Goal: Task Accomplishment & Management: Use online tool/utility

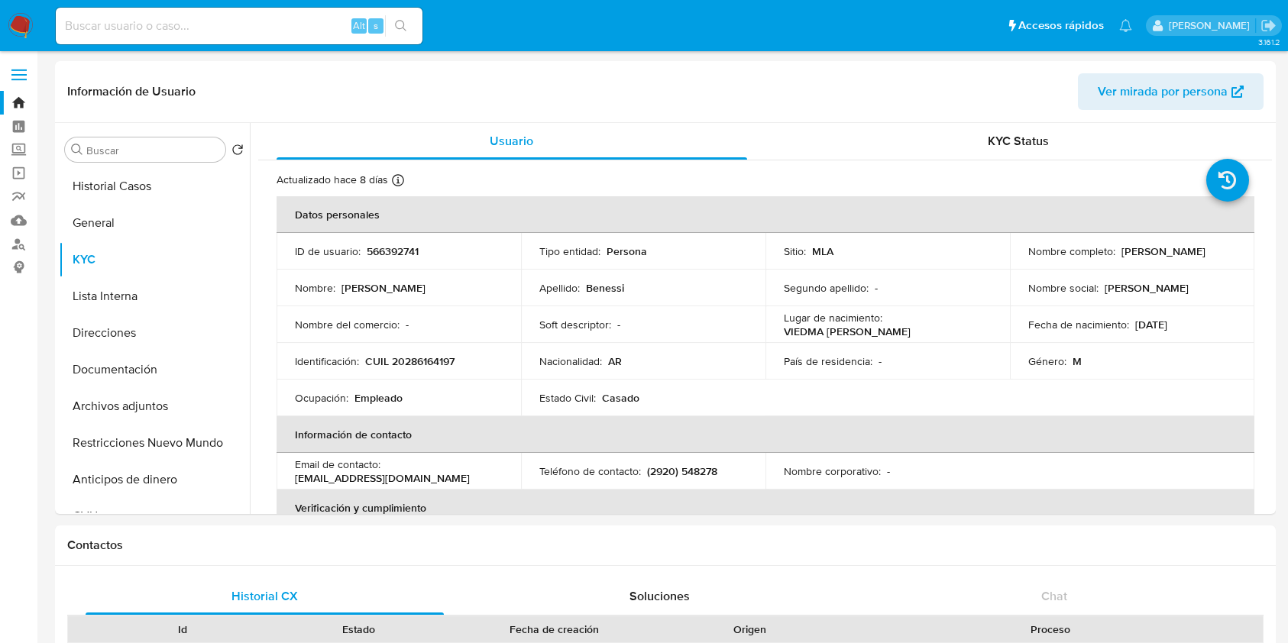
select select "10"
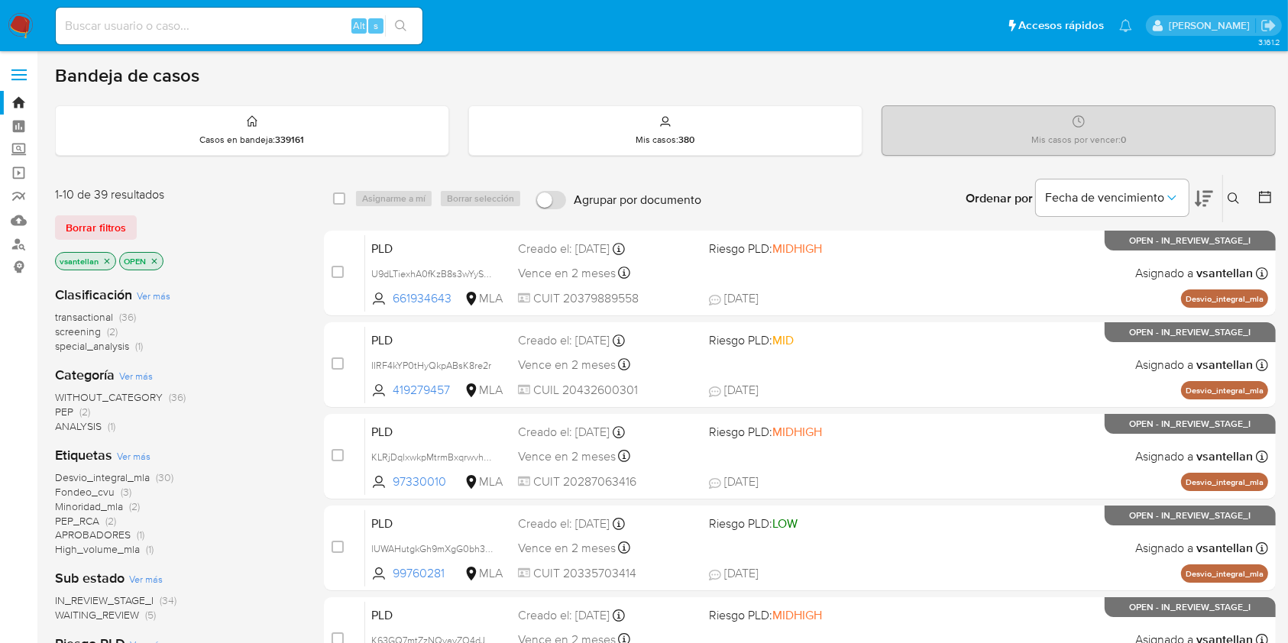
click at [1238, 193] on icon at bounding box center [1233, 198] width 12 height 12
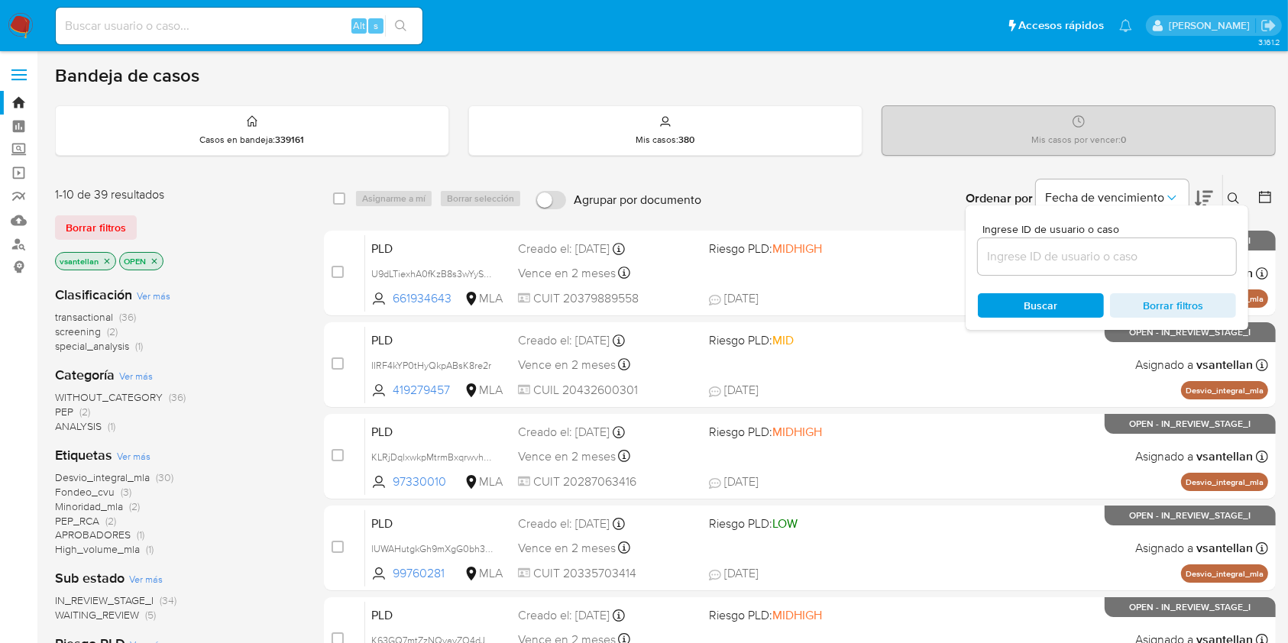
drag, startPoint x: 1045, startPoint y: 258, endPoint x: 1044, endPoint y: 244, distance: 13.8
click at [1045, 257] on input at bounding box center [1107, 257] width 258 height 20
type input "1835891016"
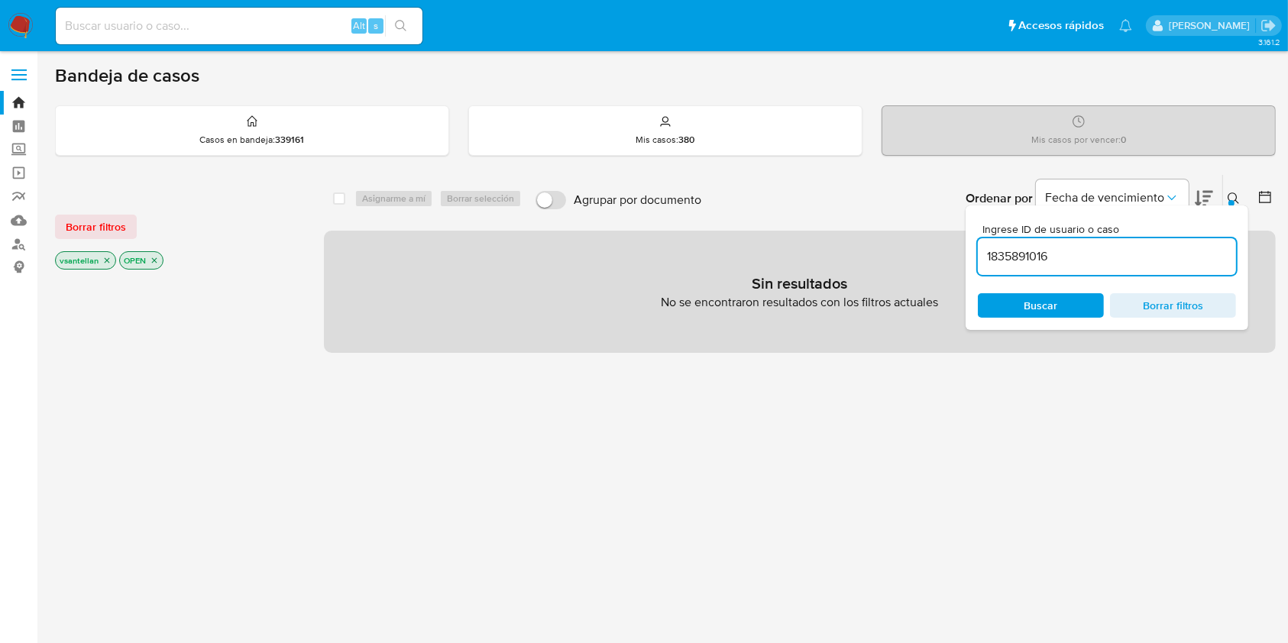
click at [110, 261] on p "vsantellan" at bounding box center [86, 260] width 60 height 17
click at [105, 259] on icon "close-filter" at bounding box center [107, 260] width 5 height 5
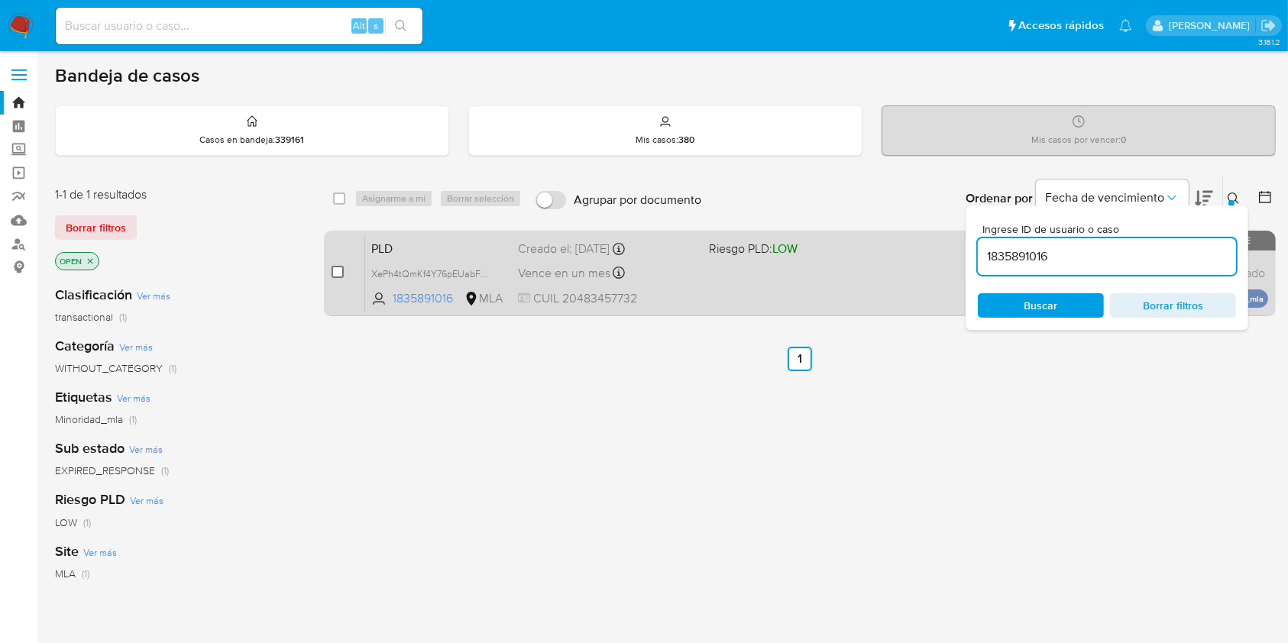
click at [338, 269] on input "checkbox" at bounding box center [337, 272] width 12 height 12
checkbox input "true"
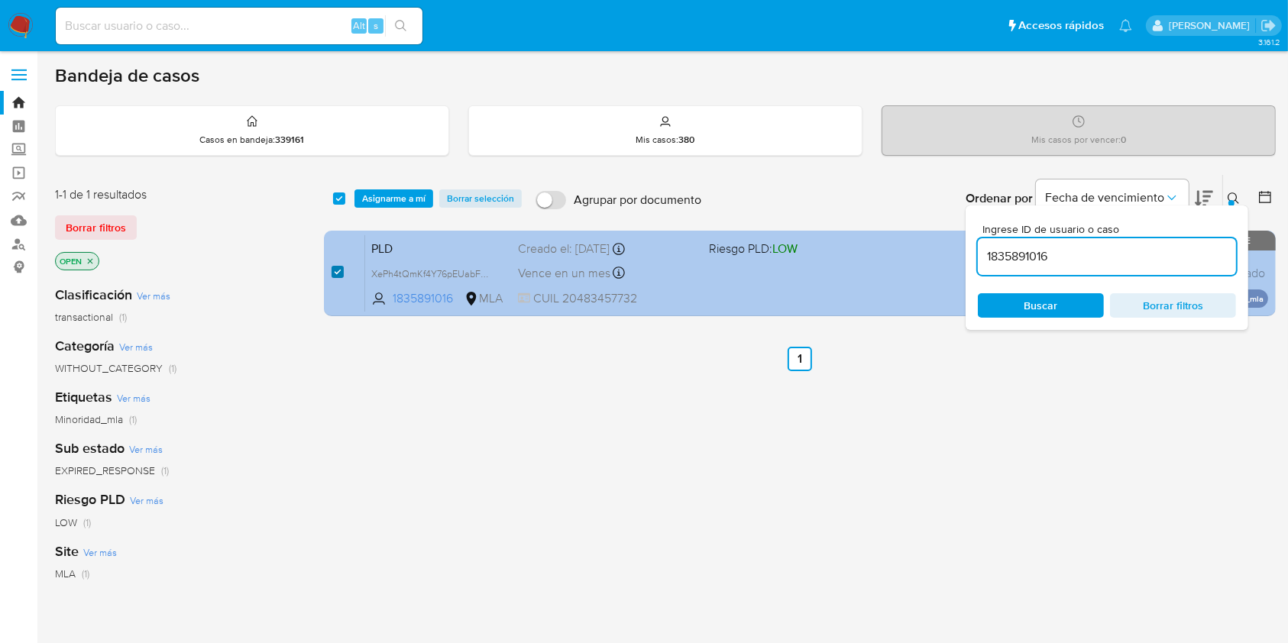
checkbox input "true"
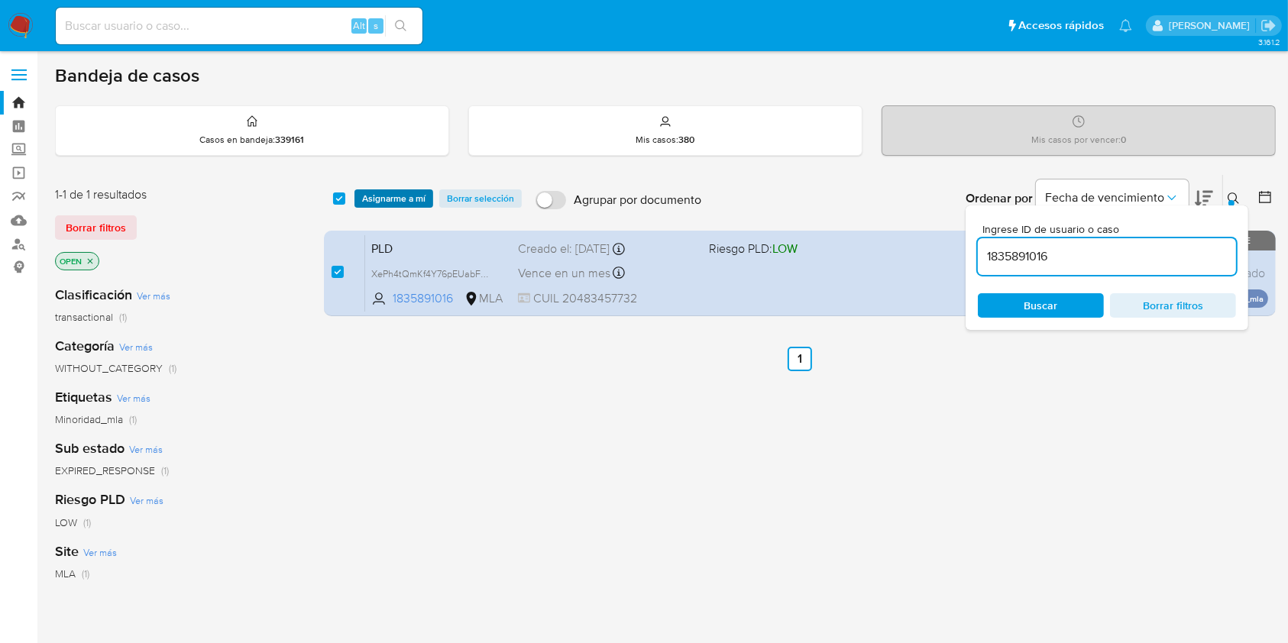
click at [403, 198] on span "Asignarme a mí" at bounding box center [393, 198] width 63 height 15
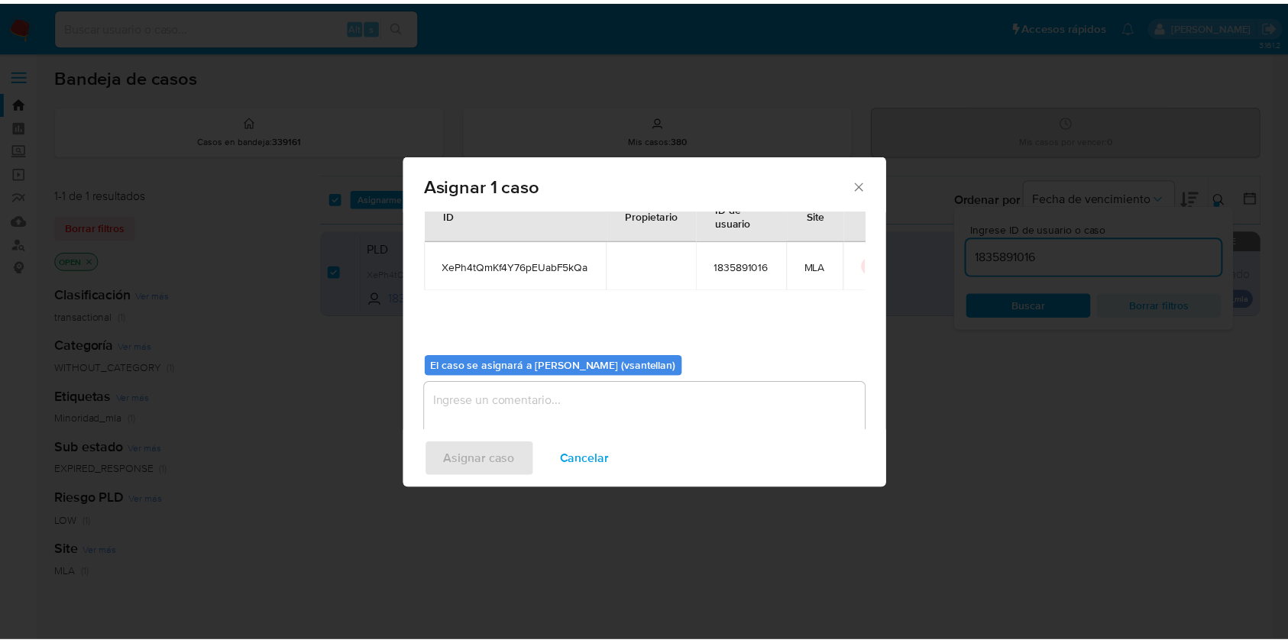
scroll to position [78, 0]
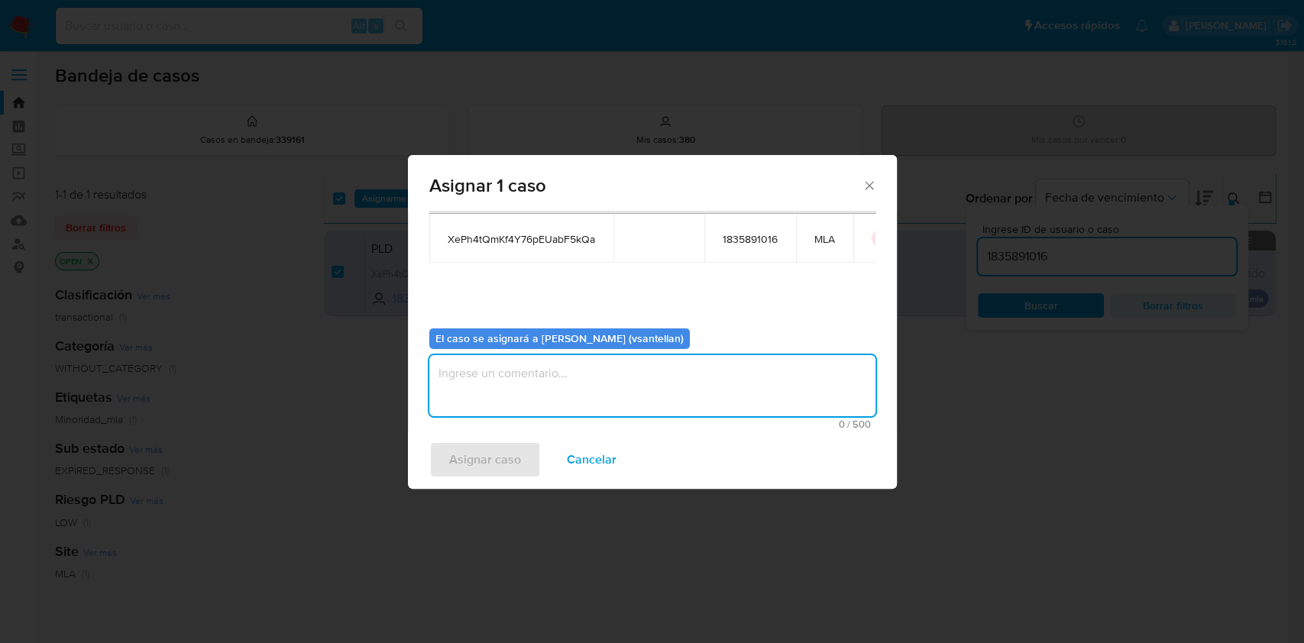
click at [485, 404] on textarea "assign-modal" at bounding box center [652, 385] width 446 height 61
type textarea "1"
click at [490, 454] on span "Asignar caso" at bounding box center [485, 460] width 72 height 34
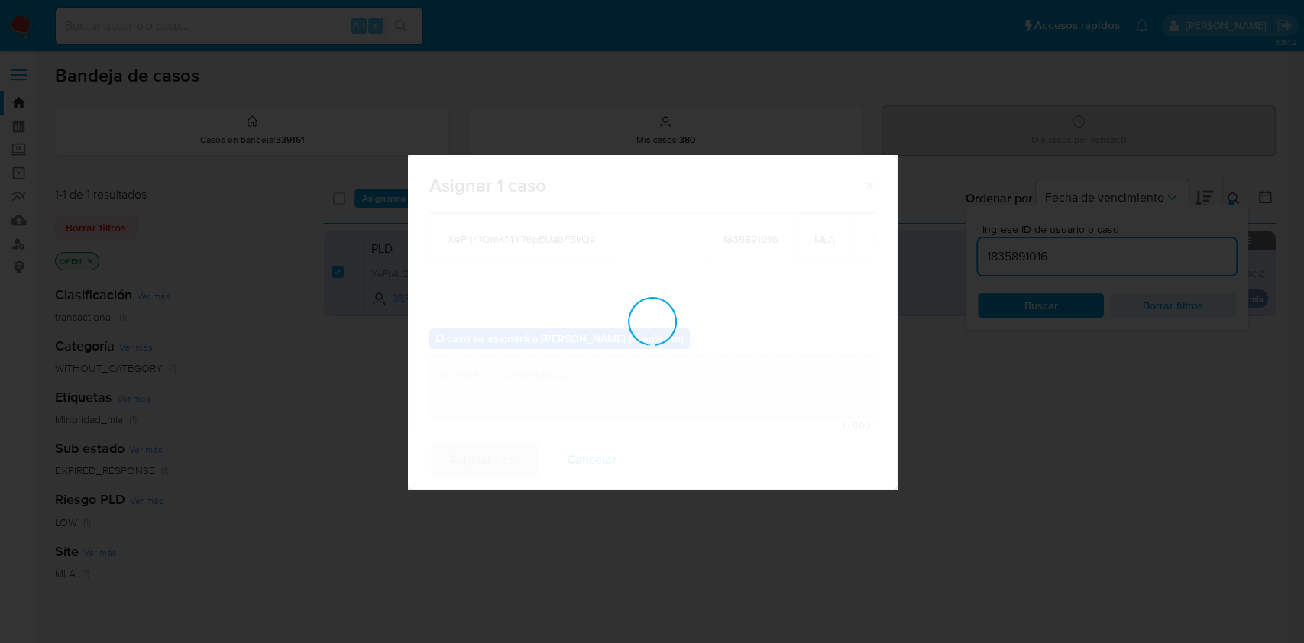
checkbox input "false"
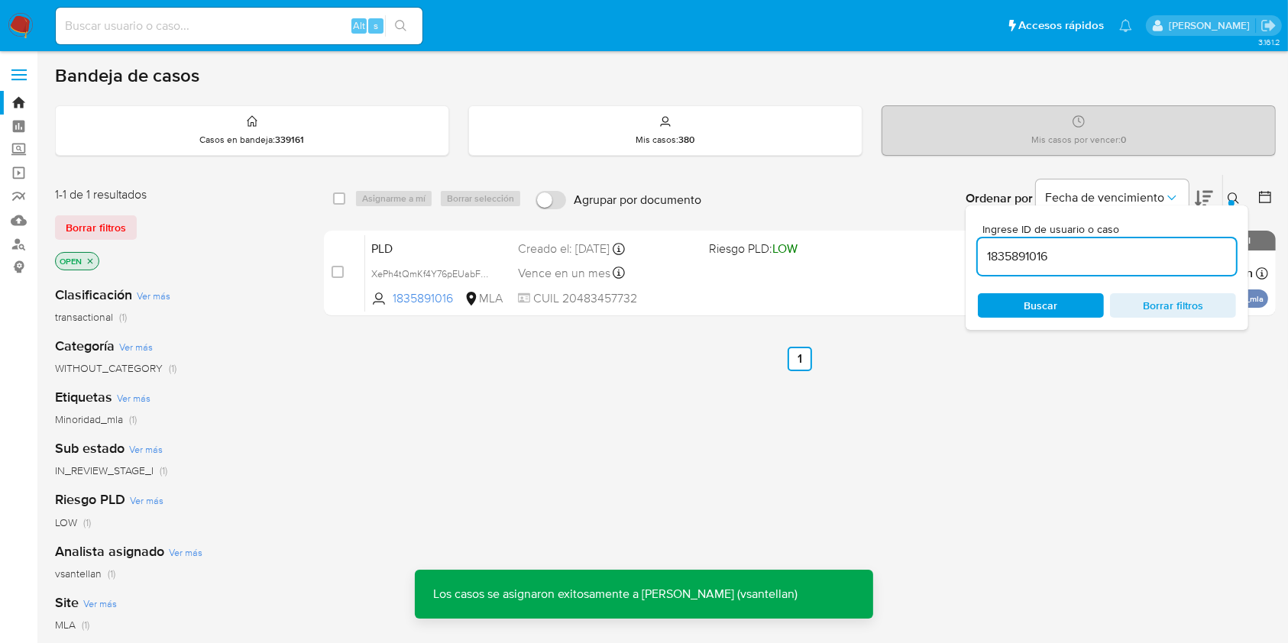
click at [1231, 194] on icon at bounding box center [1233, 198] width 12 height 12
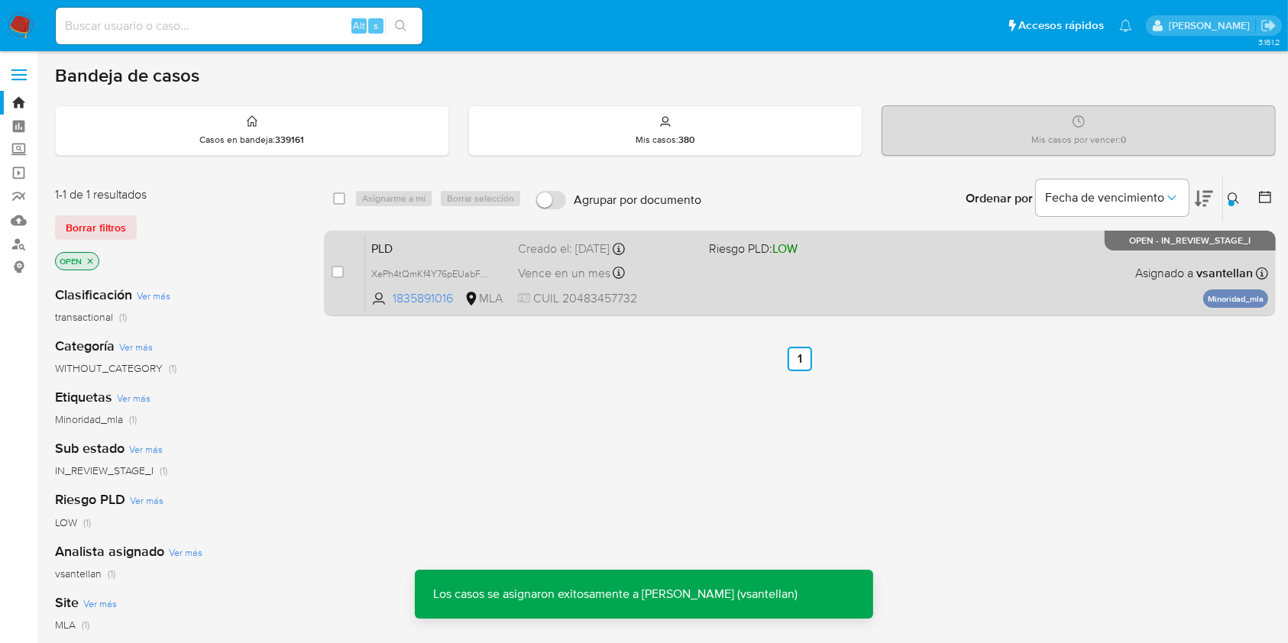
click at [1074, 273] on div "PLD XePh4tQmKf4Y76pEUabF5kQa 1835891016 MLA Riesgo PLD: LOW Creado el: 12/09/20…" at bounding box center [816, 272] width 903 height 77
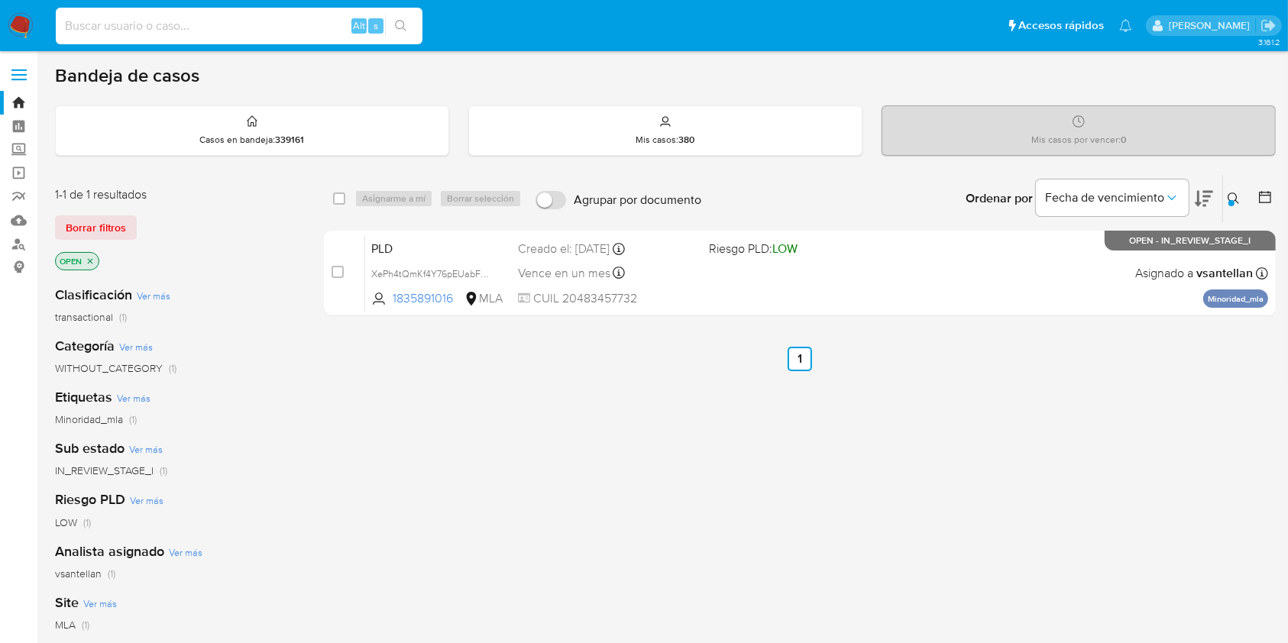
click at [144, 24] on input at bounding box center [239, 26] width 367 height 20
paste input "303306742"
type input "303306742"
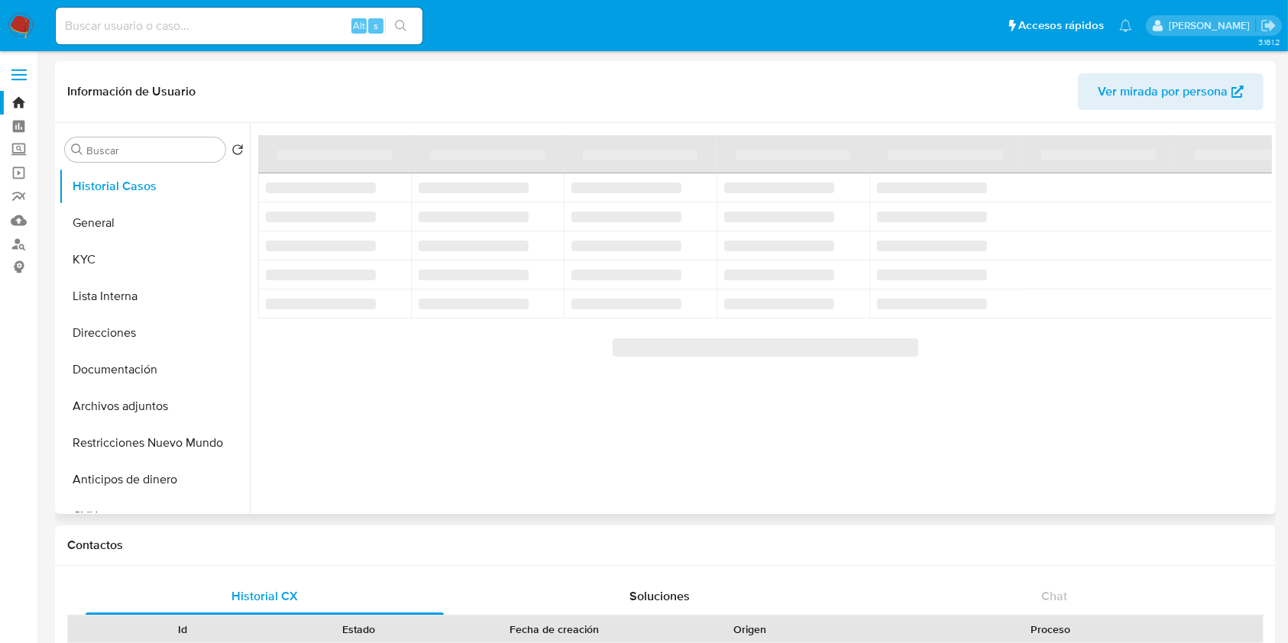
select select "10"
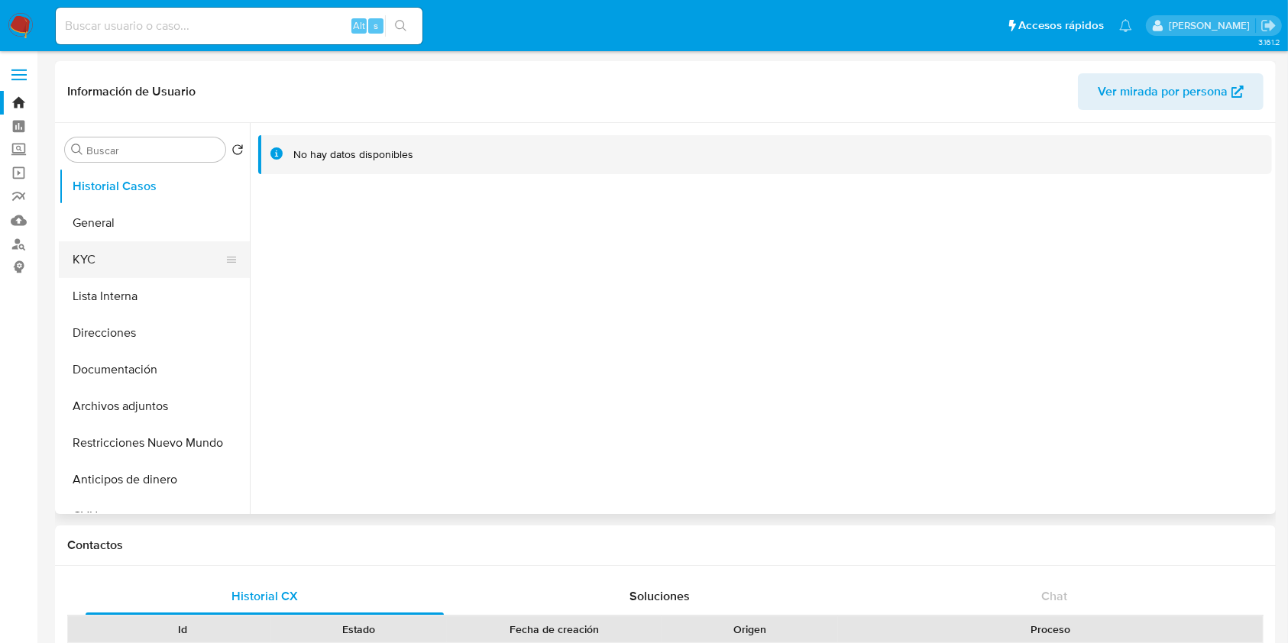
click at [95, 268] on button "KYC" at bounding box center [148, 259] width 179 height 37
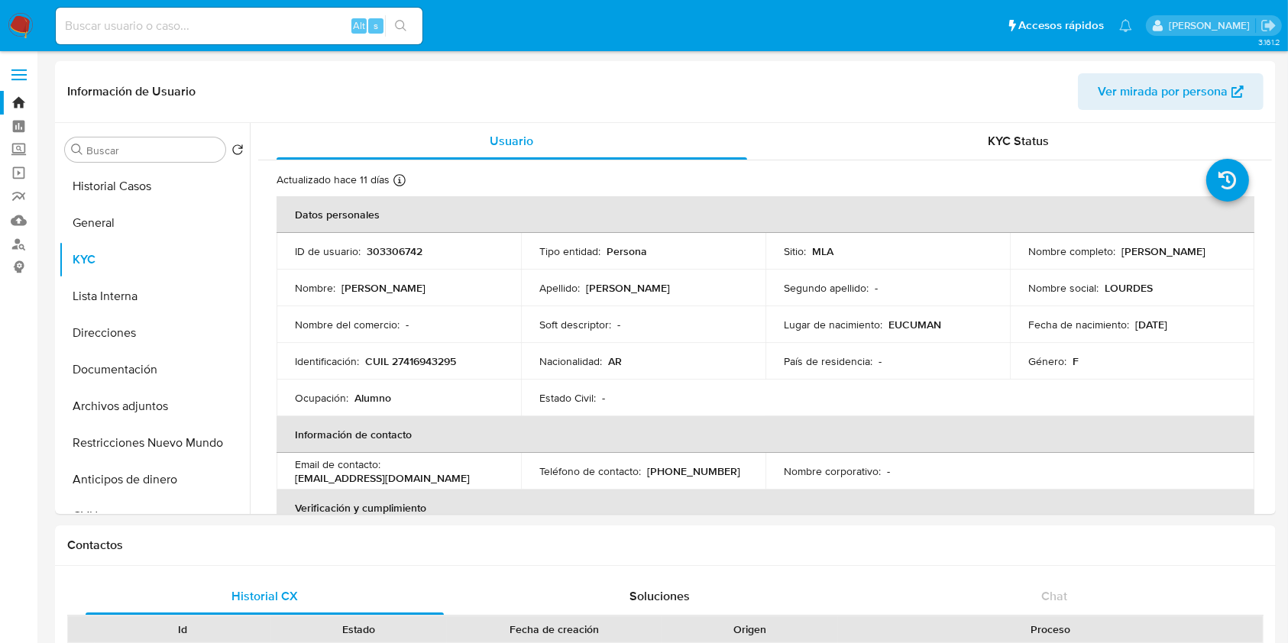
click at [422, 358] on p "CUIL 27416943295" at bounding box center [410, 361] width 91 height 14
copy p "27416943295"
click at [139, 180] on button "Historial Casos" at bounding box center [148, 186] width 179 height 37
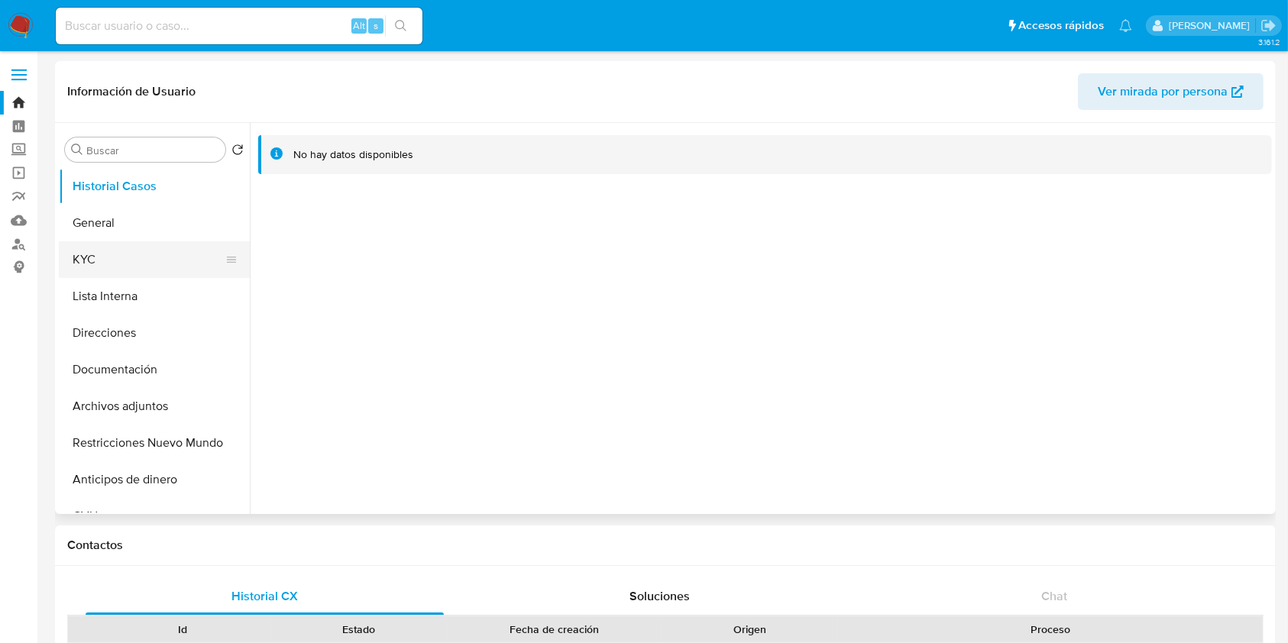
click at [137, 264] on button "KYC" at bounding box center [148, 259] width 179 height 37
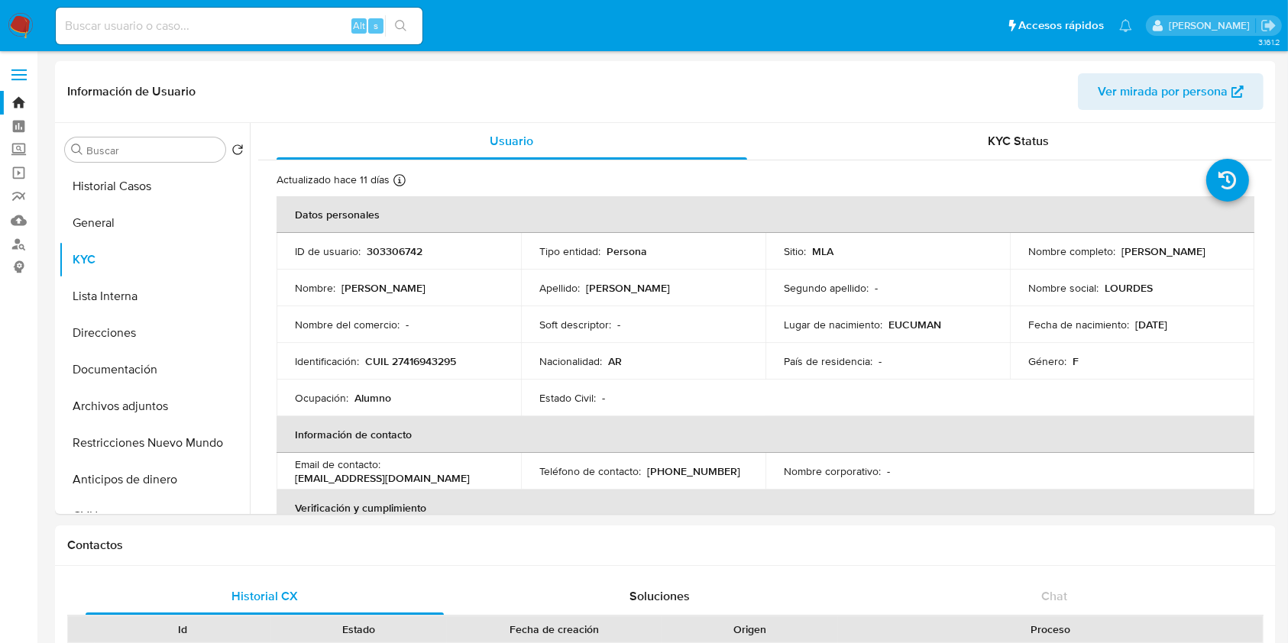
click at [18, 16] on img at bounding box center [21, 26] width 26 height 26
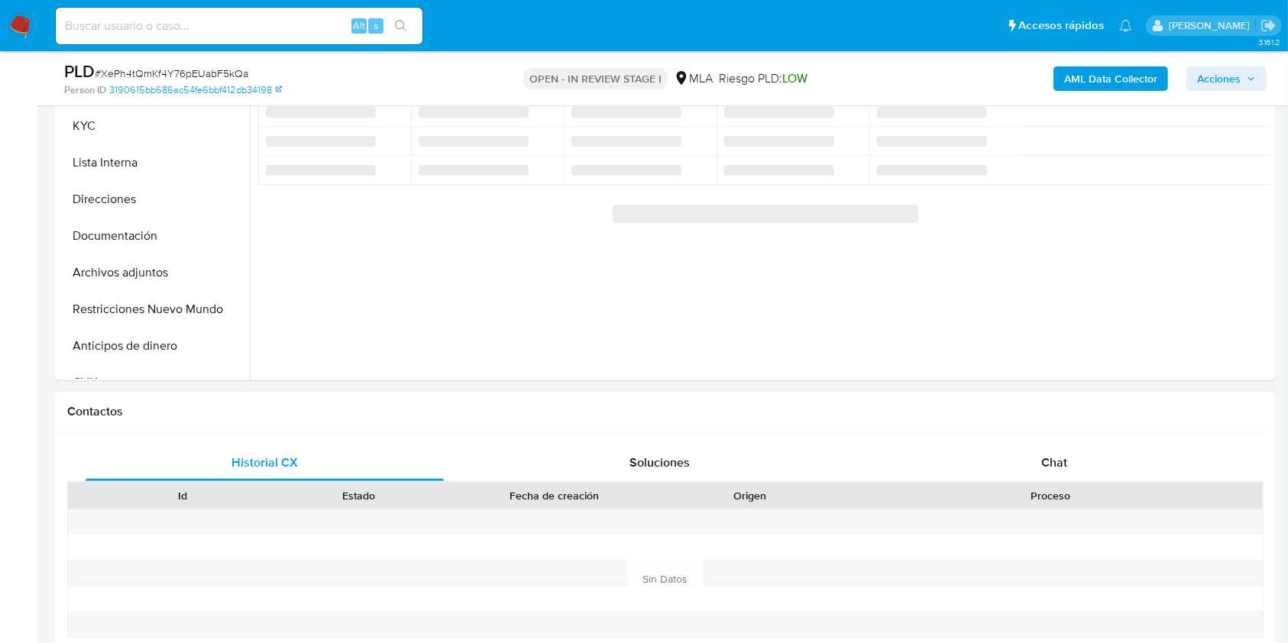
select select "10"
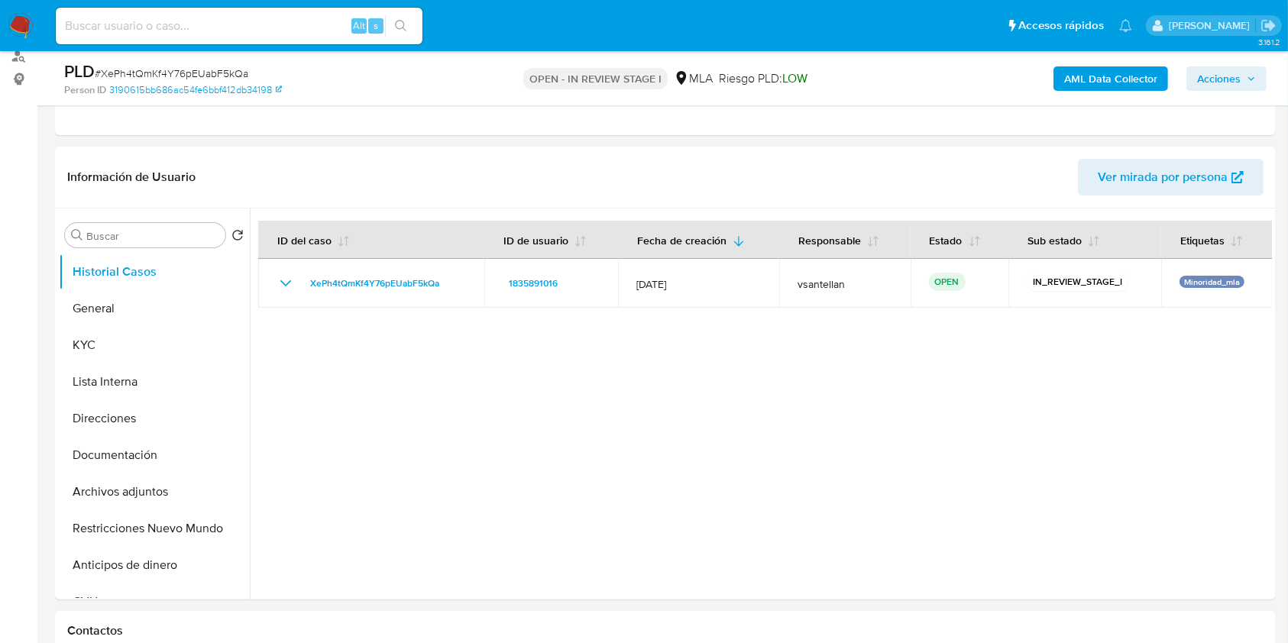
scroll to position [306, 0]
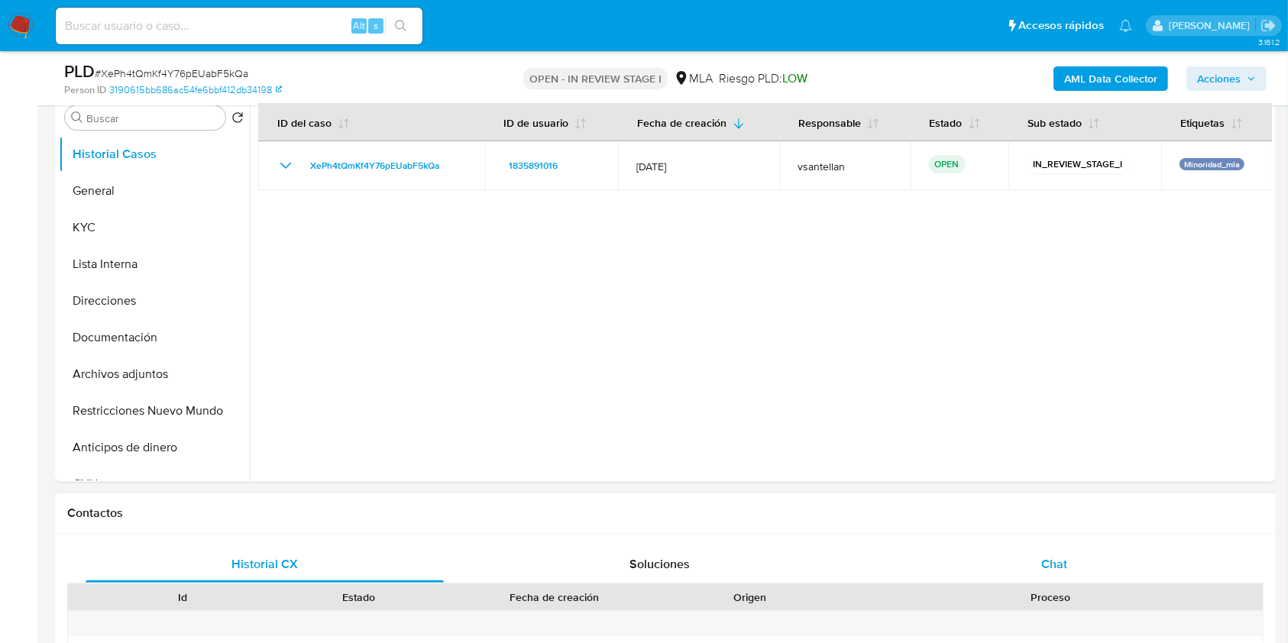
click at [1082, 560] on div "Chat" at bounding box center [1054, 564] width 358 height 37
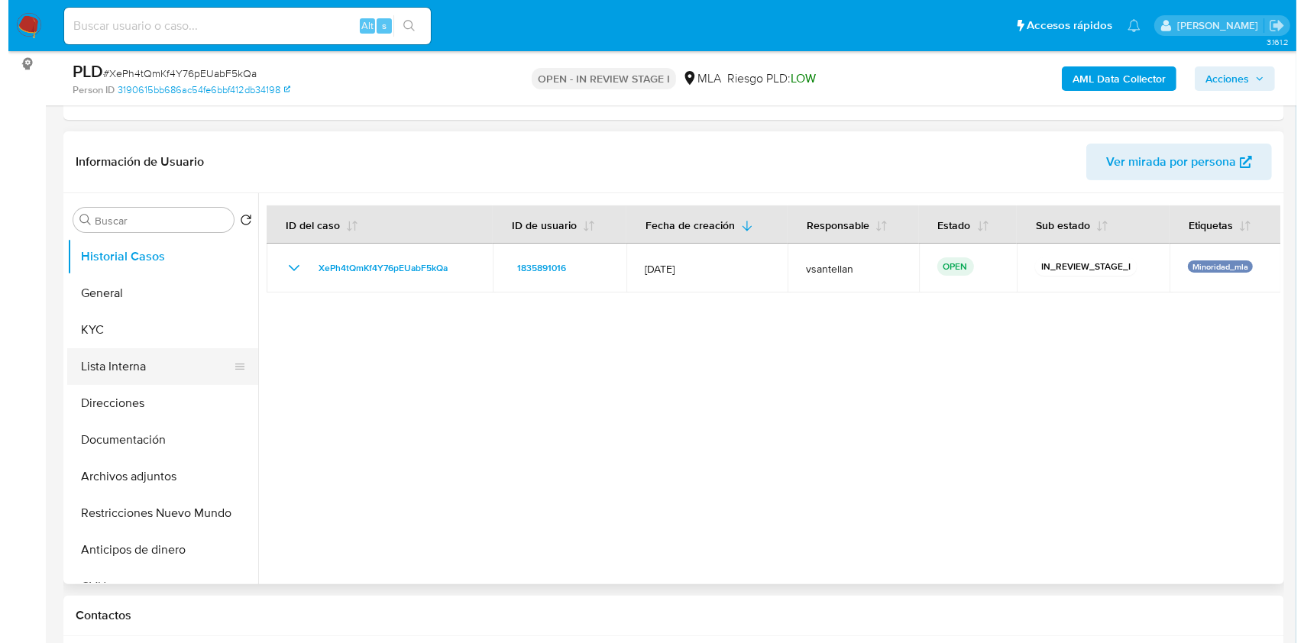
scroll to position [196, 0]
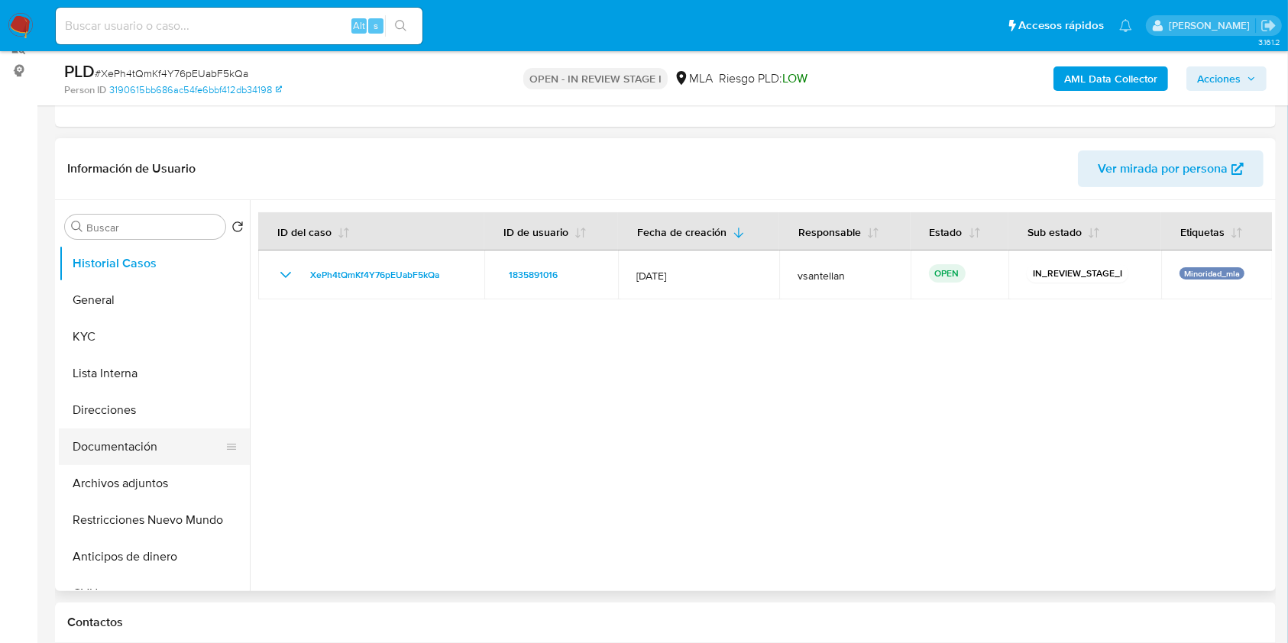
click at [142, 437] on button "Documentación" at bounding box center [148, 446] width 179 height 37
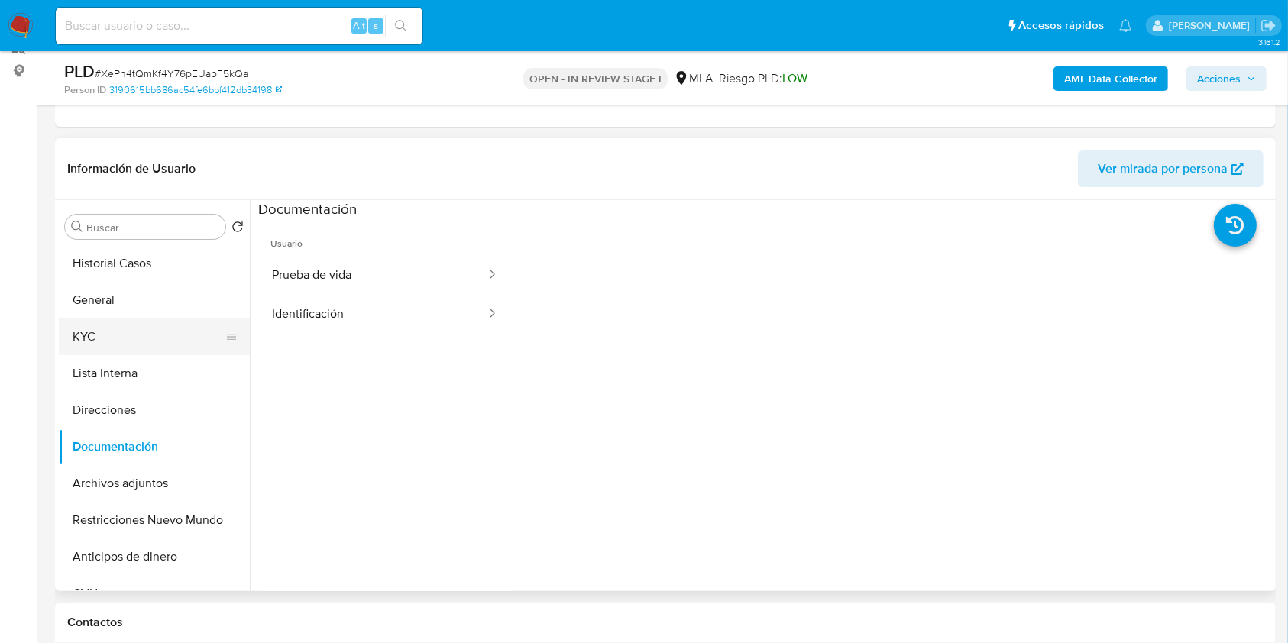
click at [92, 331] on button "KYC" at bounding box center [148, 337] width 179 height 37
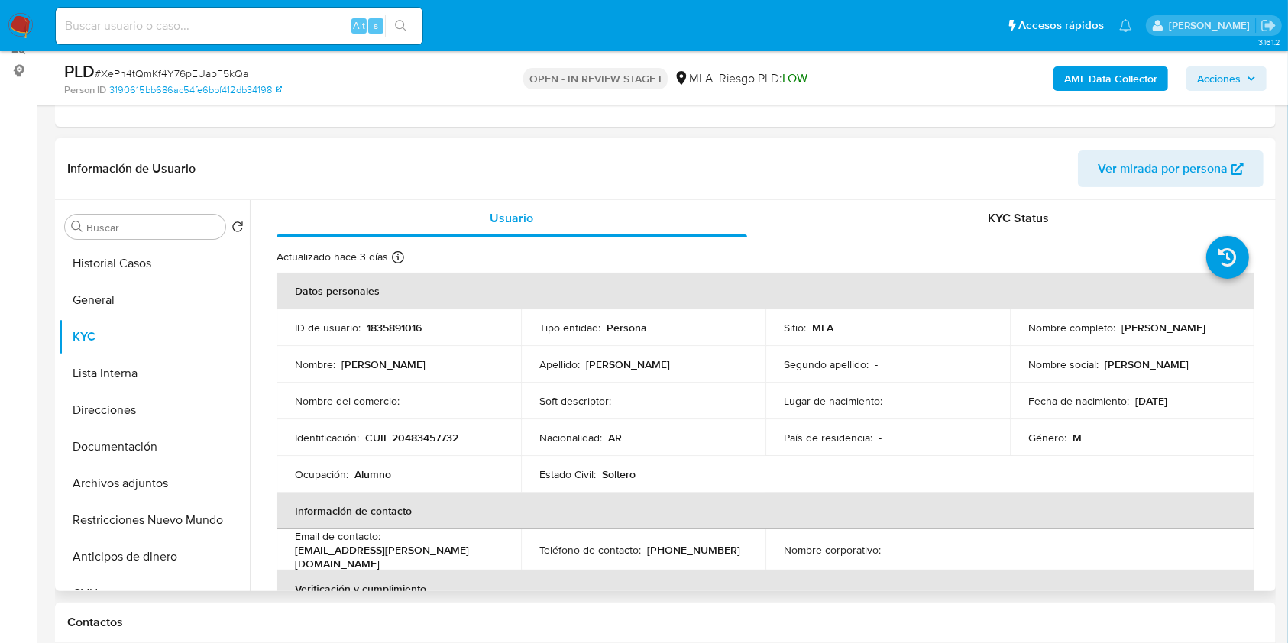
drag, startPoint x: 992, startPoint y: 382, endPoint x: 699, endPoint y: 480, distance: 309.2
click at [992, 383] on td "Lugar de nacimiento : -" at bounding box center [887, 401] width 244 height 37
click at [1147, 86] on b "AML Data Collector" at bounding box center [1110, 78] width 93 height 24
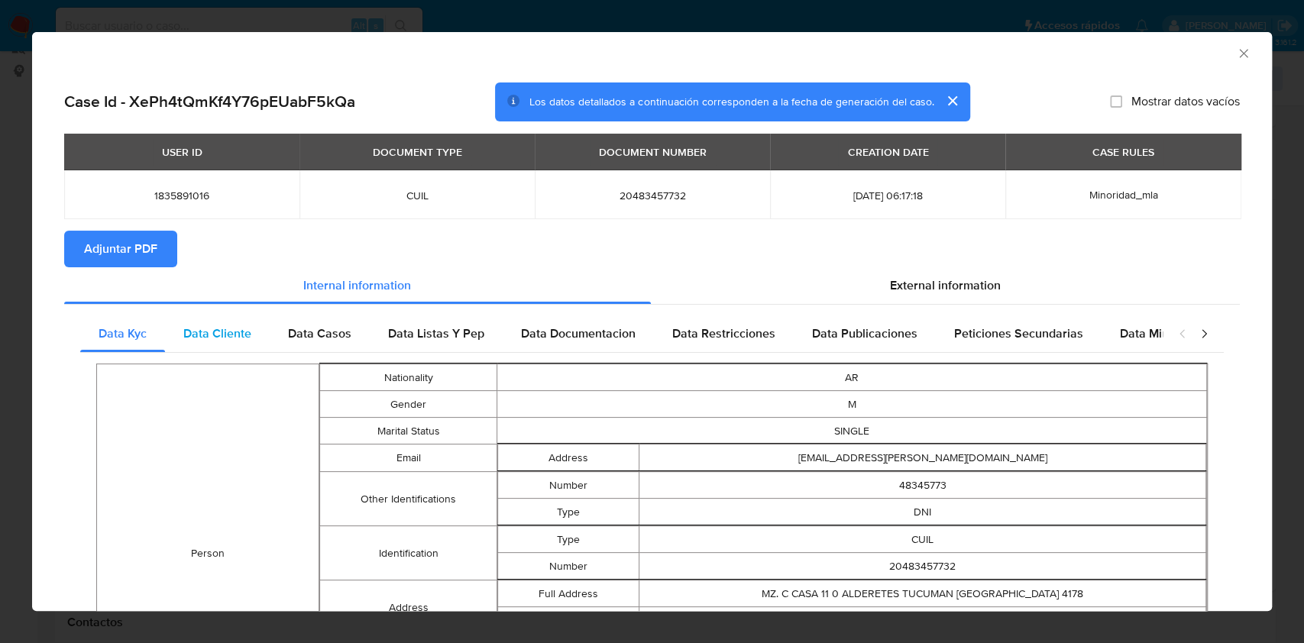
click at [223, 344] on div "Data Cliente" at bounding box center [217, 333] width 105 height 37
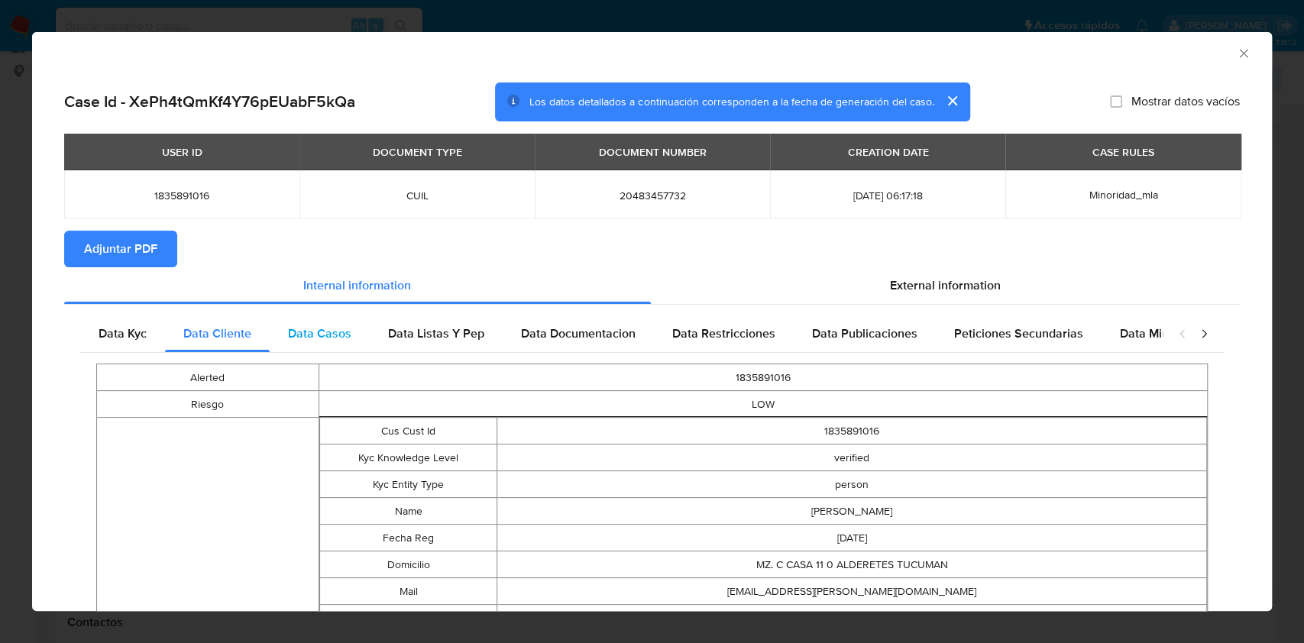
click at [353, 347] on div "Data Casos" at bounding box center [320, 333] width 100 height 37
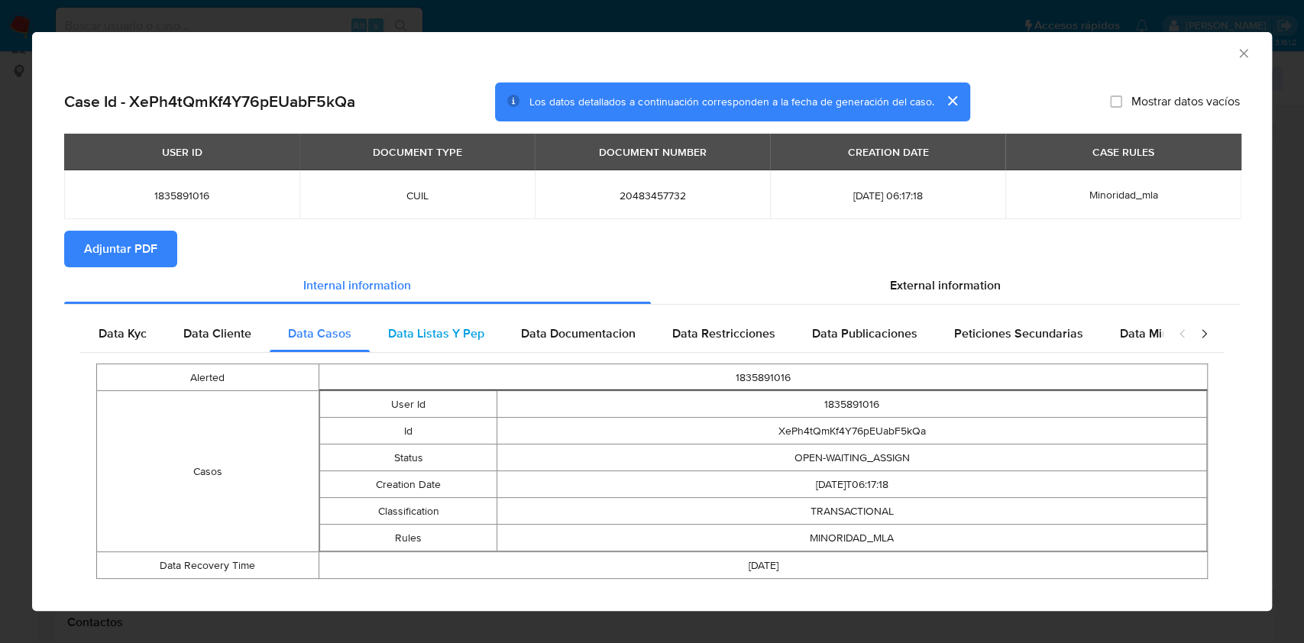
click at [434, 346] on div "Data Listas Y Pep" at bounding box center [436, 333] width 133 height 37
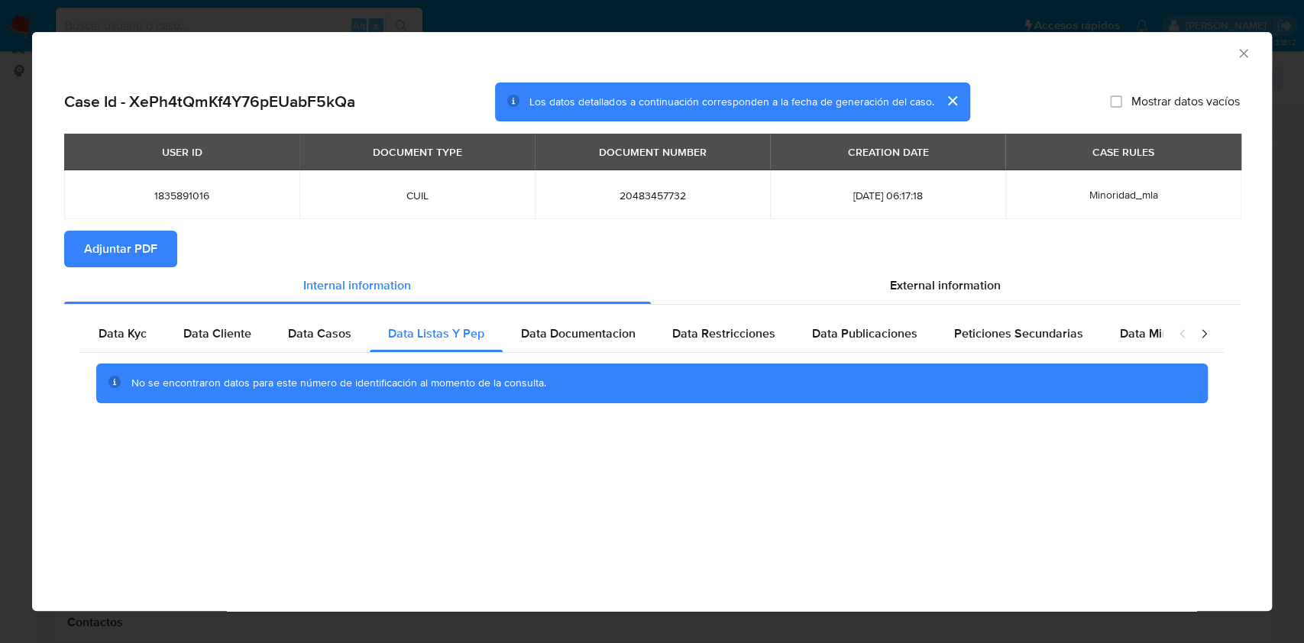
click at [579, 353] on div "No se encontraron datos para este número de identificación al momento de la con…" at bounding box center [651, 383] width 1143 height 61
click at [595, 337] on span "Data Documentacion" at bounding box center [578, 334] width 115 height 18
click at [685, 349] on div "Data Restricciones" at bounding box center [724, 333] width 140 height 37
drag, startPoint x: 820, startPoint y: 324, endPoint x: 1059, endPoint y: 340, distance: 238.8
click at [823, 324] on div "Data Publicaciones" at bounding box center [865, 333] width 142 height 37
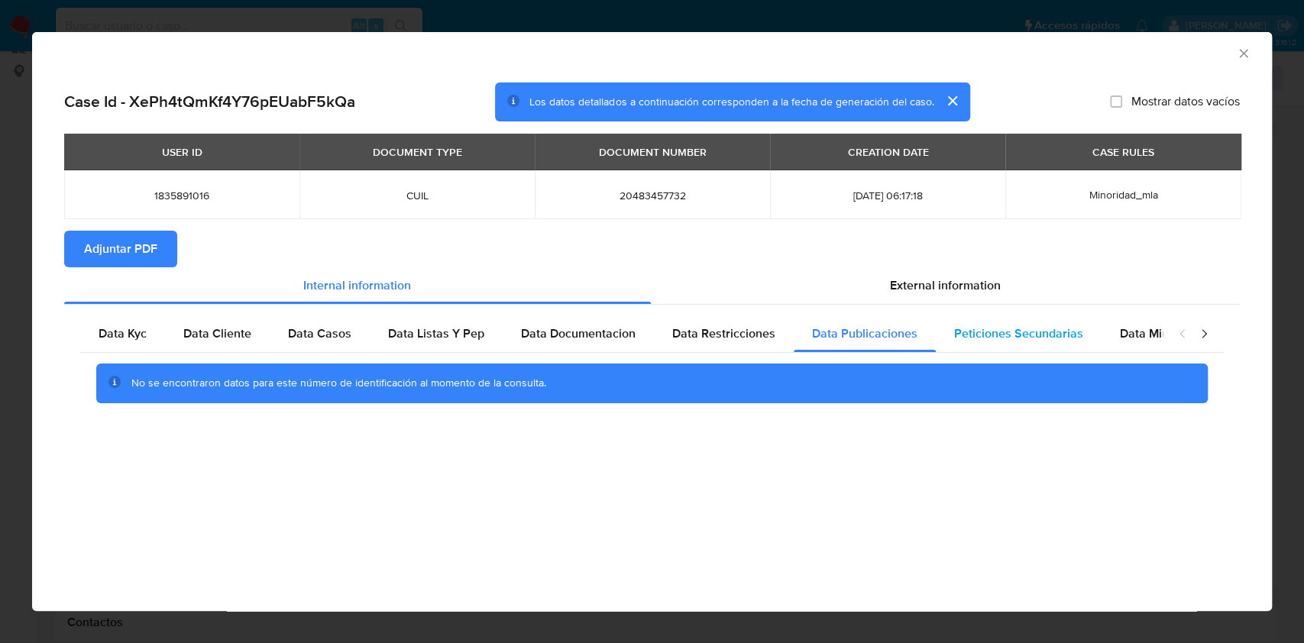
drag, startPoint x: 1014, startPoint y: 333, endPoint x: 1065, endPoint y: 348, distance: 52.7
click at [1016, 333] on span "Peticiones Secundarias" at bounding box center [1018, 334] width 129 height 18
drag, startPoint x: 1112, startPoint y: 338, endPoint x: 1098, endPoint y: 334, distance: 15.2
click at [1108, 338] on div "Data Minoridad" at bounding box center [1161, 333] width 121 height 37
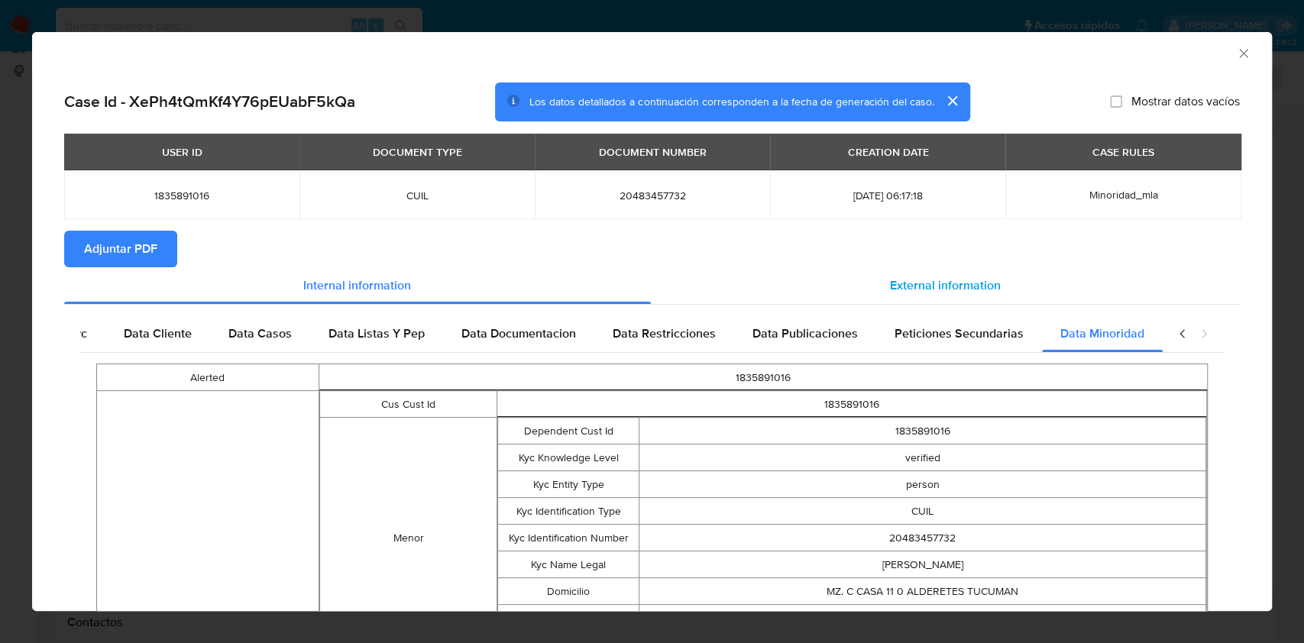
scroll to position [0, 67]
click at [951, 285] on span "External information" at bounding box center [945, 285] width 111 height 18
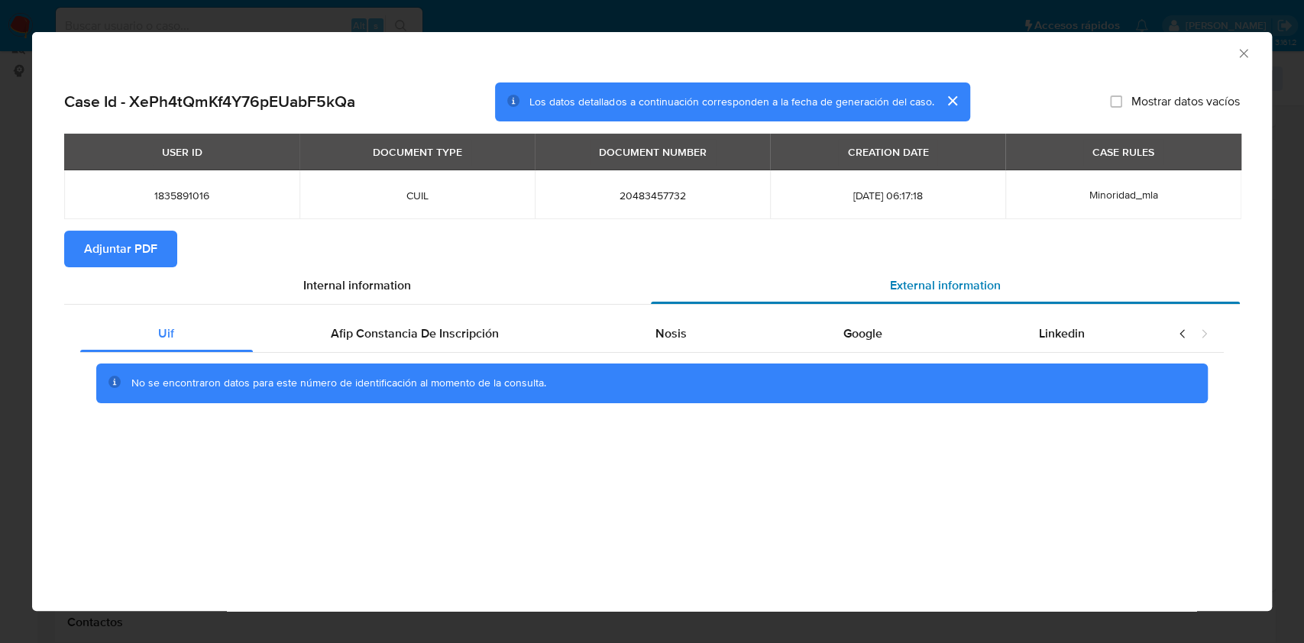
scroll to position [0, 0]
click at [558, 327] on div "Afip Constancia De Inscripción" at bounding box center [415, 333] width 325 height 37
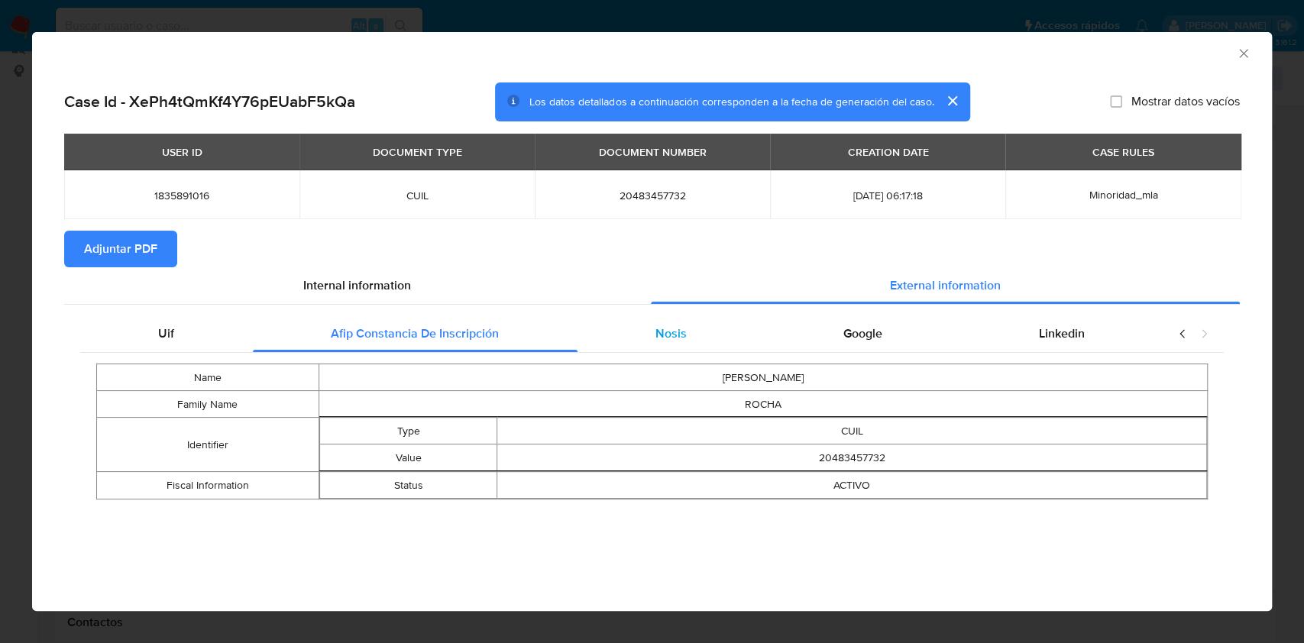
click at [665, 348] on div "Nosis" at bounding box center [671, 333] width 188 height 37
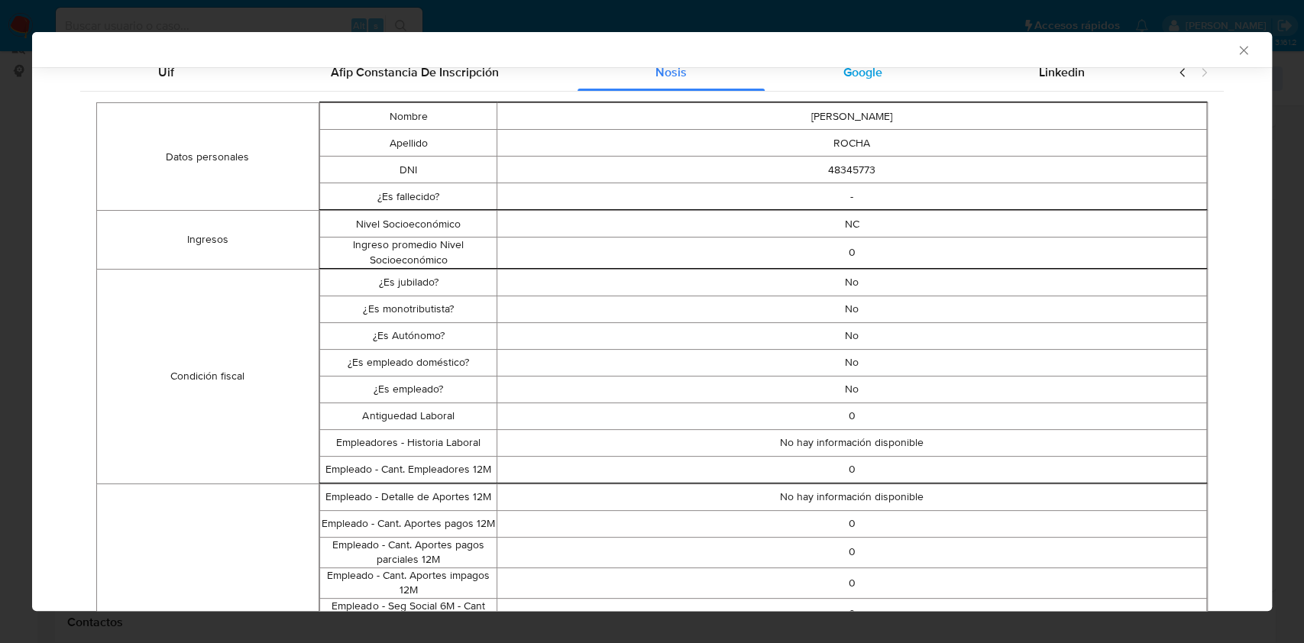
scroll to position [98, 0]
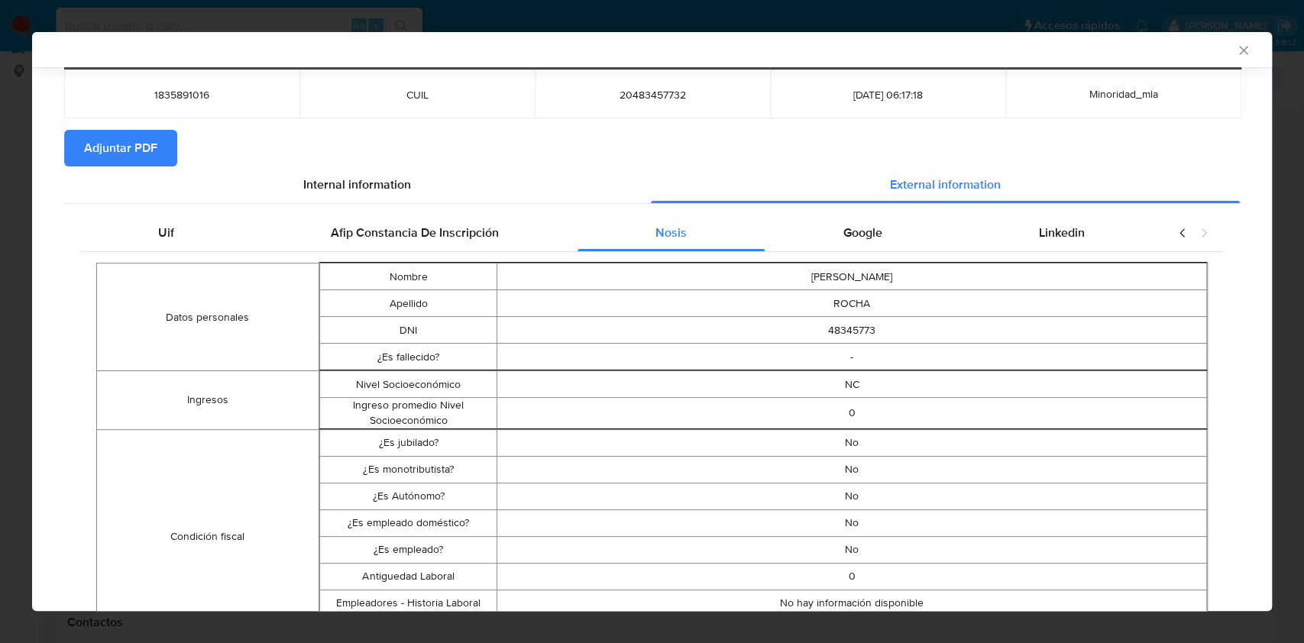
drag, startPoint x: 850, startPoint y: 225, endPoint x: 888, endPoint y: 247, distance: 43.1
click at [860, 236] on div "Google" at bounding box center [863, 233] width 196 height 37
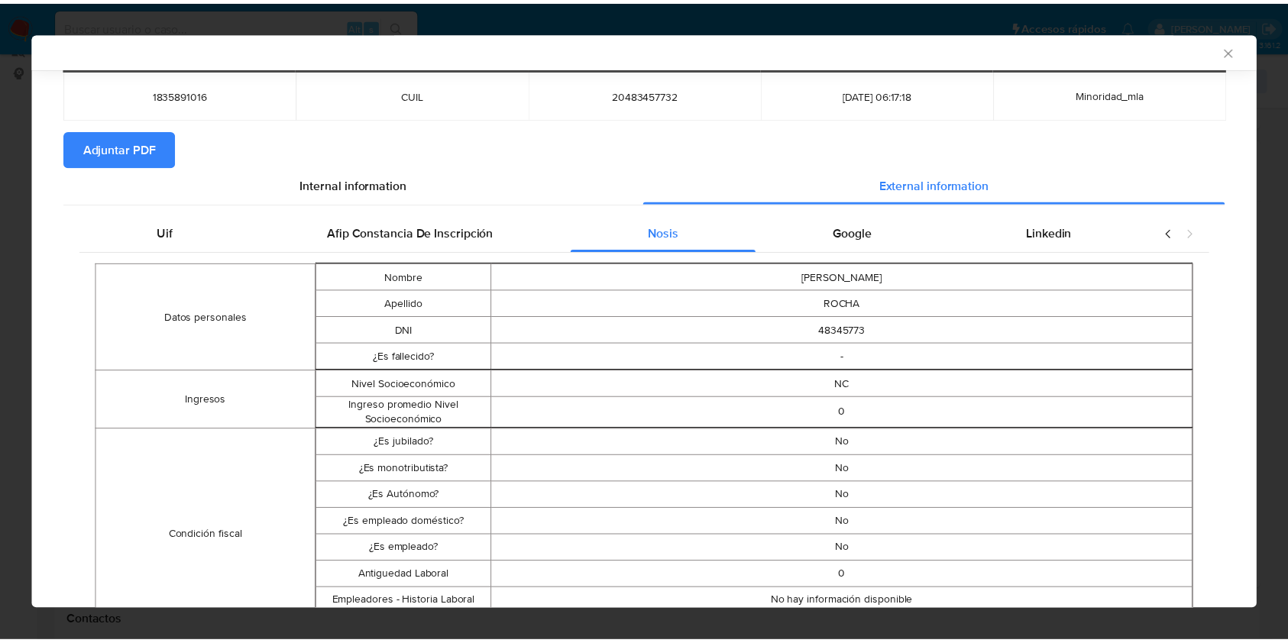
scroll to position [0, 0]
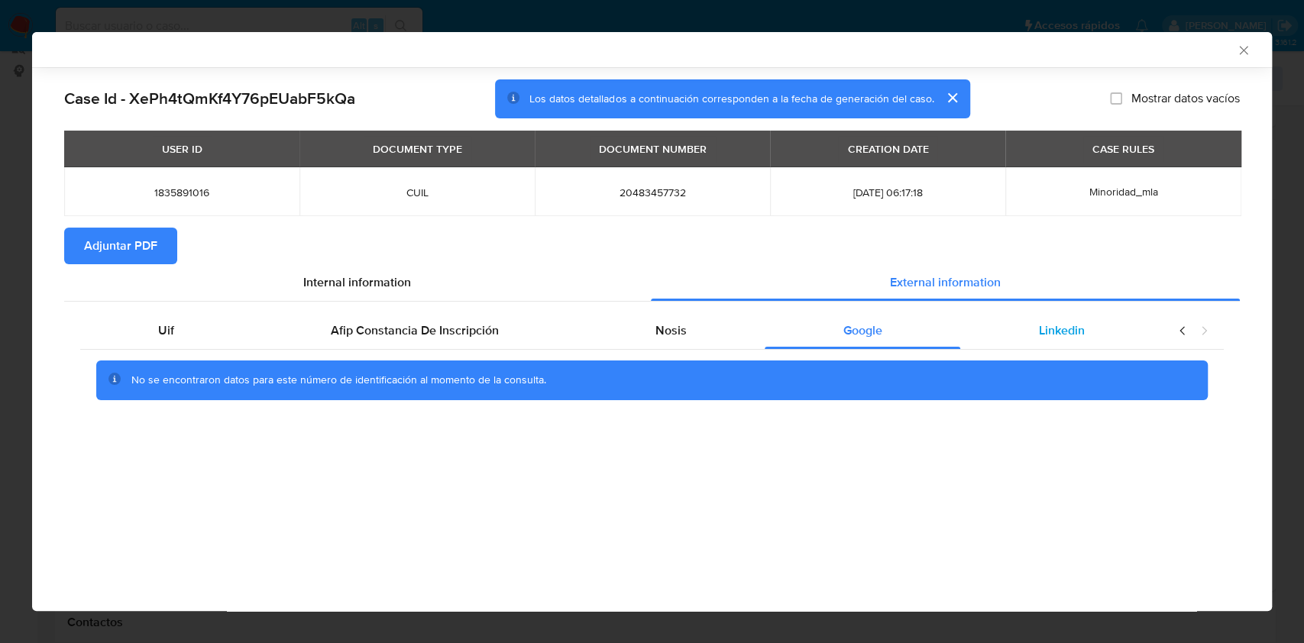
click at [1044, 330] on span "Linkedin" at bounding box center [1062, 331] width 46 height 18
click at [163, 251] on button "Adjuntar PDF" at bounding box center [120, 246] width 113 height 37
drag, startPoint x: 1246, startPoint y: 47, endPoint x: 1209, endPoint y: 70, distance: 43.2
click at [1246, 47] on icon "Cerrar ventana" at bounding box center [1243, 50] width 8 height 8
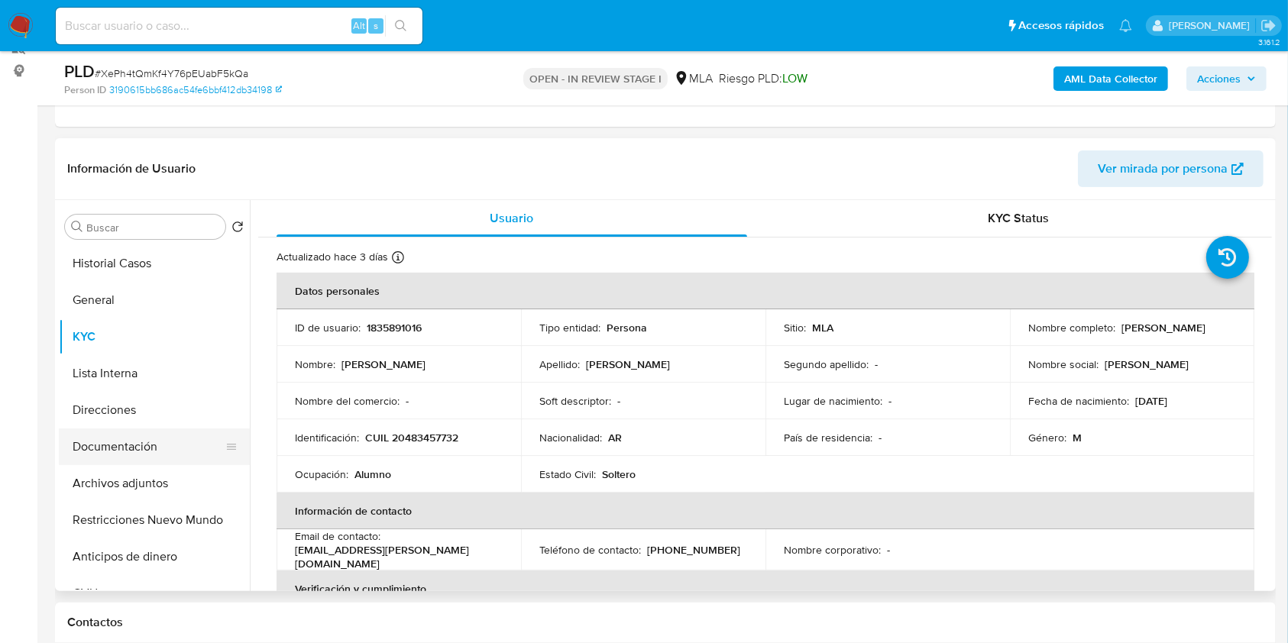
drag, startPoint x: 144, startPoint y: 470, endPoint x: 134, endPoint y: 449, distance: 23.9
click at [144, 470] on button "Archivos adjuntos" at bounding box center [154, 483] width 191 height 37
click at [134, 448] on button "Documentación" at bounding box center [148, 446] width 179 height 37
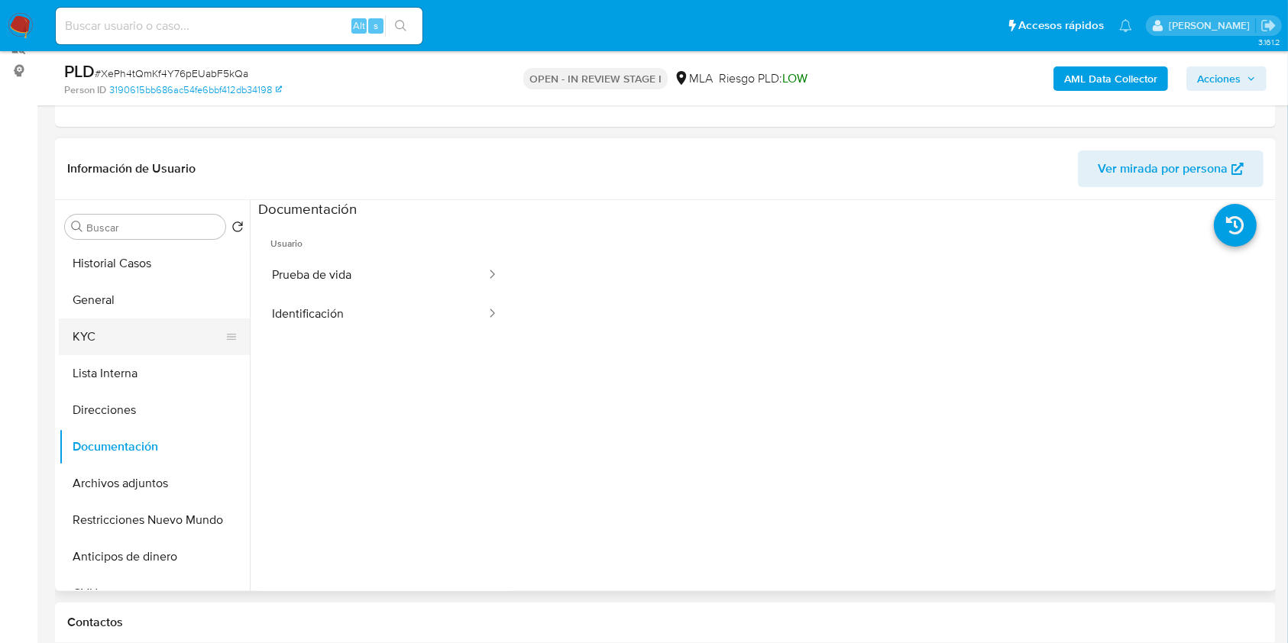
click at [141, 339] on button "KYC" at bounding box center [148, 337] width 179 height 37
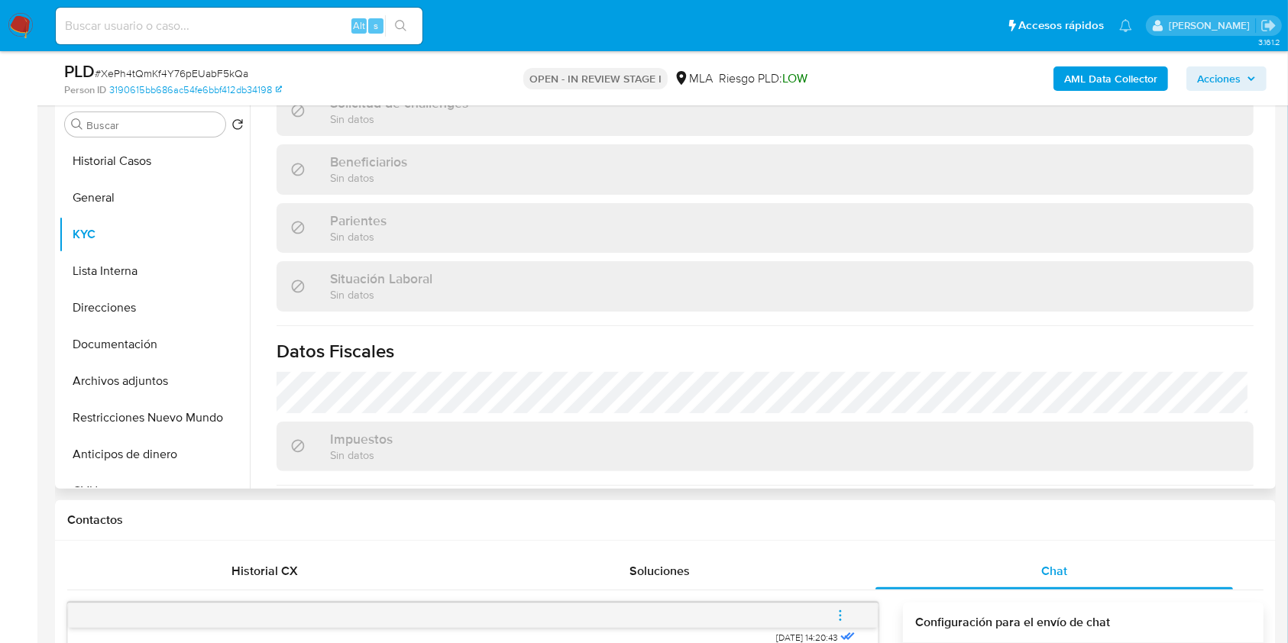
scroll to position [804, 0]
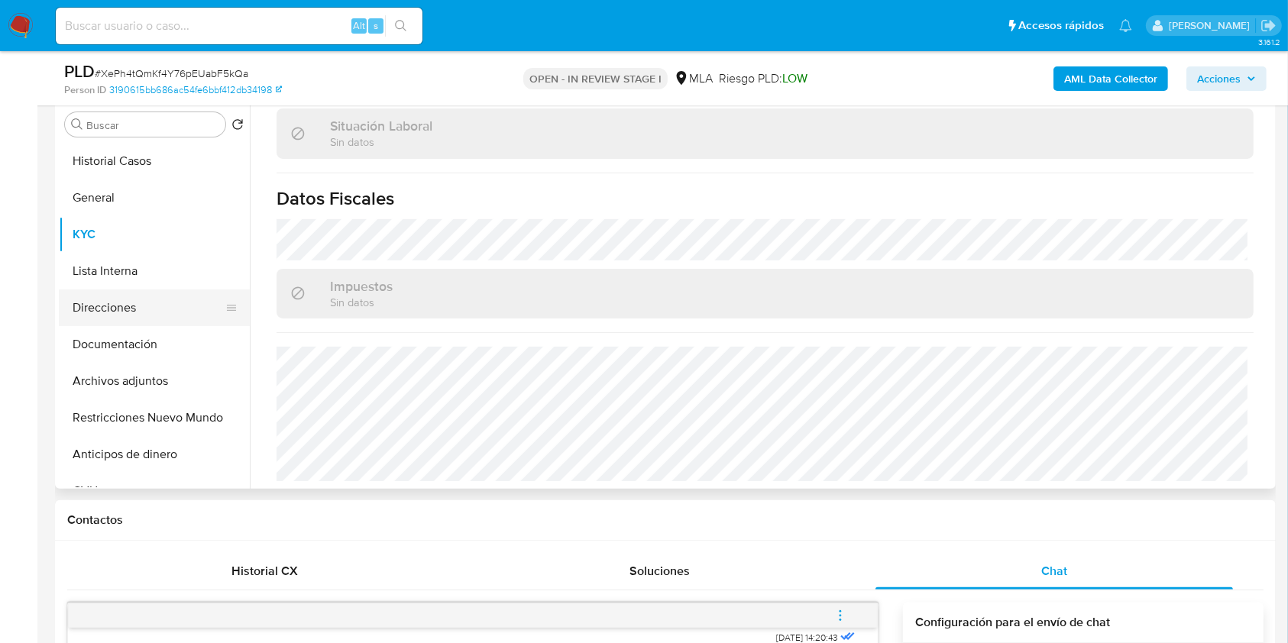
click at [157, 296] on button "Direcciones" at bounding box center [148, 307] width 179 height 37
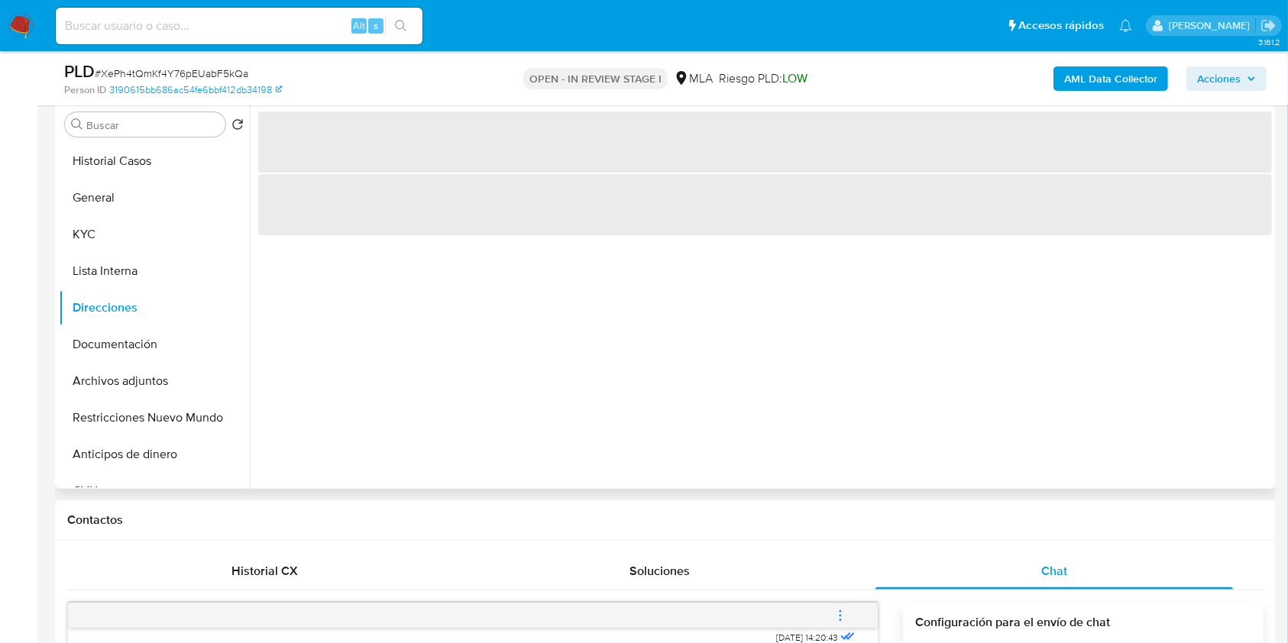
scroll to position [196, 0]
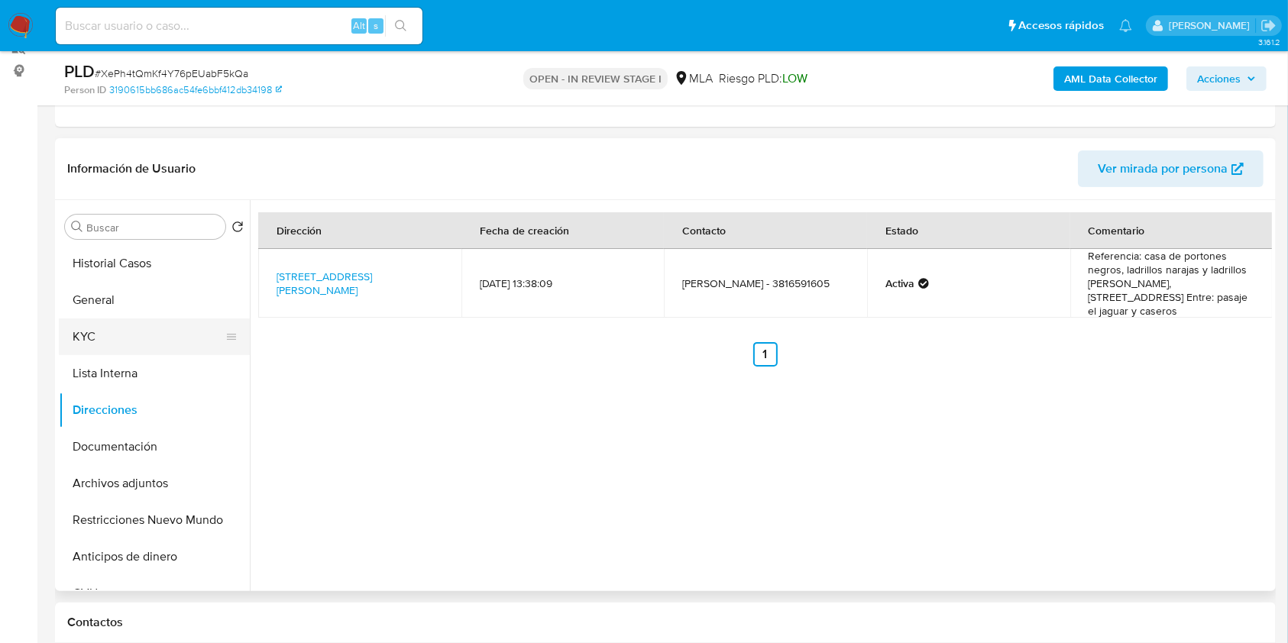
click at [127, 327] on button "KYC" at bounding box center [148, 337] width 179 height 37
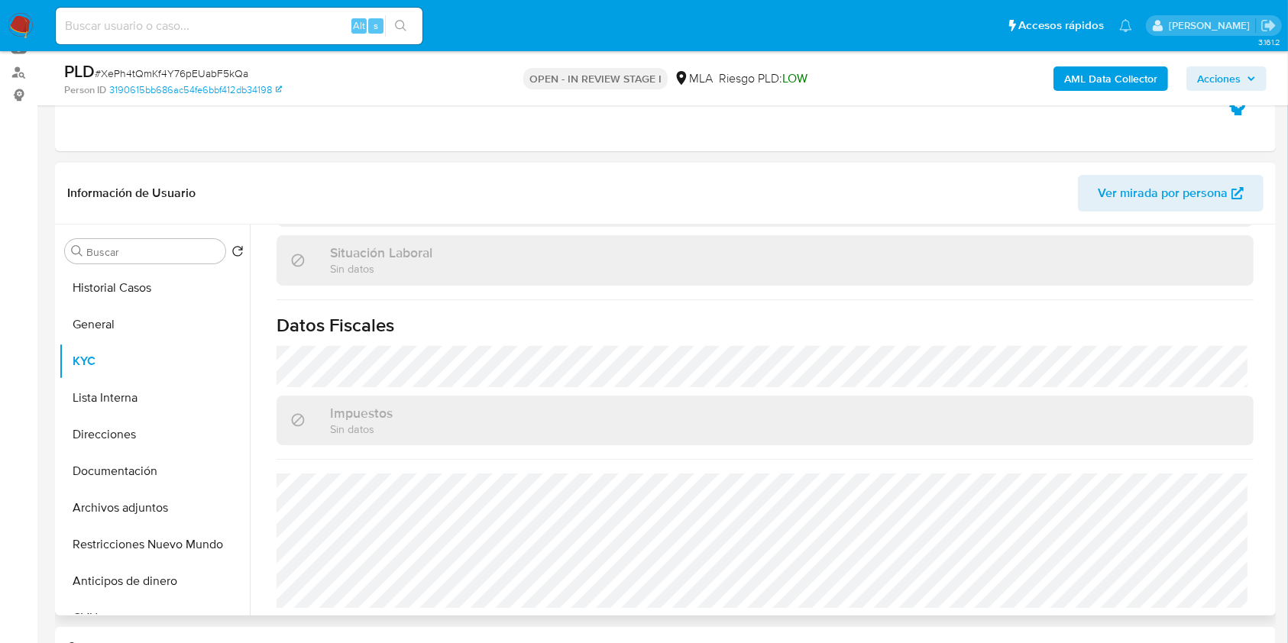
scroll to position [203, 0]
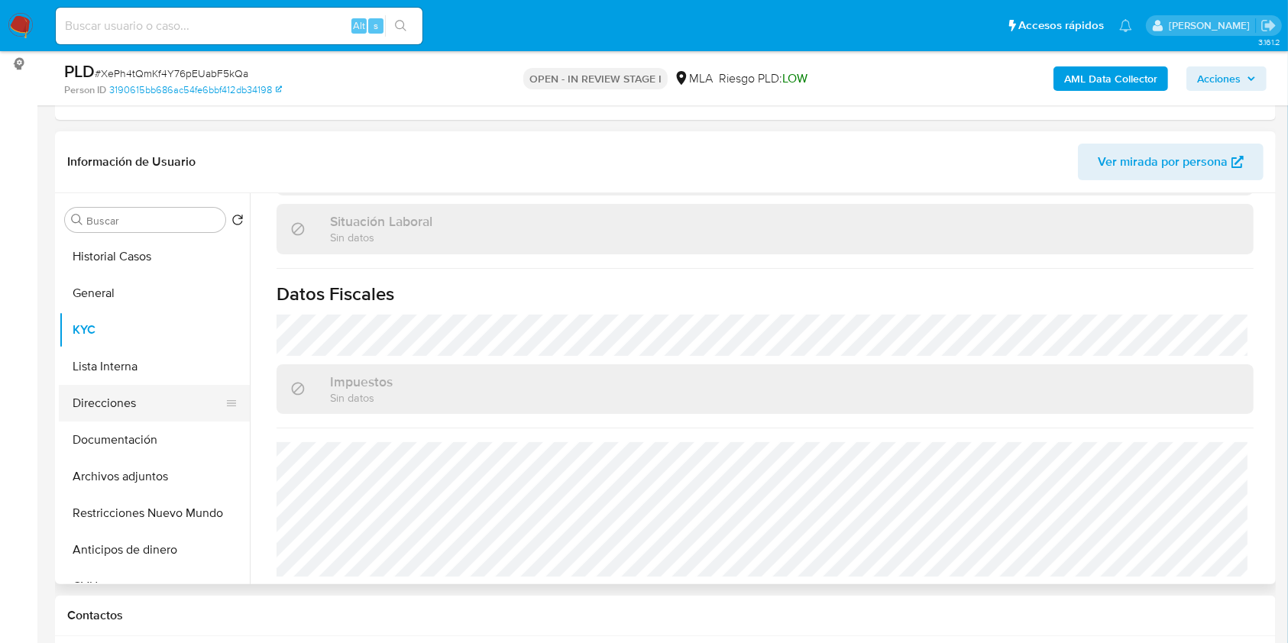
click at [138, 385] on button "Direcciones" at bounding box center [148, 403] width 179 height 37
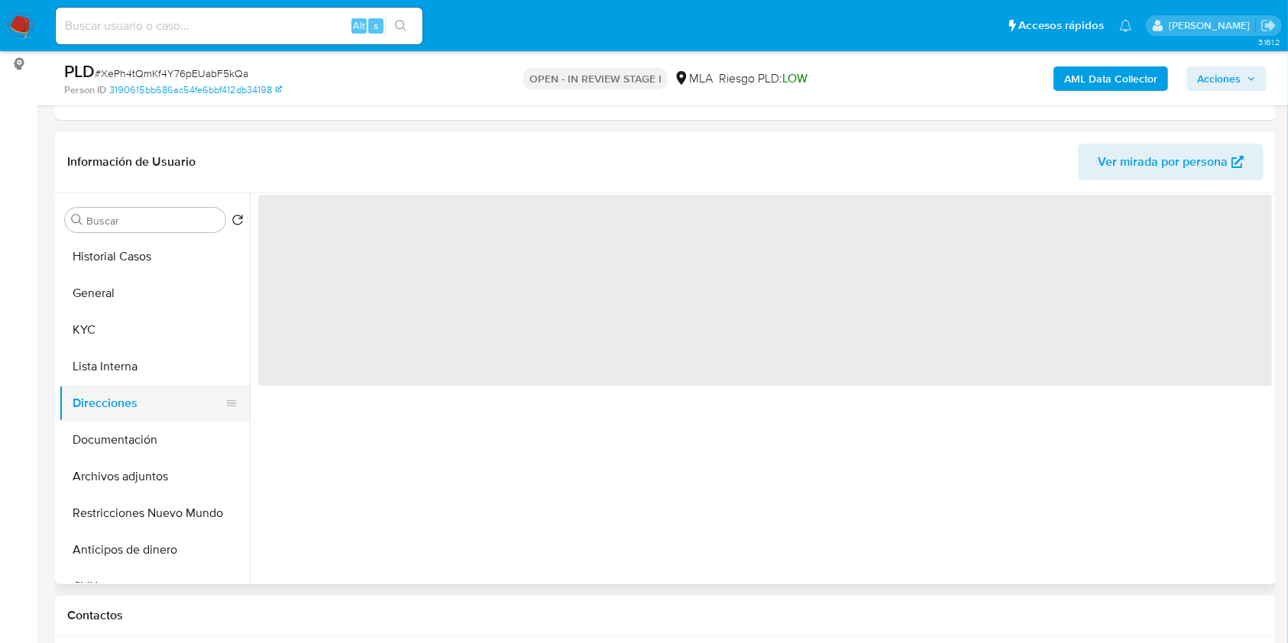
scroll to position [0, 0]
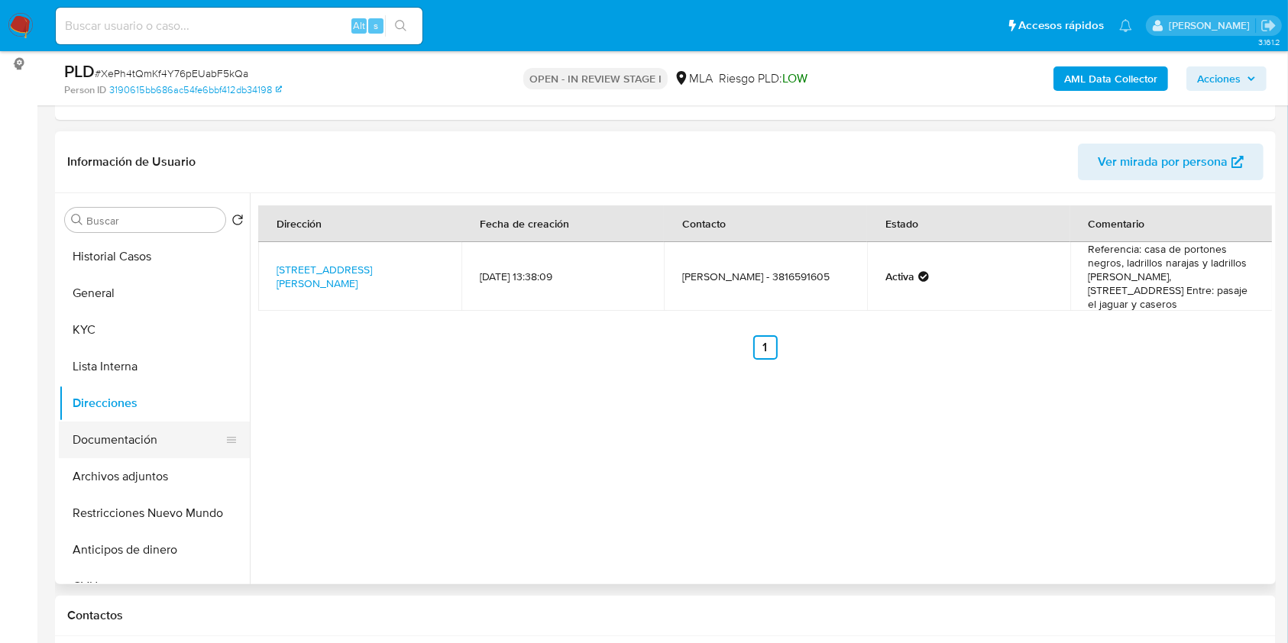
click at [147, 430] on button "Documentación" at bounding box center [148, 440] width 179 height 37
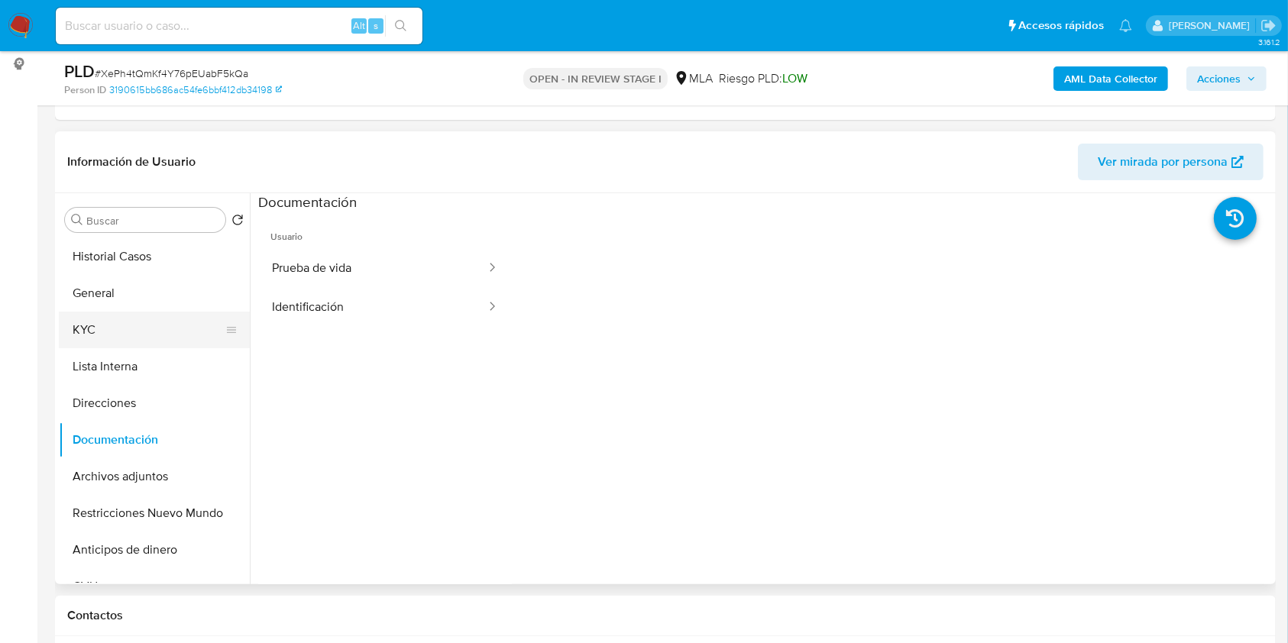
click at [109, 333] on button "KYC" at bounding box center [148, 330] width 179 height 37
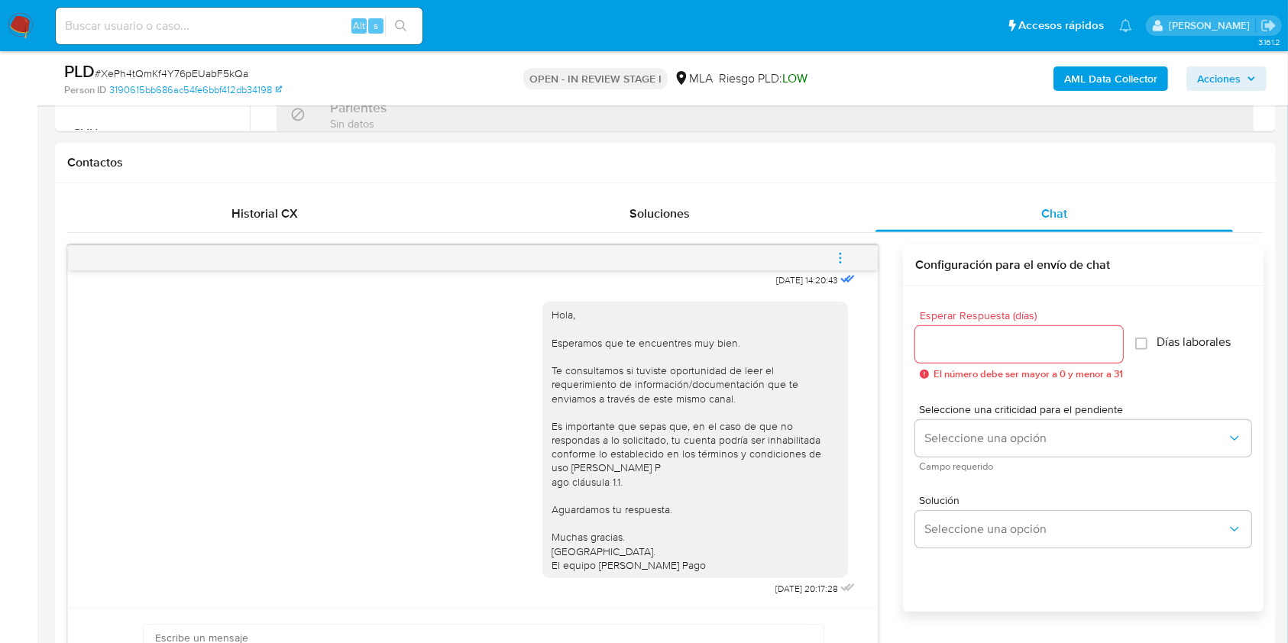
scroll to position [713, 0]
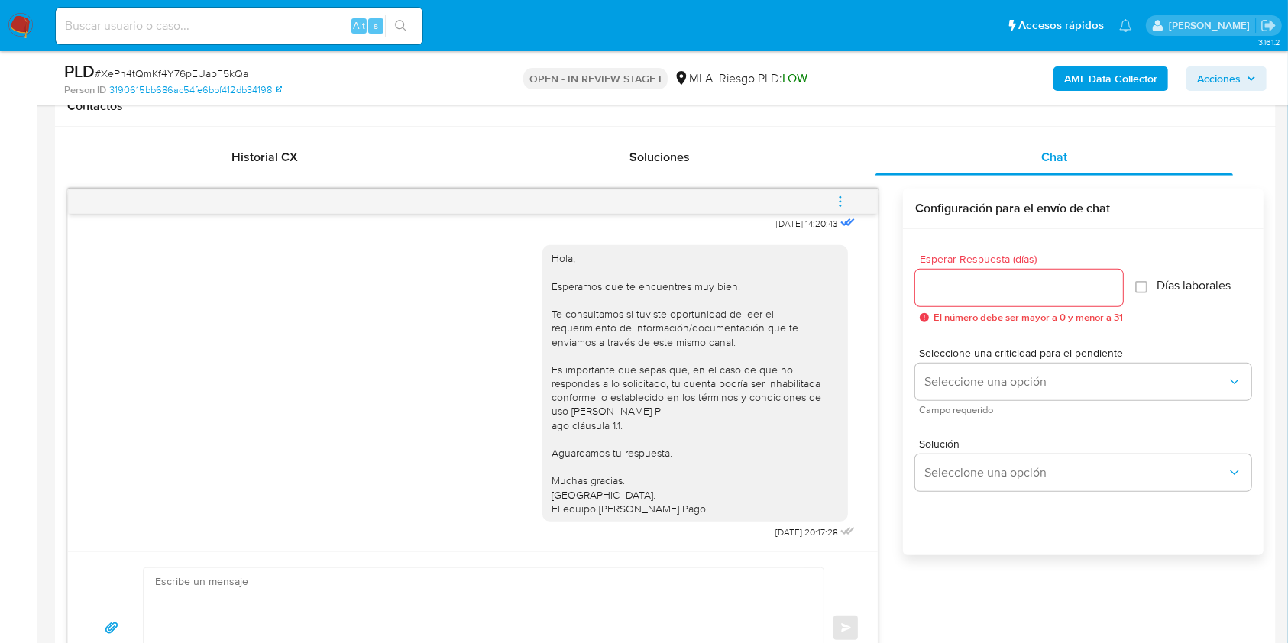
drag, startPoint x: 858, startPoint y: 492, endPoint x: 865, endPoint y: 485, distance: 9.7
click at [865, 485] on div "17/09/2025 14:20:43 Hola, Esperamos que te encuentres muy bien. Te consultamos …" at bounding box center [473, 383] width 810 height 338
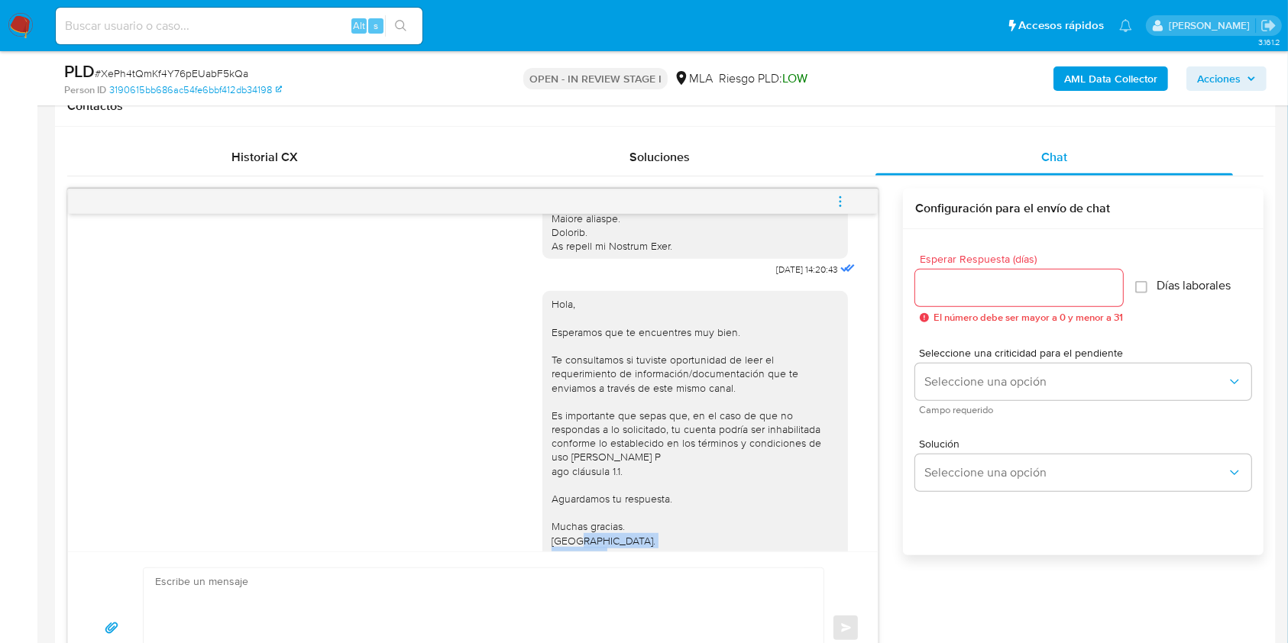
scroll to position [697, 0]
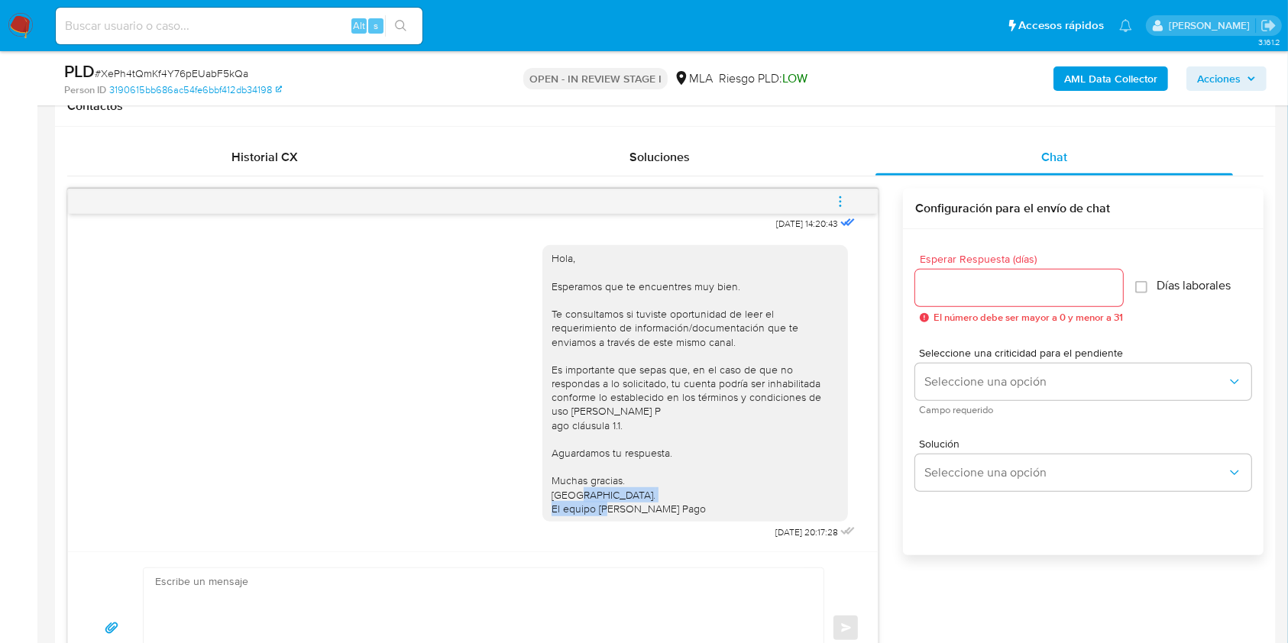
click at [824, 200] on button "menu-action" at bounding box center [840, 201] width 50 height 37
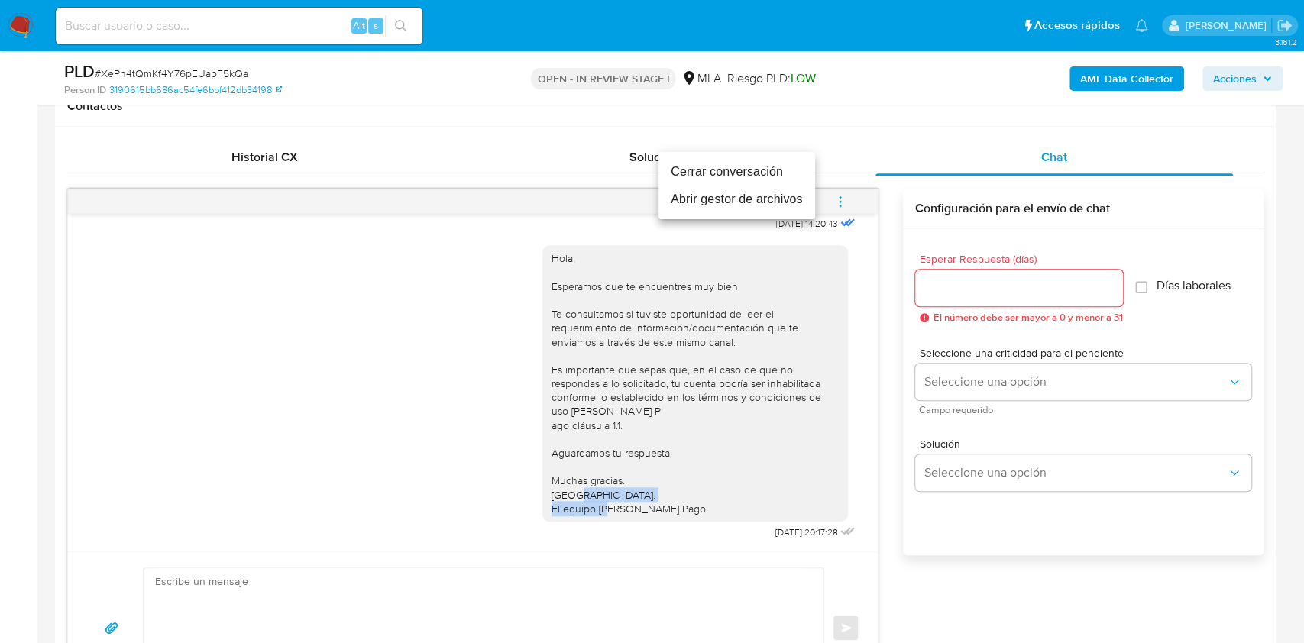
click at [760, 170] on li "Cerrar conversación" at bounding box center [736, 171] width 157 height 27
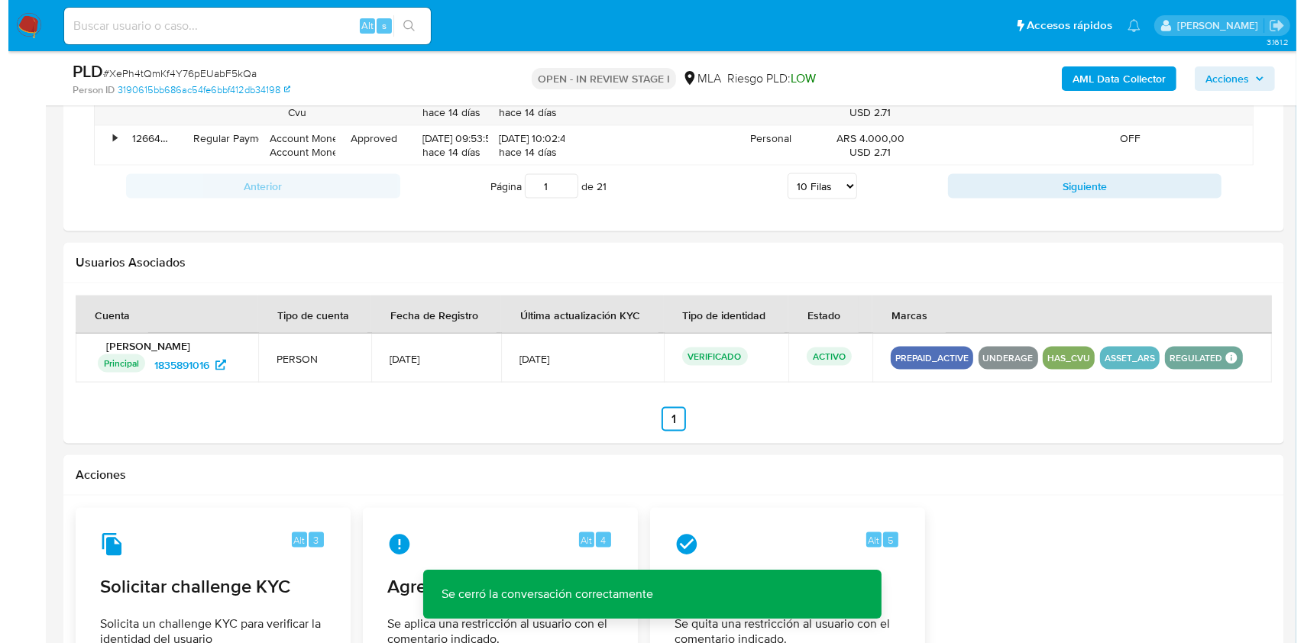
scroll to position [2337, 0]
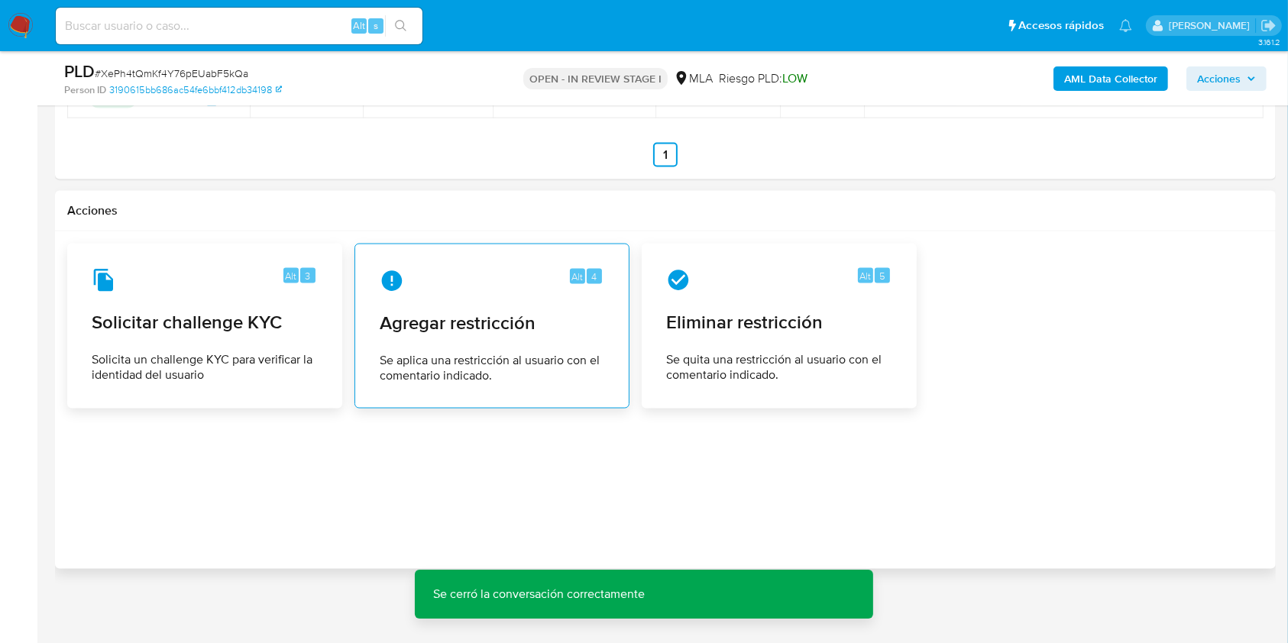
click at [525, 353] on span "Se aplica una restricción al usuario con el comentario indicado." at bounding box center [492, 368] width 225 height 31
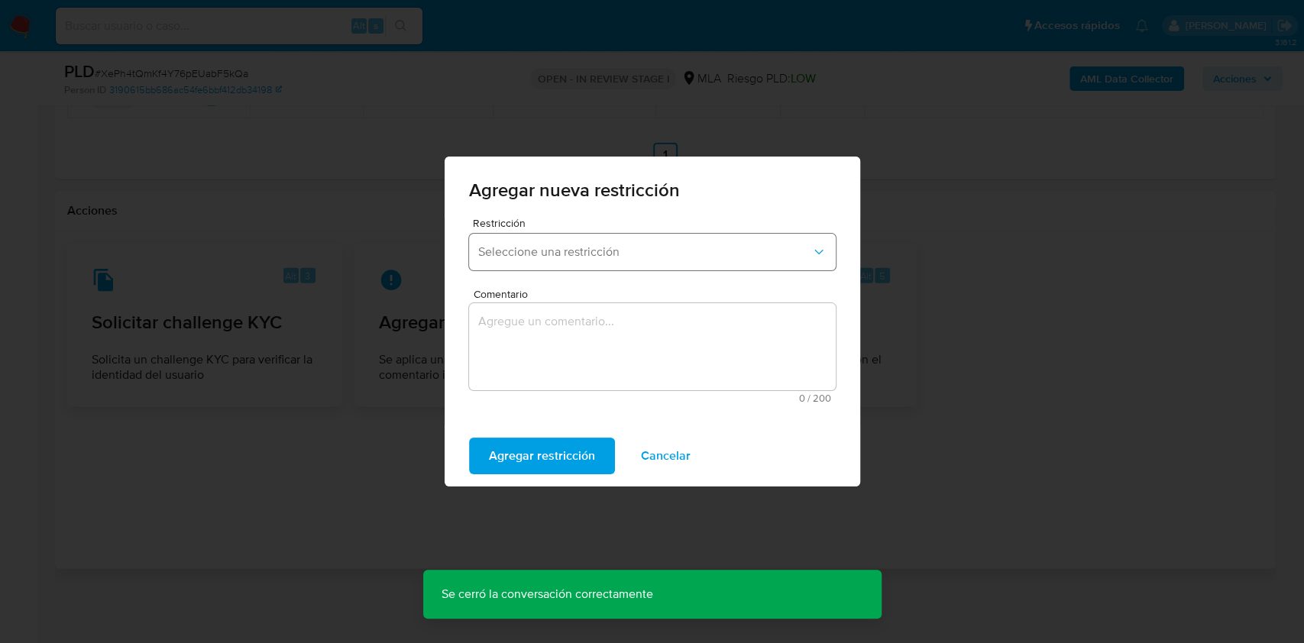
click at [586, 238] on button "Seleccione una restricción" at bounding box center [652, 252] width 367 height 37
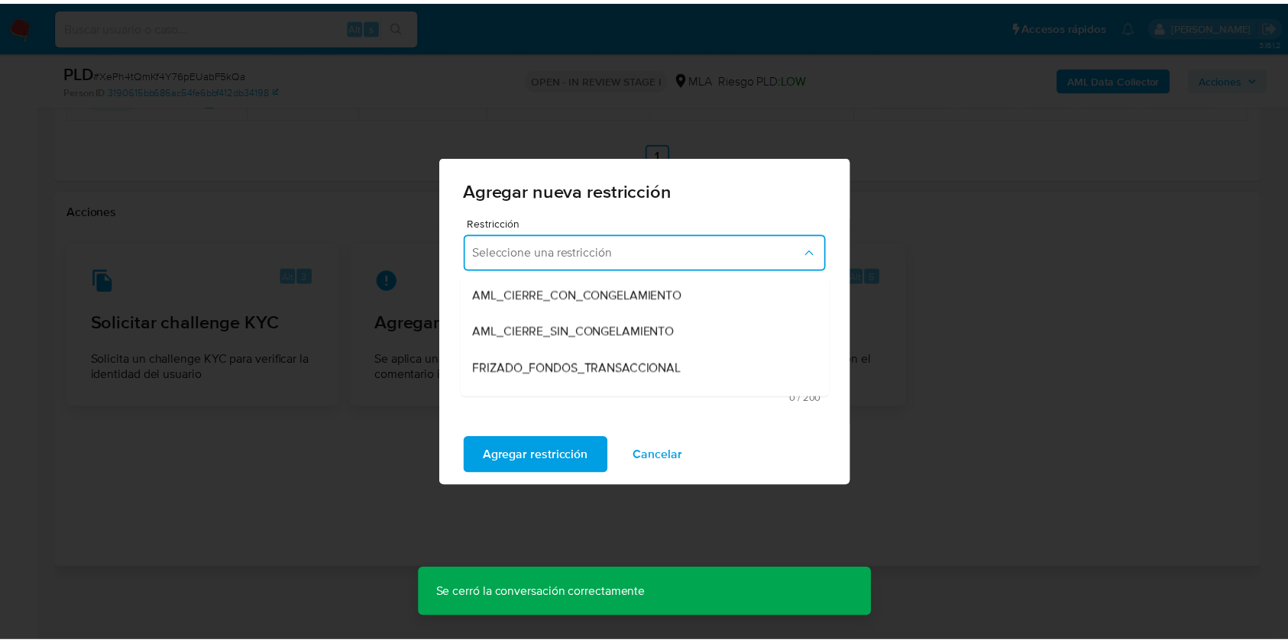
scroll to position [203, 0]
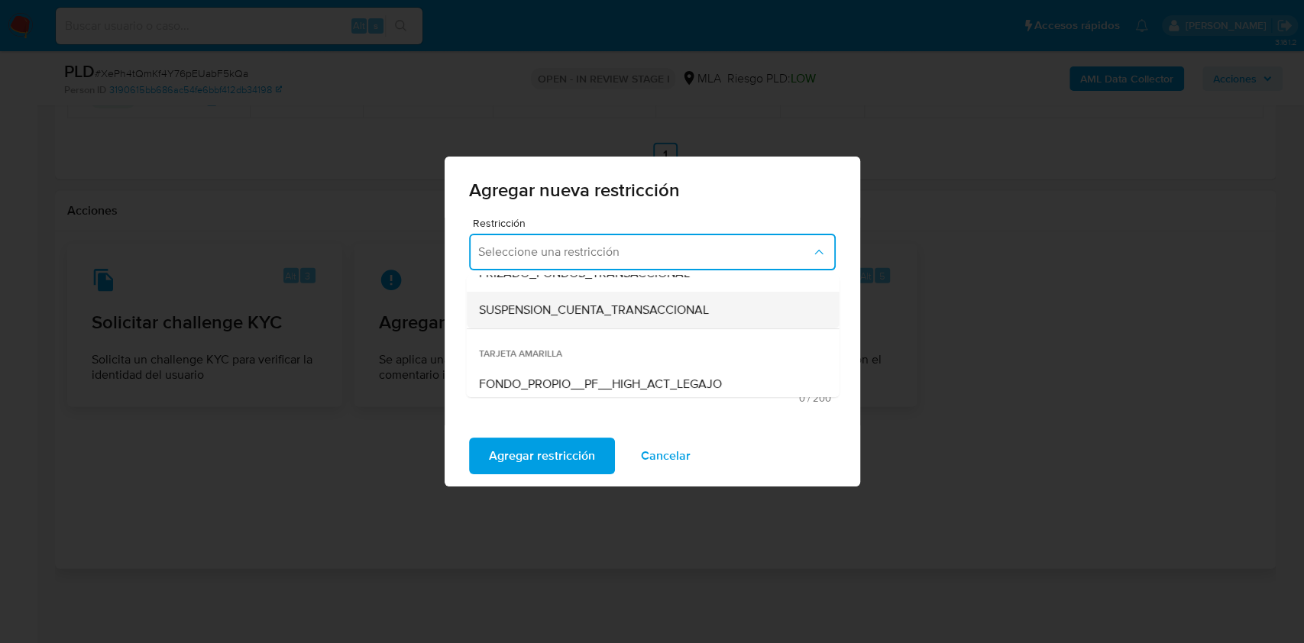
click at [658, 312] on span "SUSPENSION_CUENTA_TRANSACCIONAL" at bounding box center [593, 309] width 230 height 15
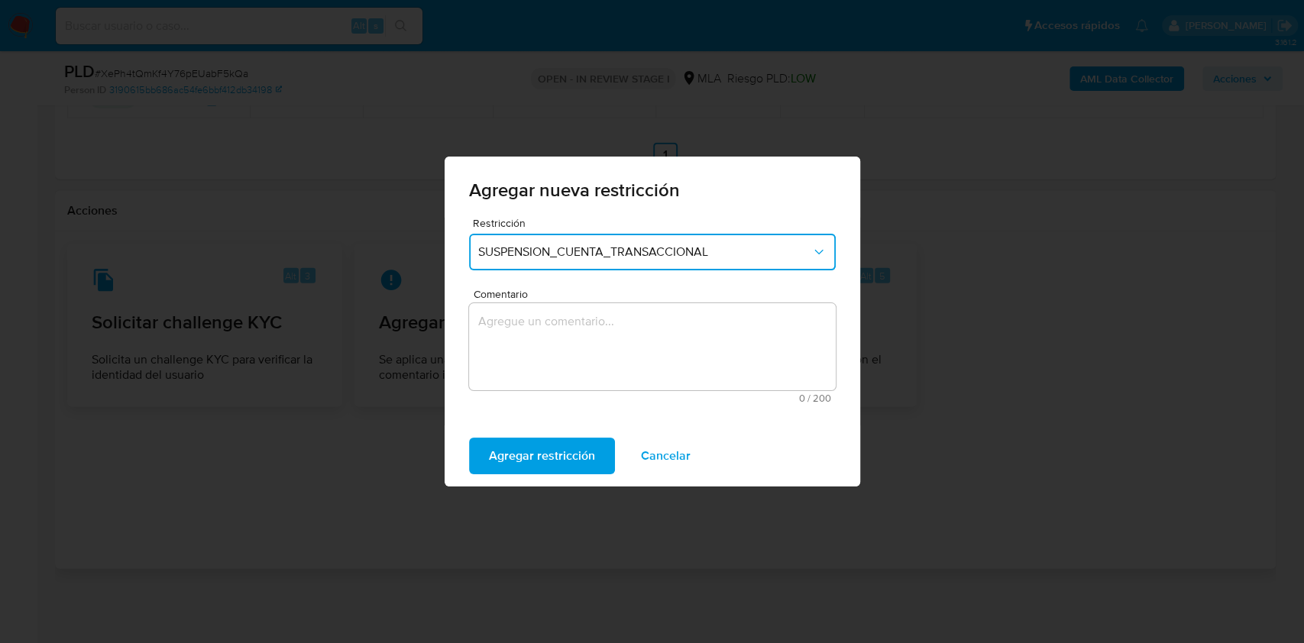
click at [595, 358] on textarea "Comentario" at bounding box center [652, 346] width 367 height 87
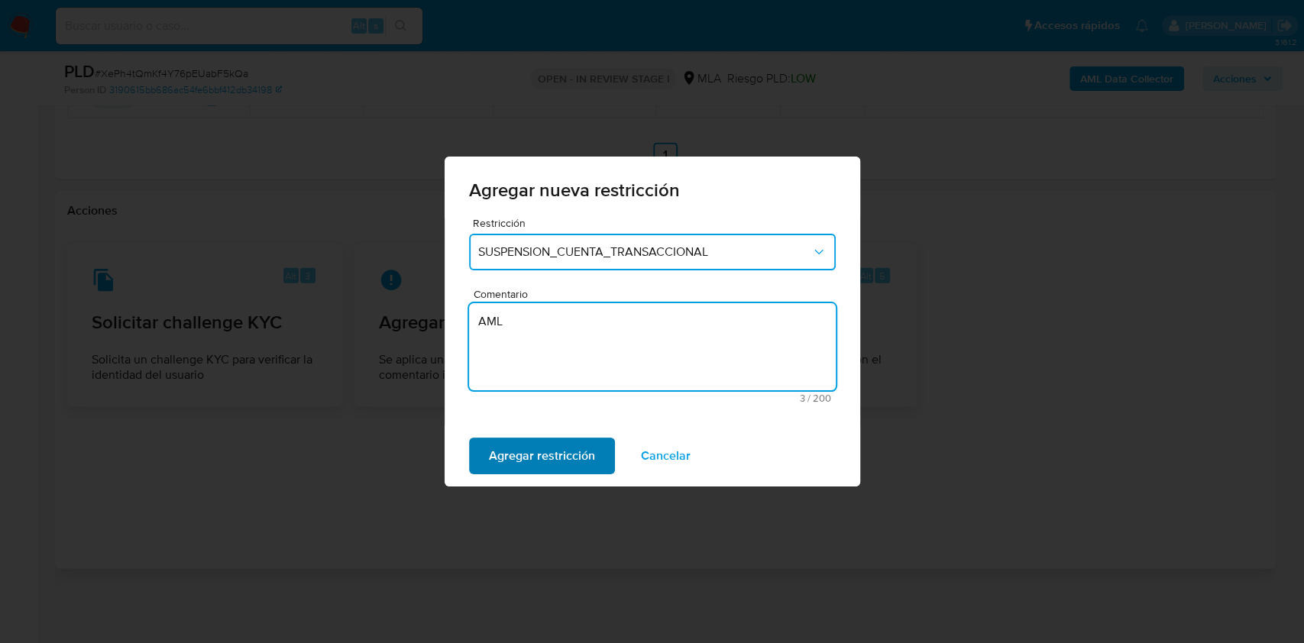
type textarea "AML"
click at [587, 460] on span "Agregar restricción" at bounding box center [542, 456] width 106 height 34
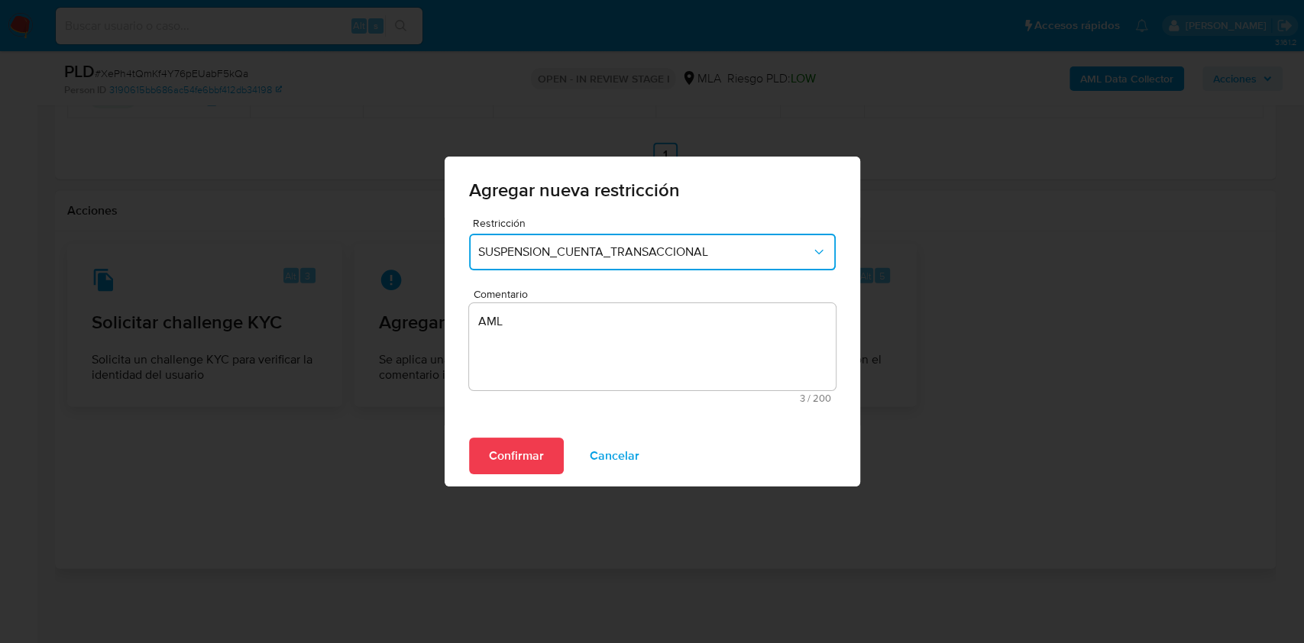
drag, startPoint x: 518, startPoint y: 449, endPoint x: 603, endPoint y: 464, distance: 86.8
click at [518, 449] on span "Confirmar" at bounding box center [516, 456] width 55 height 34
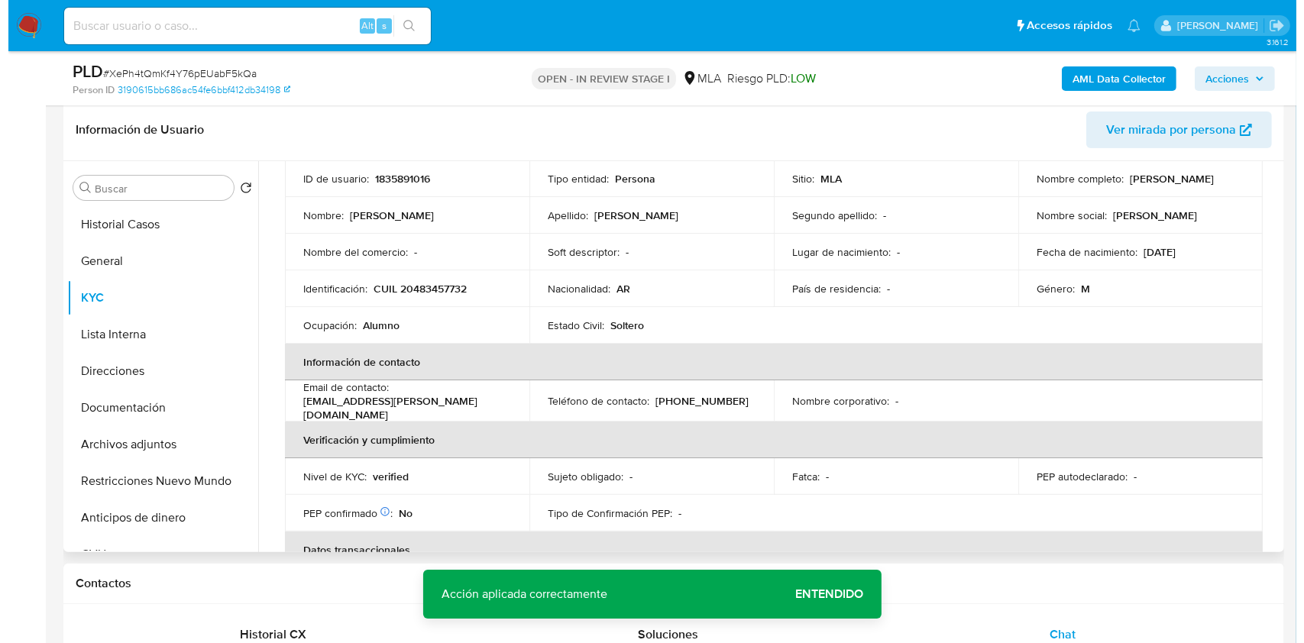
scroll to position [0, 0]
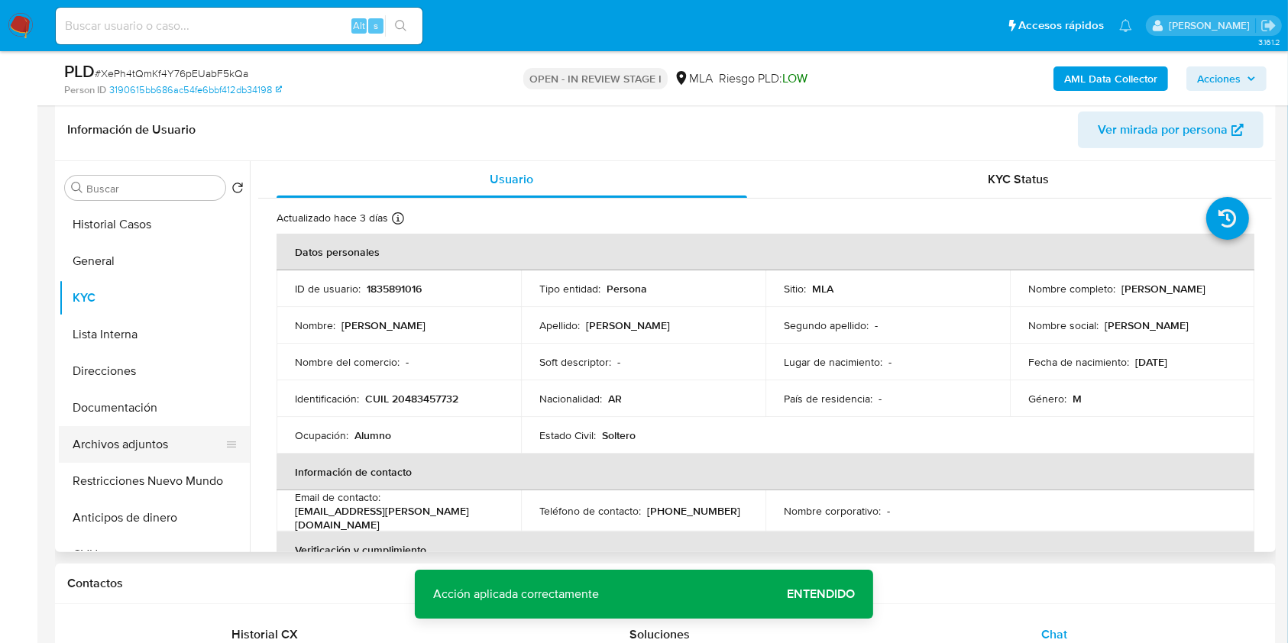
click at [147, 454] on button "Archivos adjuntos" at bounding box center [148, 444] width 179 height 37
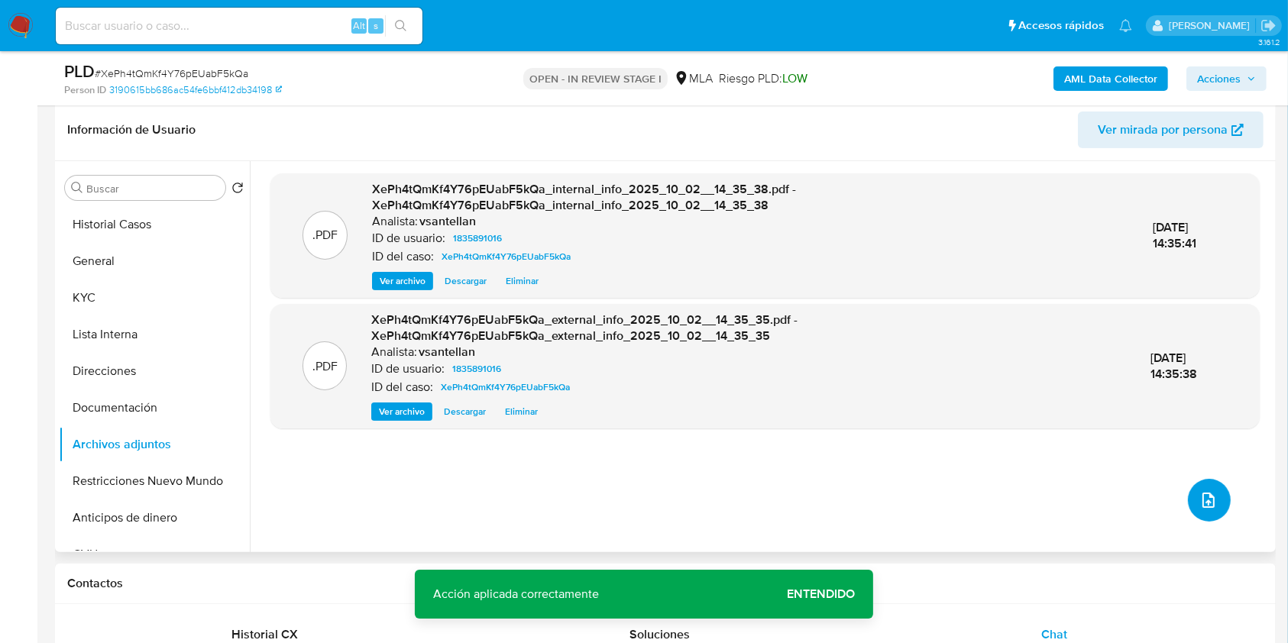
click at [1199, 492] on icon "upload-file" at bounding box center [1208, 500] width 18 height 18
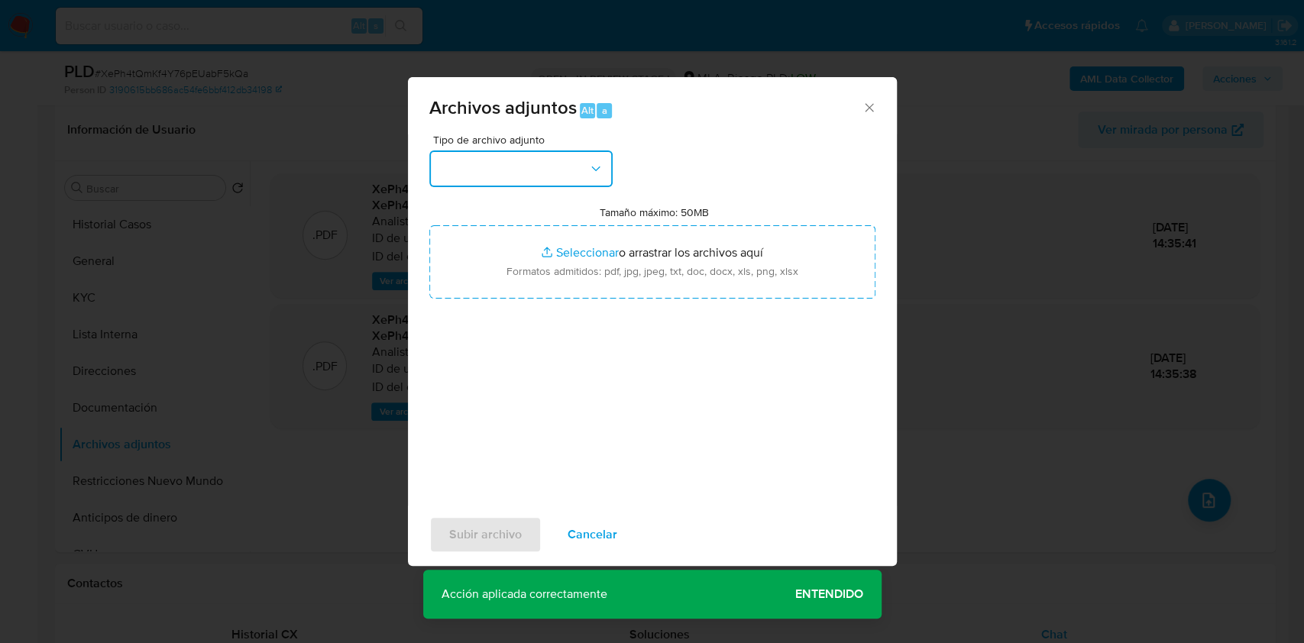
click at [566, 168] on button "button" at bounding box center [520, 168] width 183 height 37
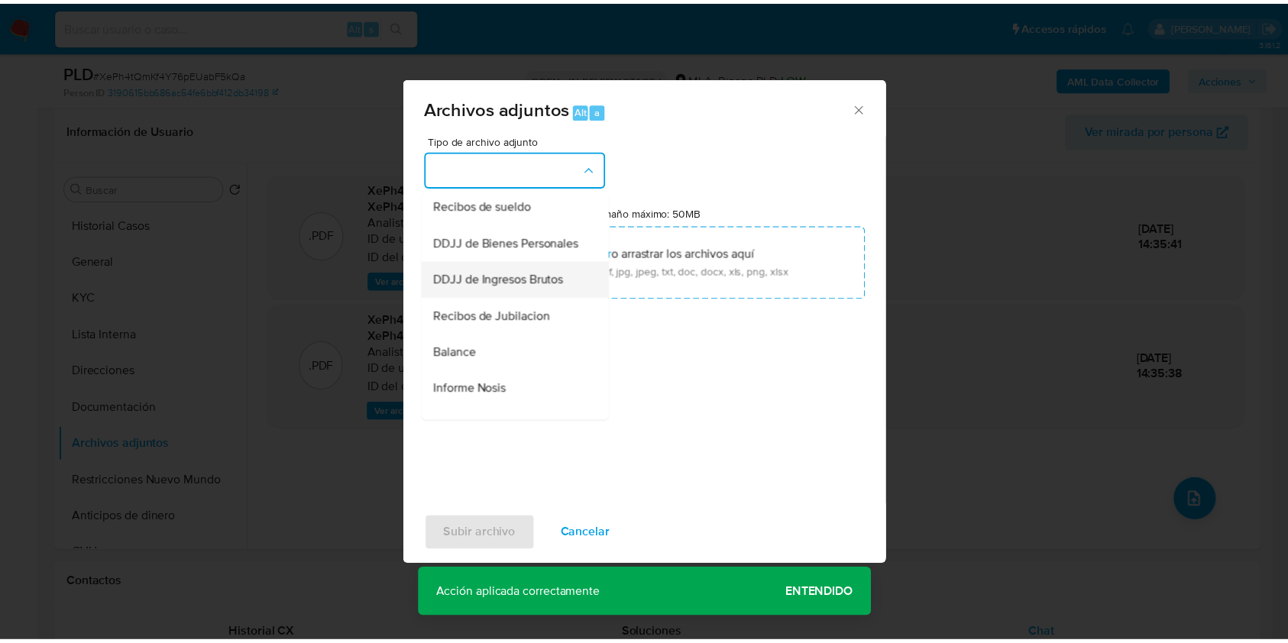
scroll to position [203, 0]
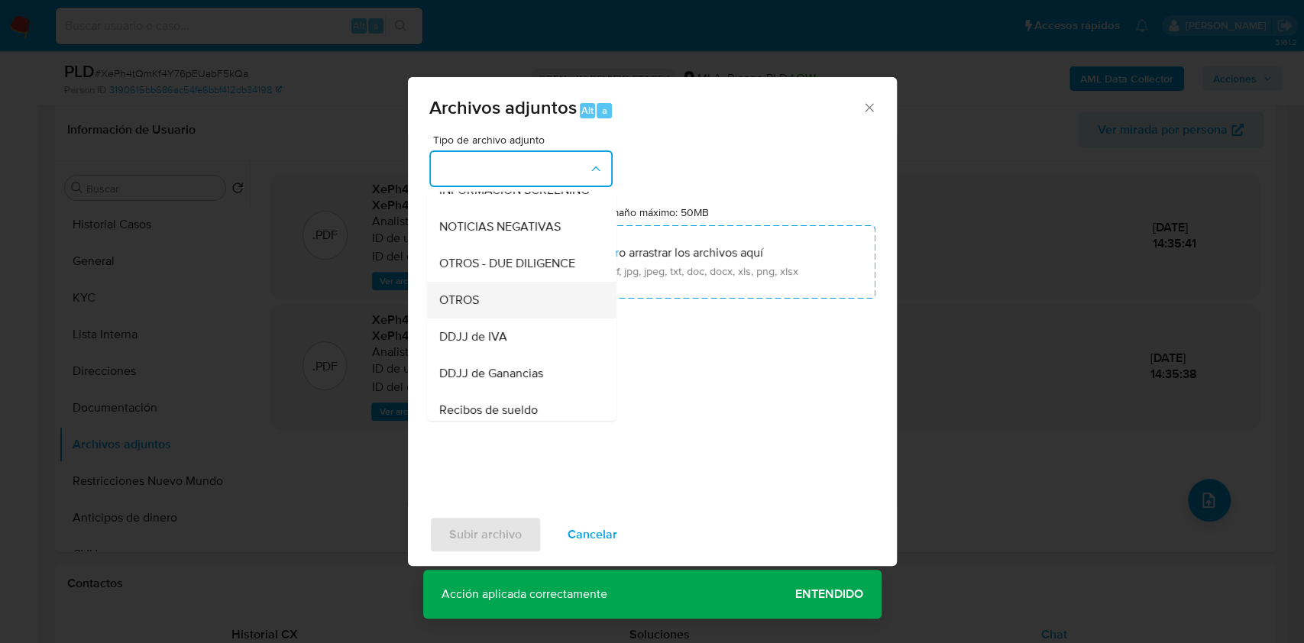
click at [507, 306] on div "OTROS" at bounding box center [516, 300] width 156 height 37
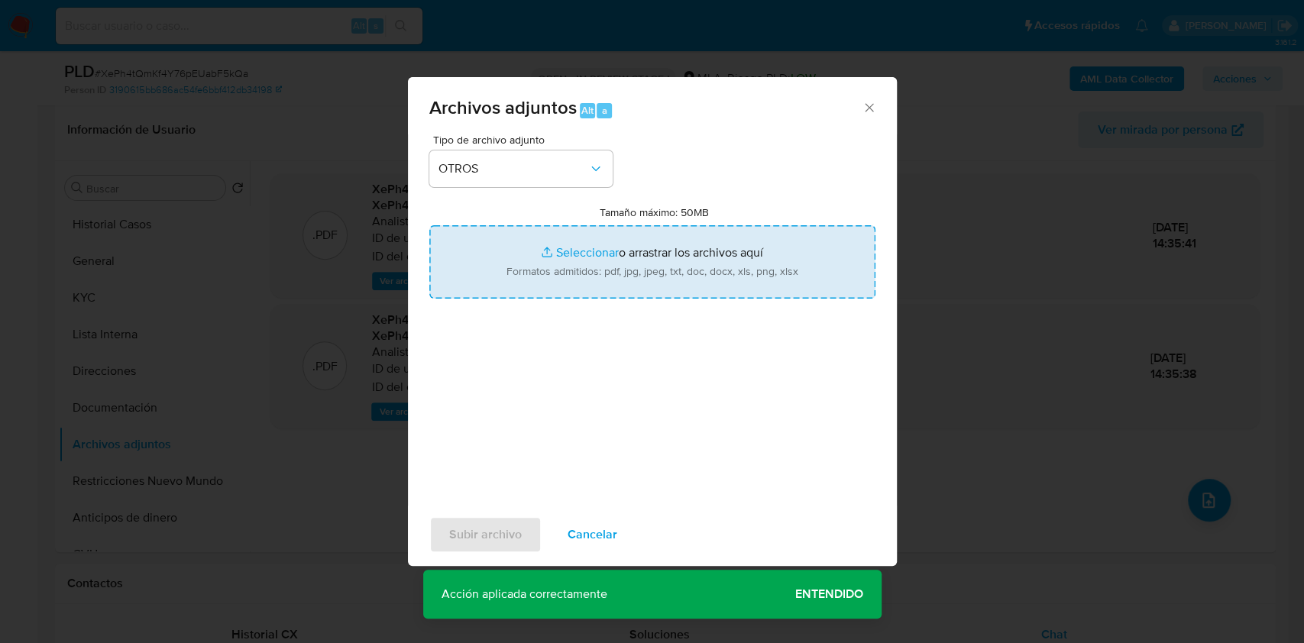
click at [574, 238] on input "Tamaño máximo: 50MB Seleccionar archivos" at bounding box center [652, 261] width 446 height 73
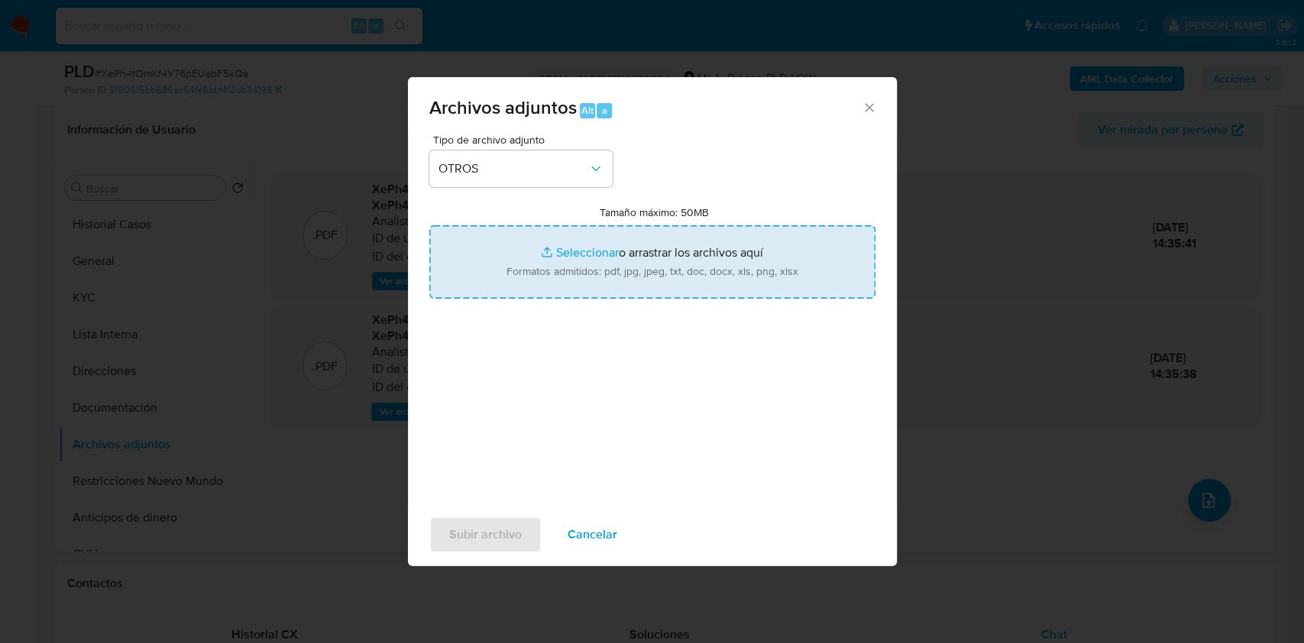
type input "C:\fakepath\Caselog XePh4tQmKf4Y76pEUabF5kQa_2025_09_17_16_09_20.docx"
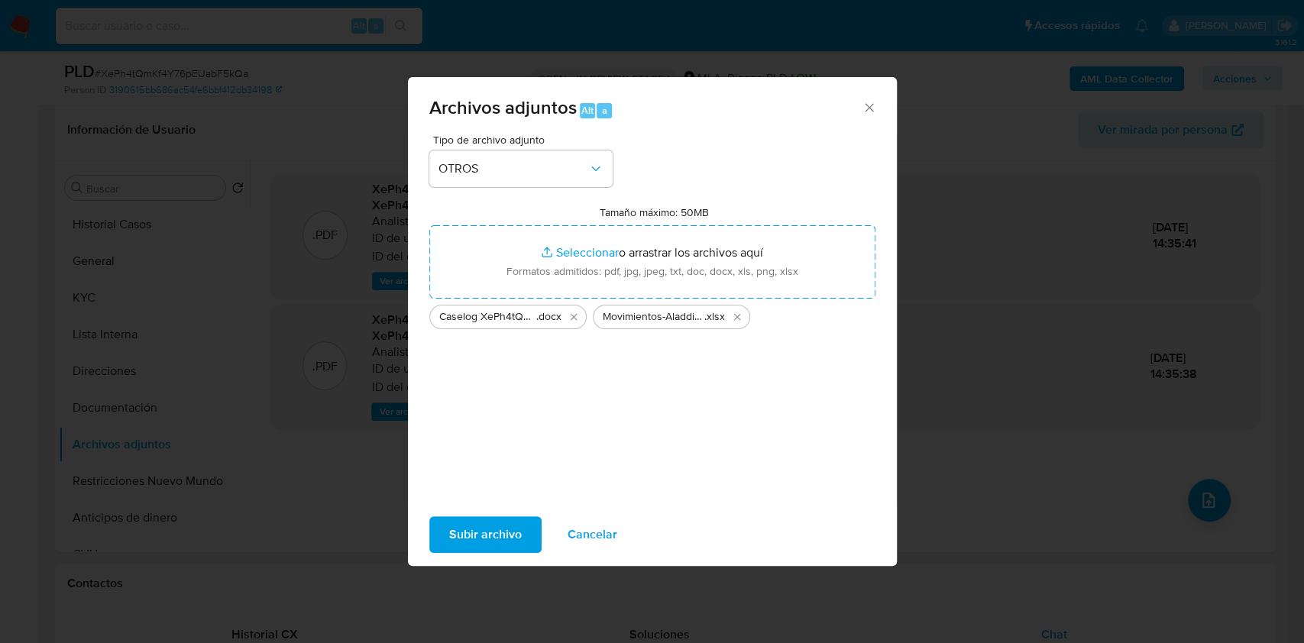
click at [513, 532] on span "Subir archivo" at bounding box center [485, 535] width 73 height 34
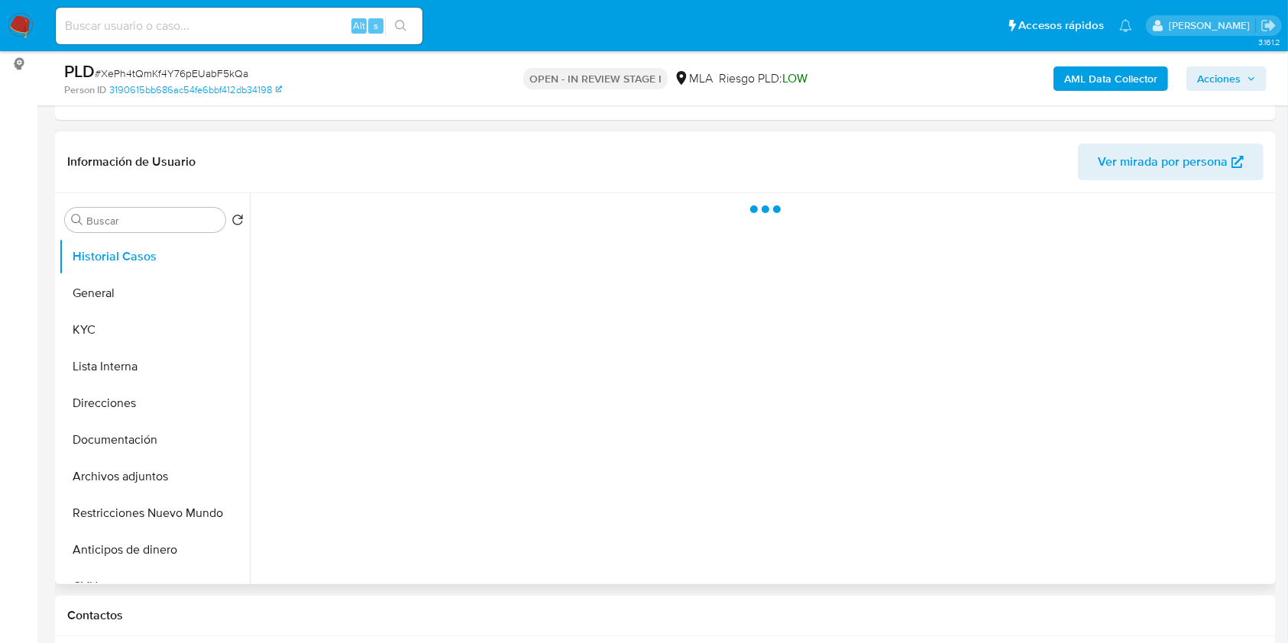
scroll to position [509, 0]
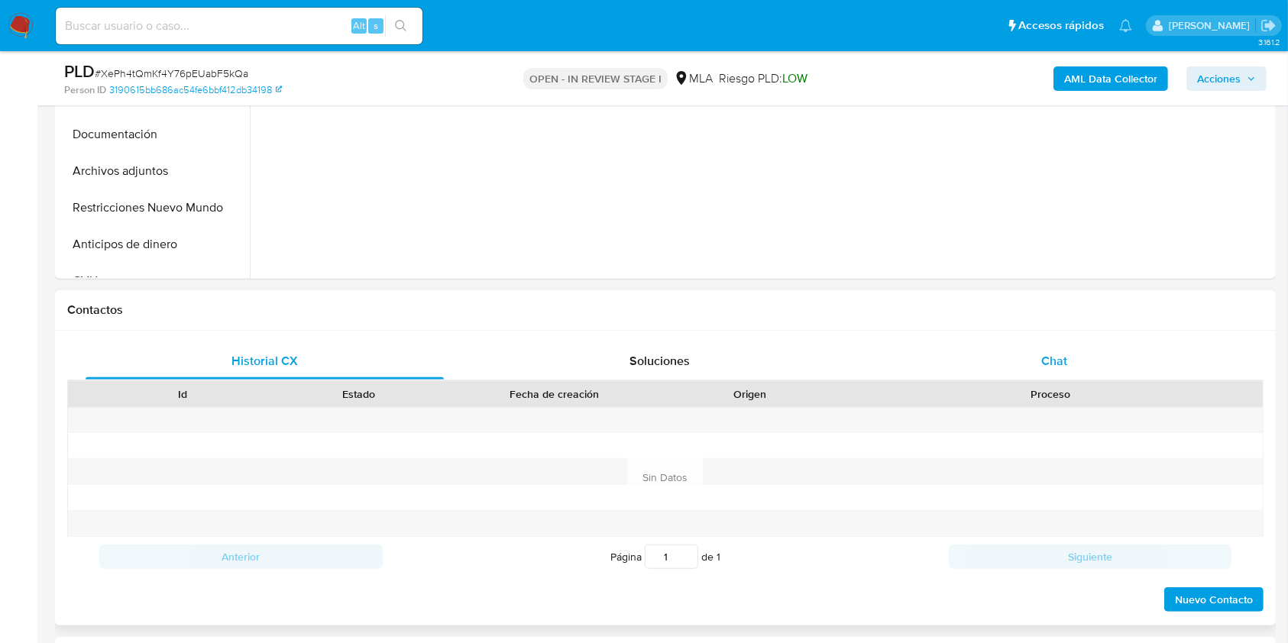
click at [1110, 367] on div "Chat" at bounding box center [1054, 361] width 358 height 37
select select "10"
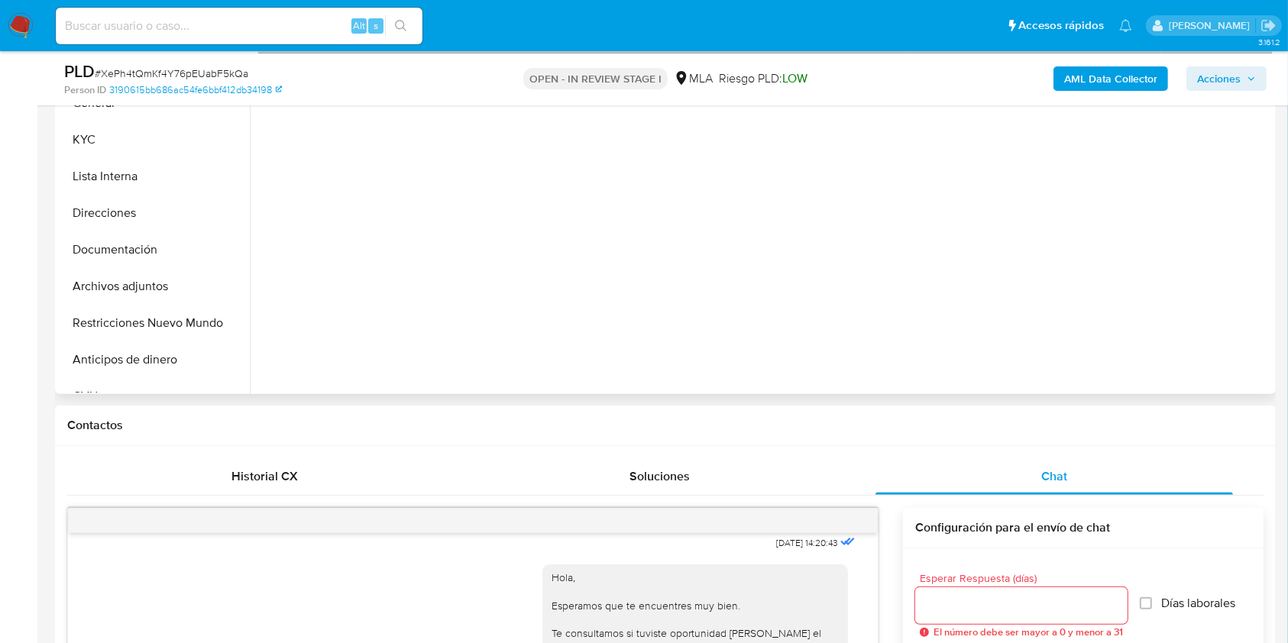
scroll to position [391, 0]
click at [171, 309] on button "Restricciones Nuevo Mundo" at bounding box center [148, 325] width 179 height 37
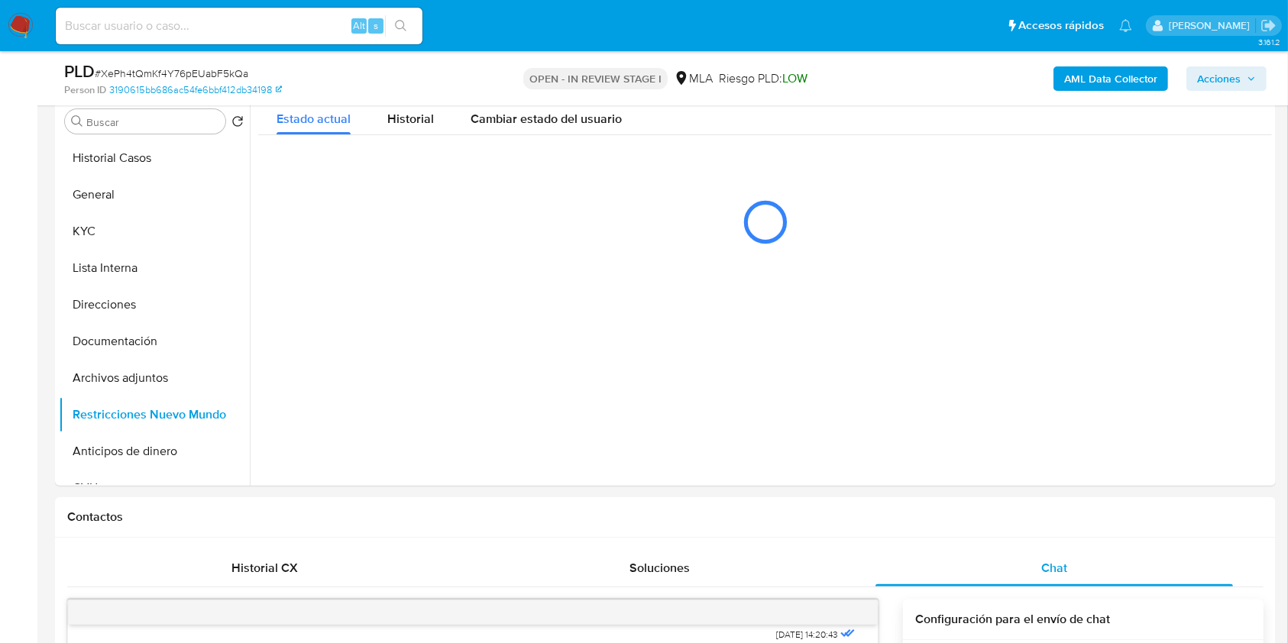
scroll to position [235, 0]
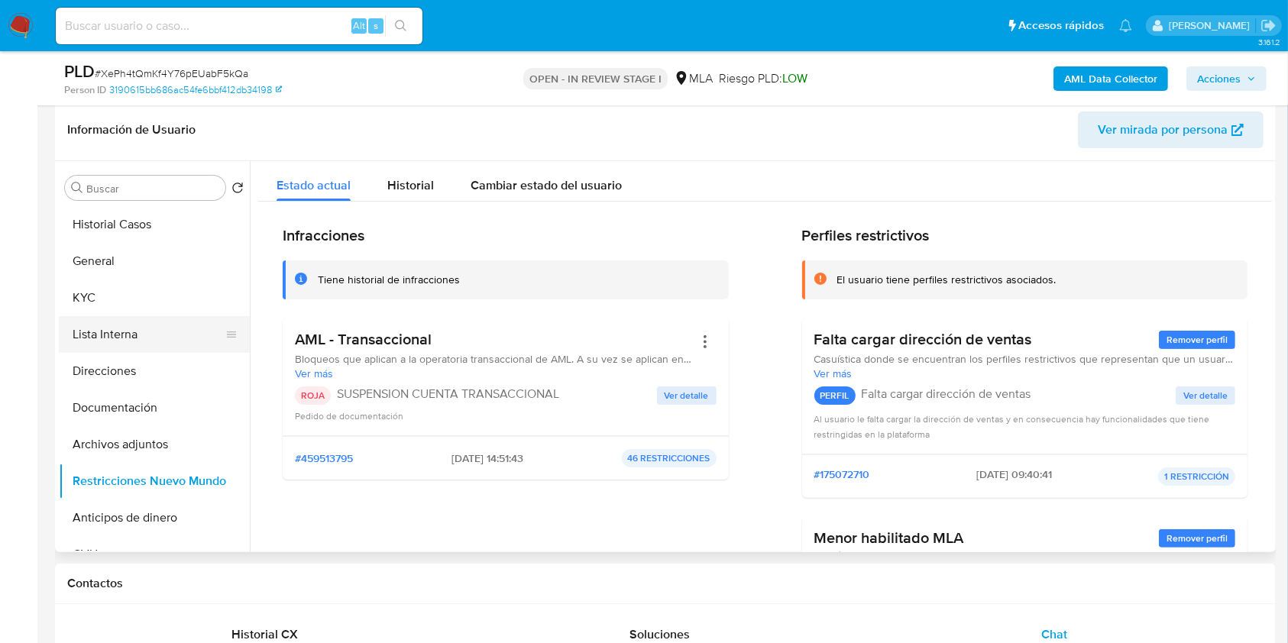
drag, startPoint x: 92, startPoint y: 254, endPoint x: 108, endPoint y: 331, distance: 79.0
click at [92, 254] on button "General" at bounding box center [154, 261] width 191 height 37
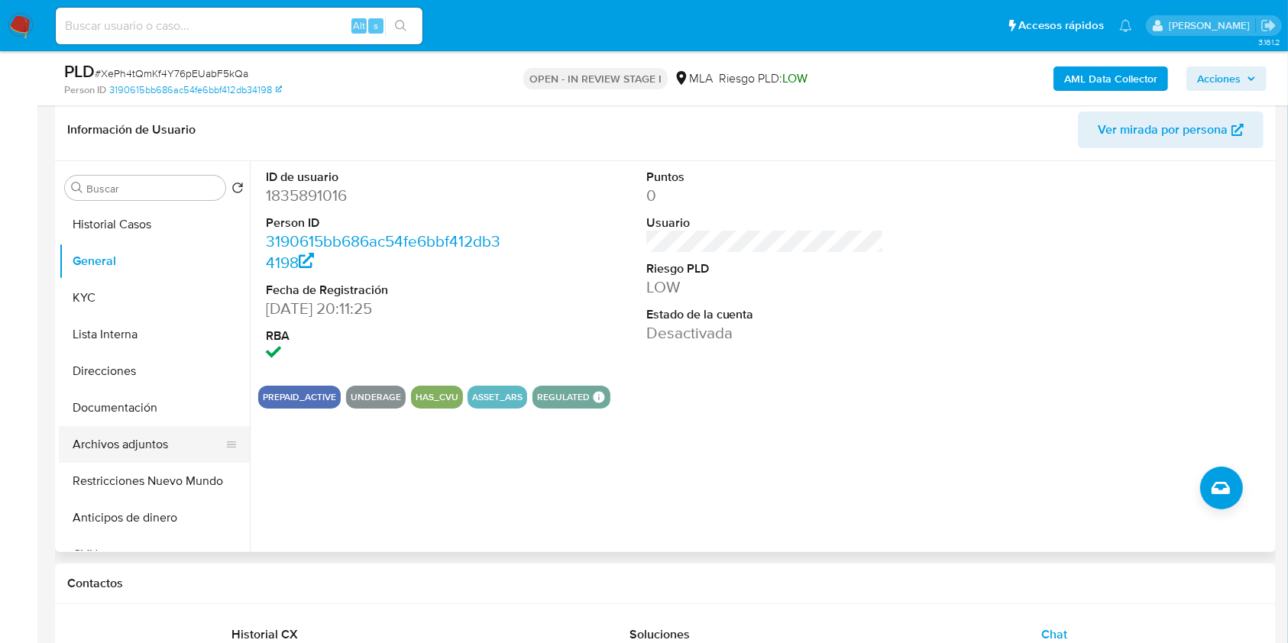
click at [139, 443] on button "Archivos adjuntos" at bounding box center [148, 444] width 179 height 37
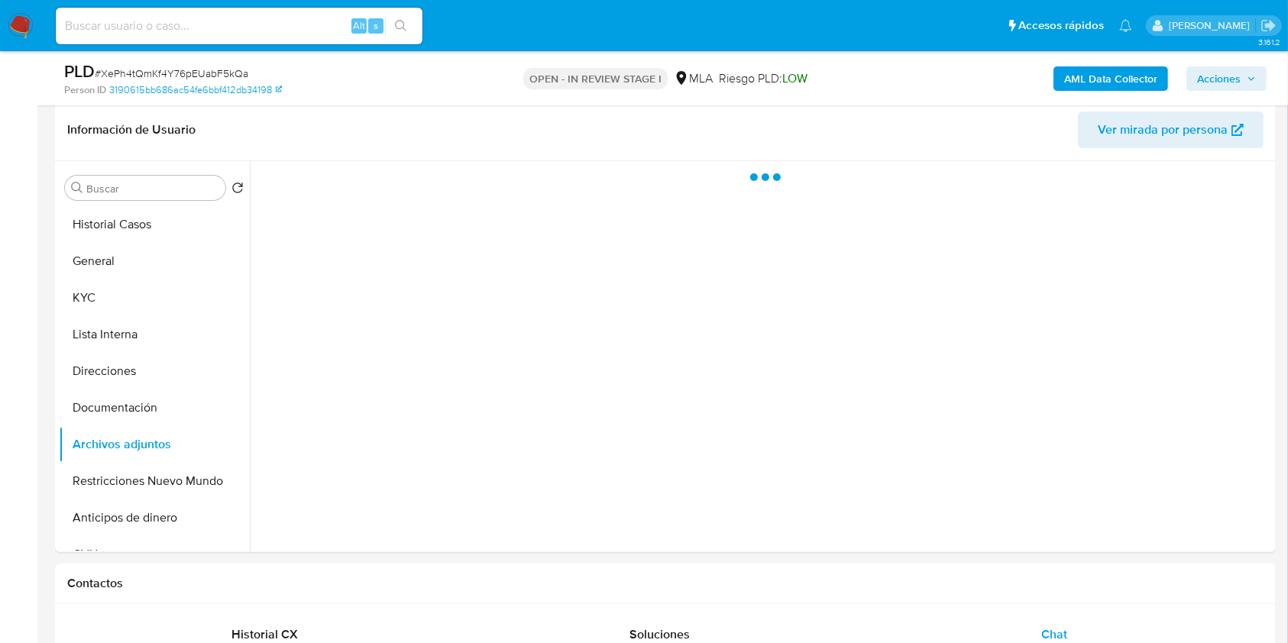
click at [1204, 79] on span "Acciones" at bounding box center [1219, 78] width 44 height 24
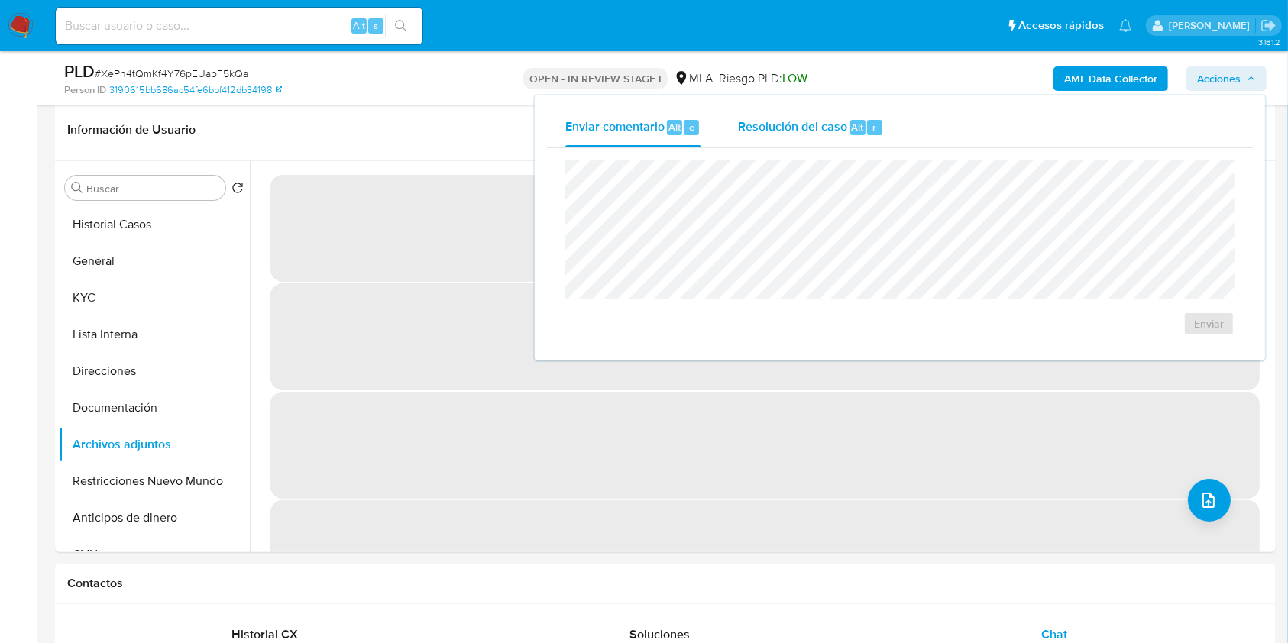
click at [810, 128] on span "Resolución del caso" at bounding box center [792, 127] width 109 height 18
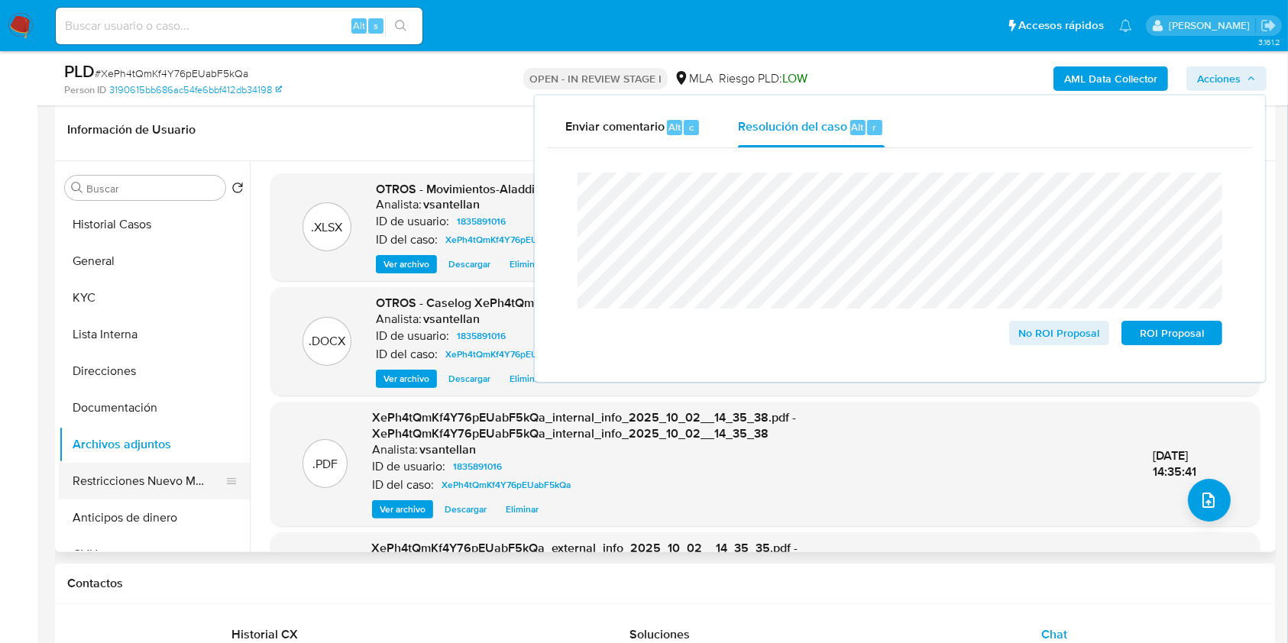
drag, startPoint x: 173, startPoint y: 492, endPoint x: 151, endPoint y: 429, distance: 66.4
click at [173, 492] on button "Restricciones Nuevo Mundo" at bounding box center [154, 481] width 191 height 37
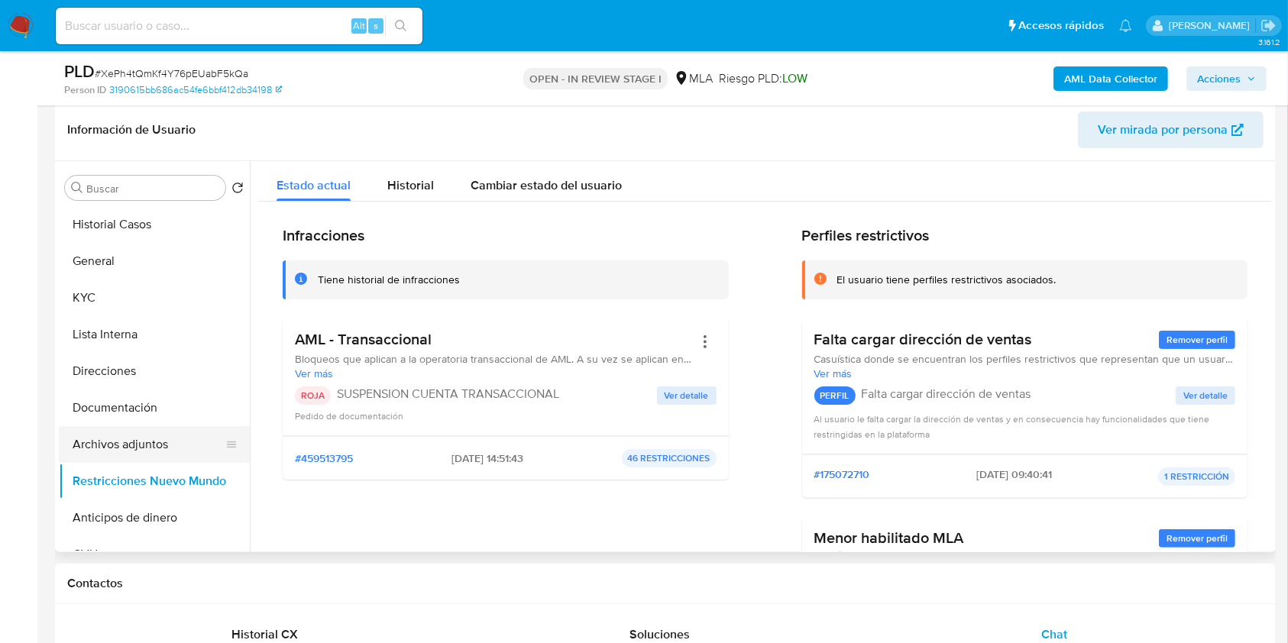
click at [147, 435] on button "Archivos adjuntos" at bounding box center [148, 444] width 179 height 37
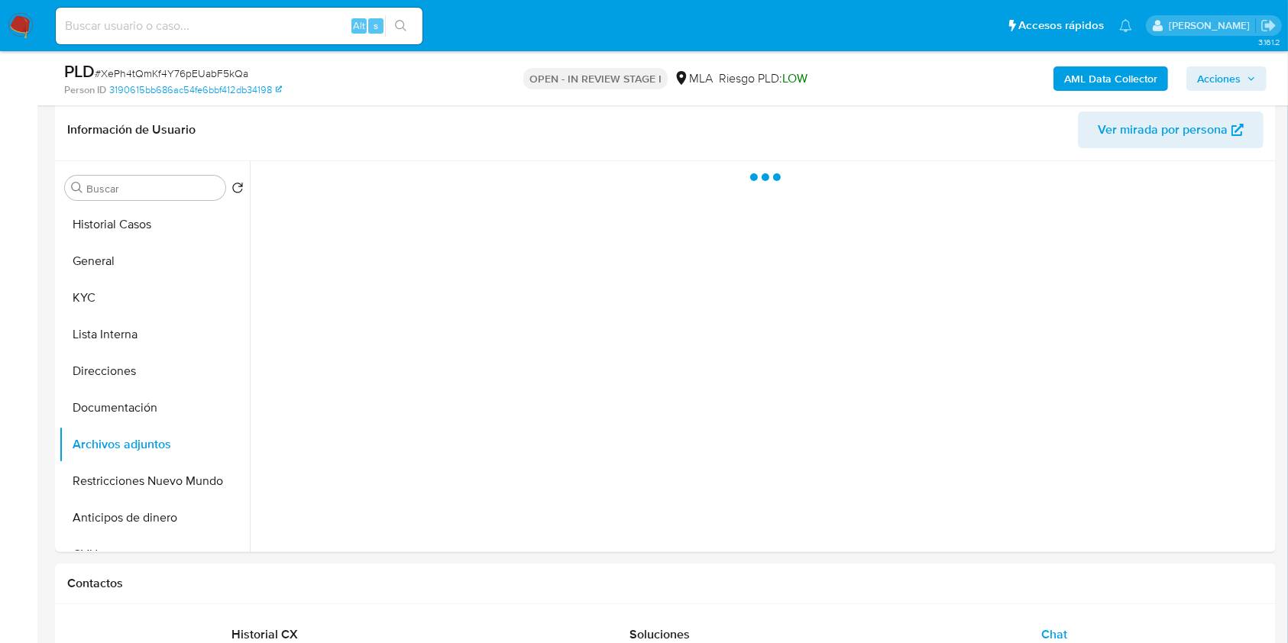
click at [1240, 88] on span "Acciones" at bounding box center [1219, 78] width 44 height 24
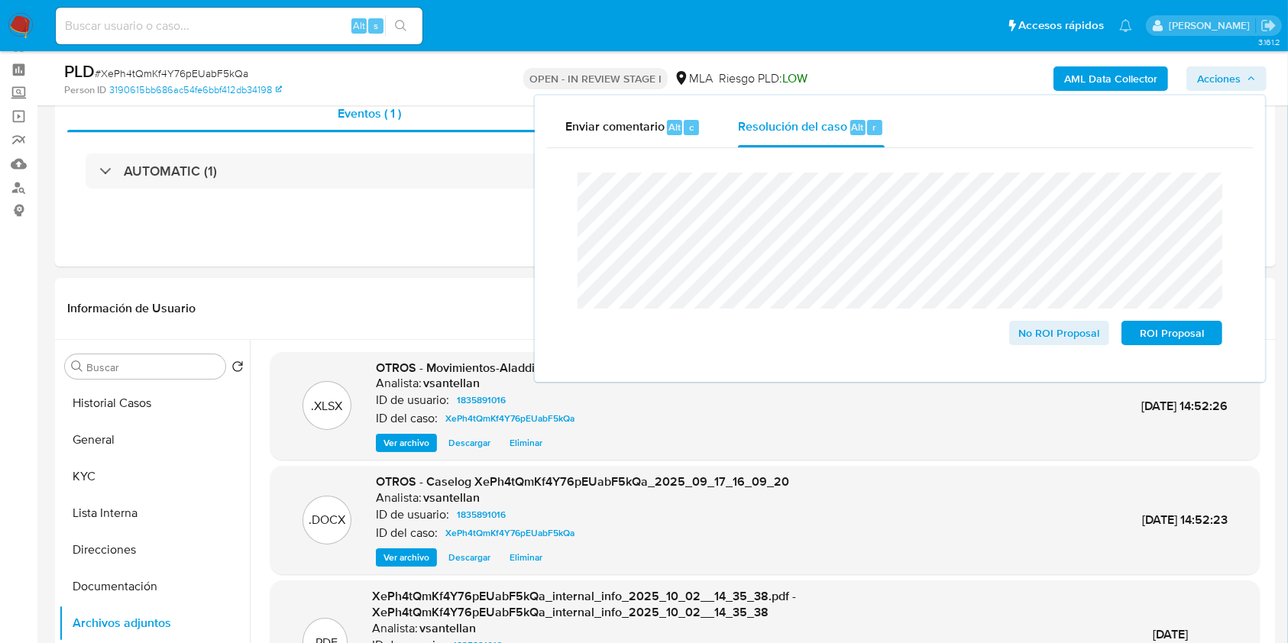
scroll to position [63, 0]
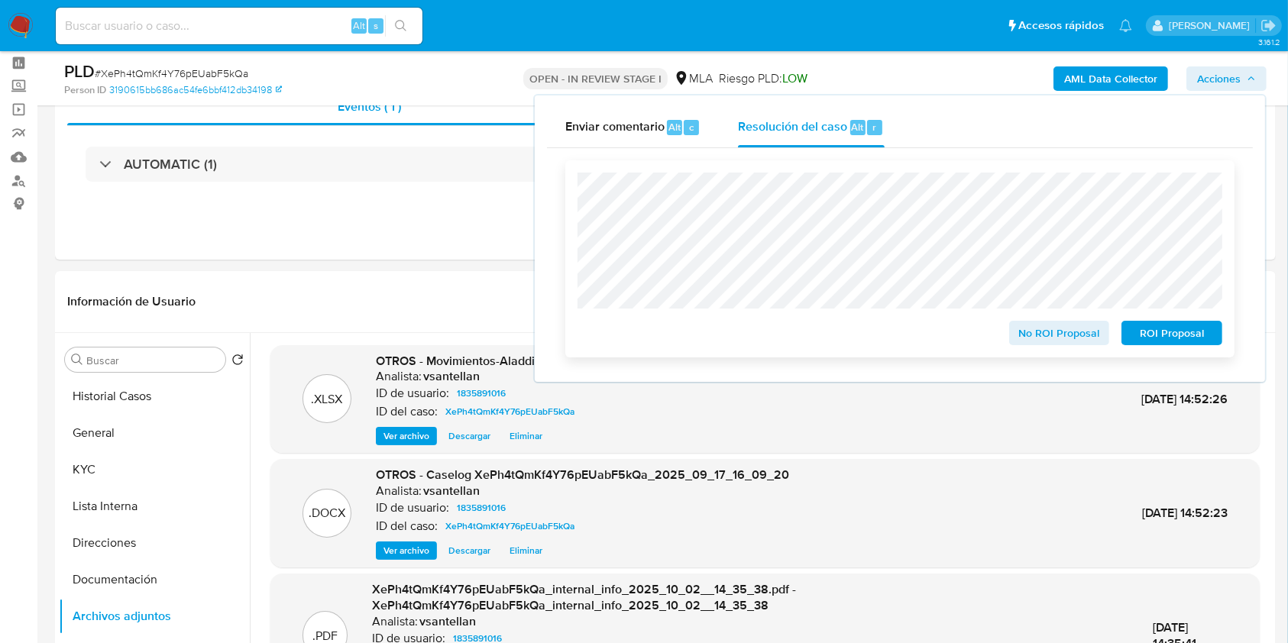
click at [1168, 341] on span "ROI Proposal" at bounding box center [1171, 332] width 79 height 21
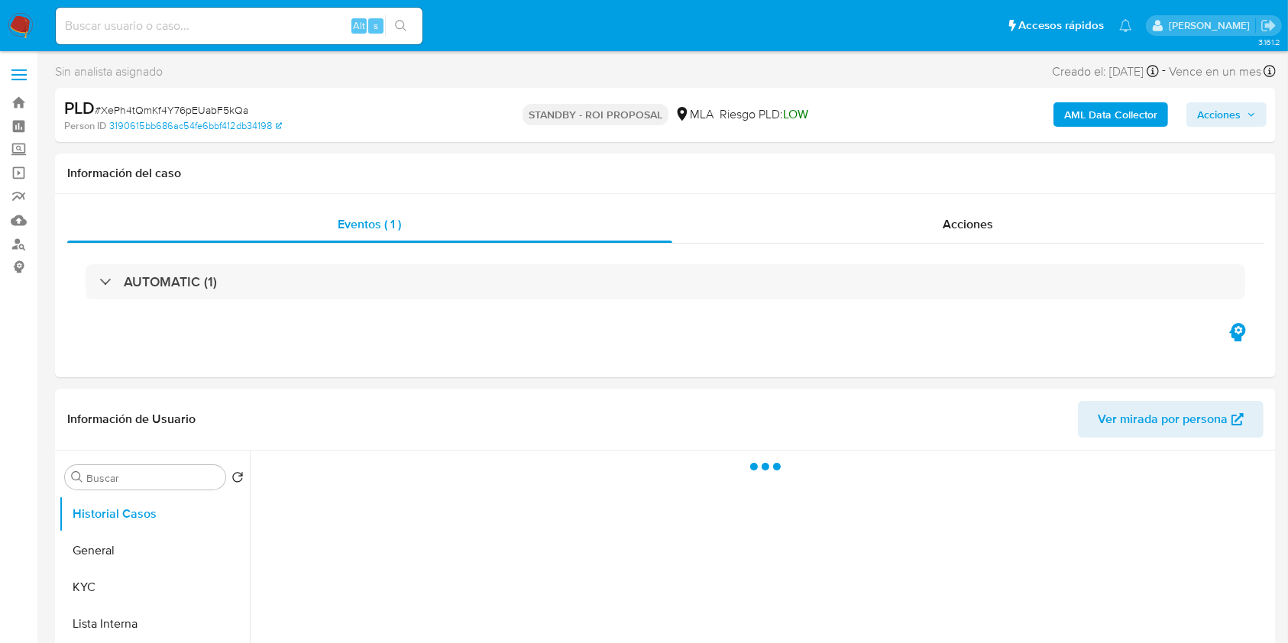
select select "10"
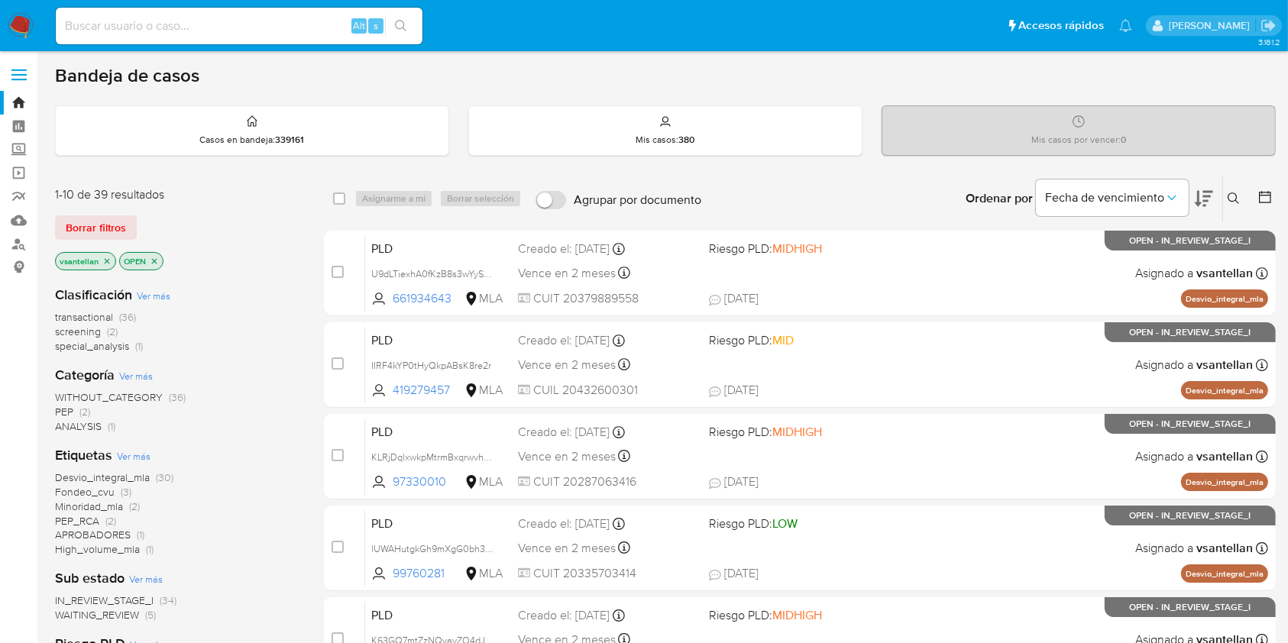
click at [1239, 192] on icon at bounding box center [1233, 198] width 12 height 12
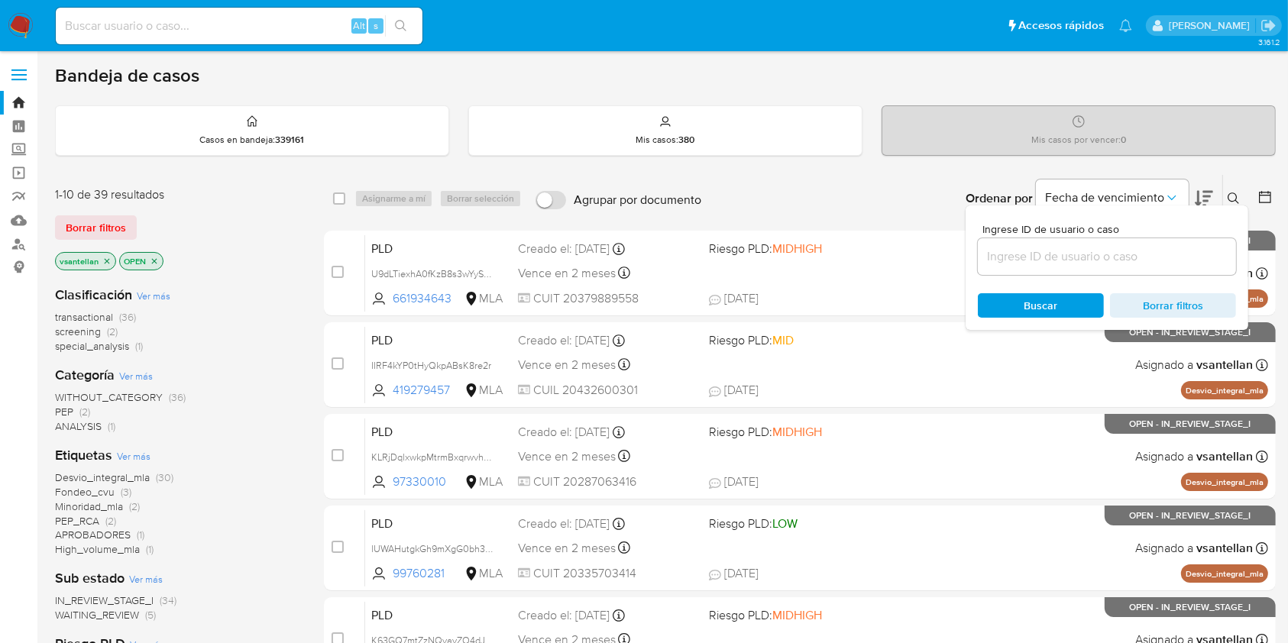
click at [1095, 270] on div at bounding box center [1107, 256] width 258 height 37
click at [1088, 254] on input at bounding box center [1107, 257] width 258 height 20
paste input "1771435736"
type input "1771435736"
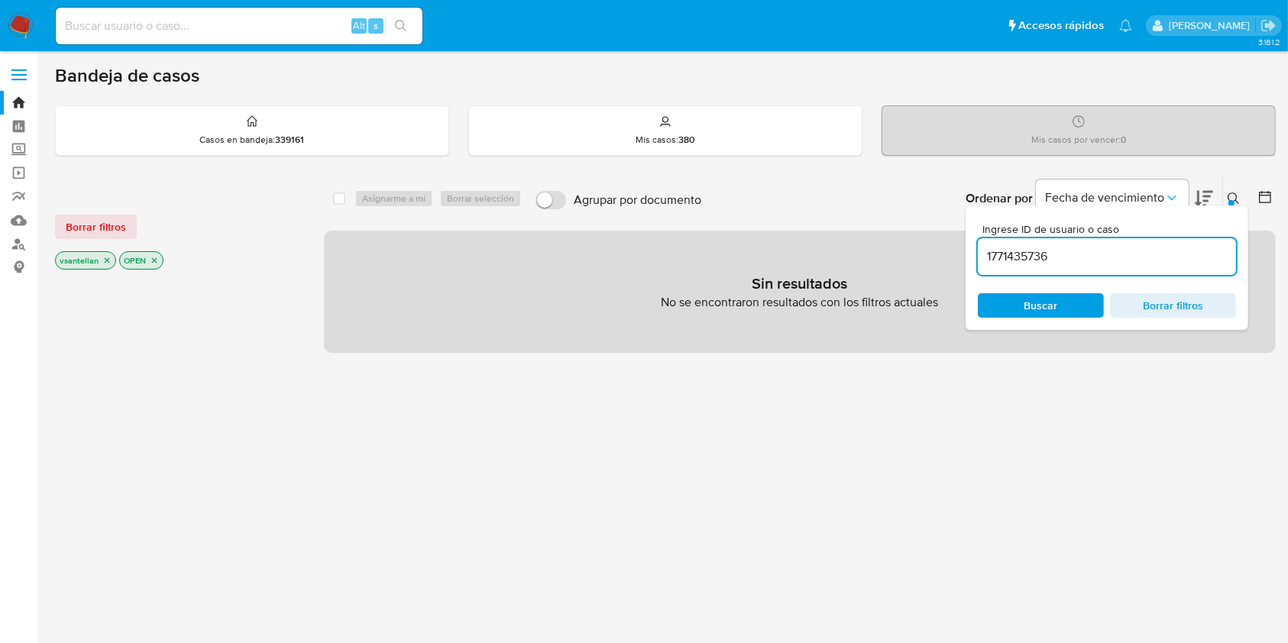
click at [1235, 195] on icon at bounding box center [1233, 198] width 12 height 12
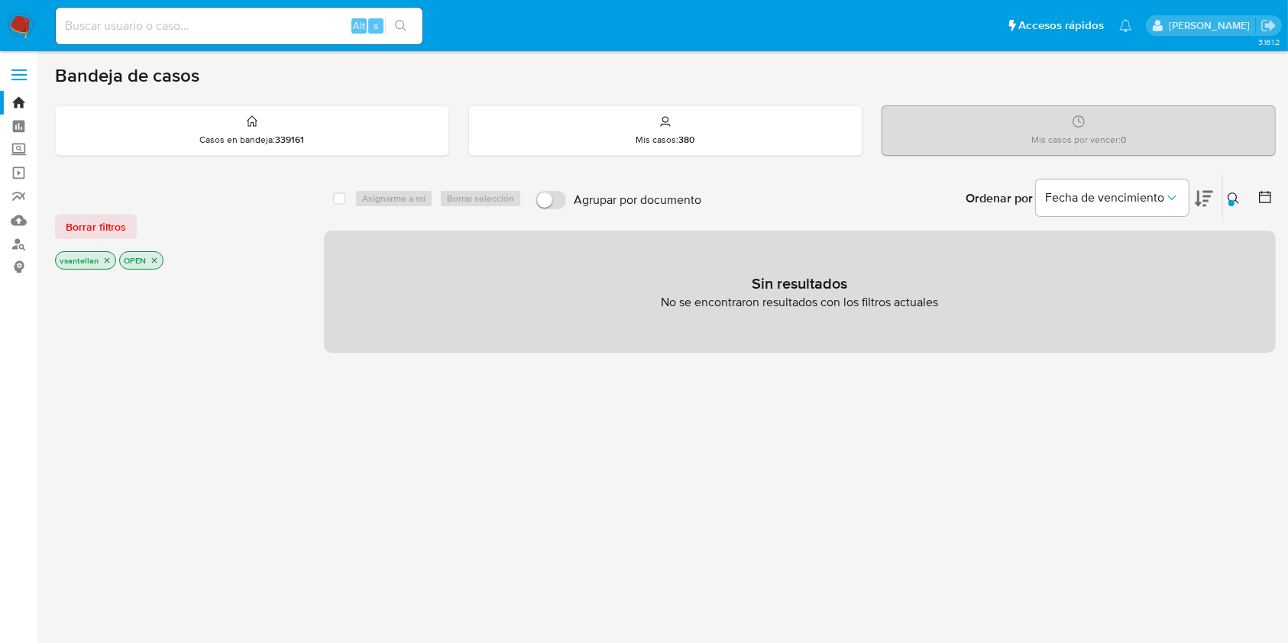
click at [104, 256] on icon "close-filter" at bounding box center [106, 260] width 9 height 9
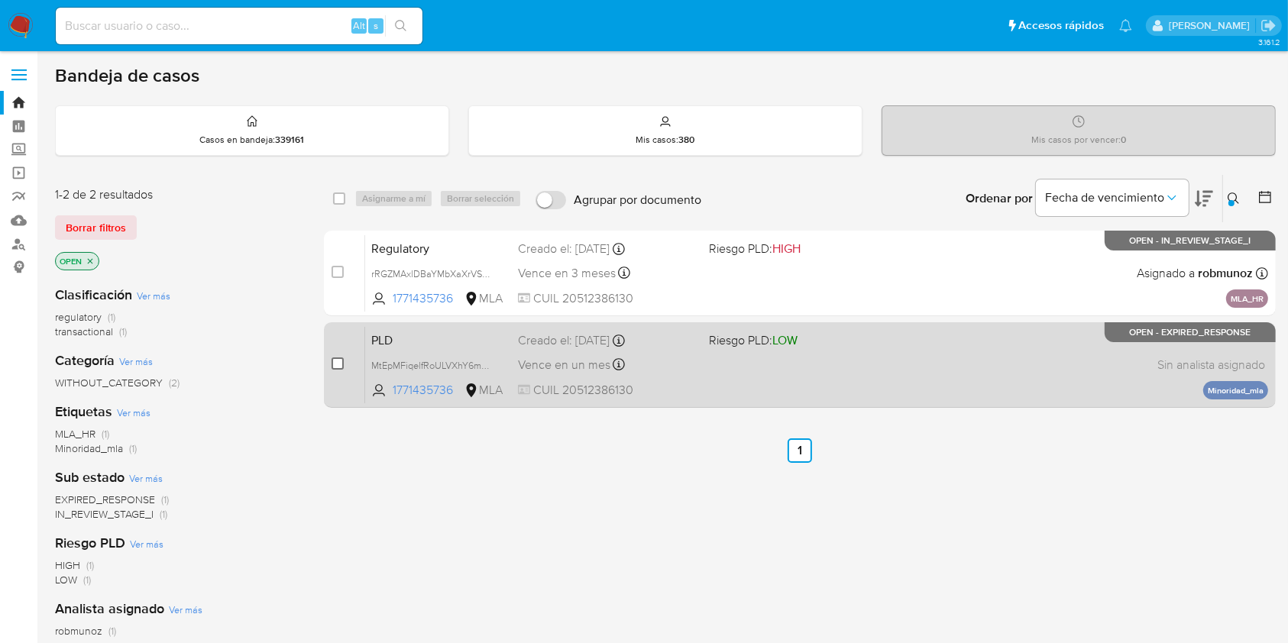
click at [336, 364] on input "checkbox" at bounding box center [337, 363] width 12 height 12
checkbox input "true"
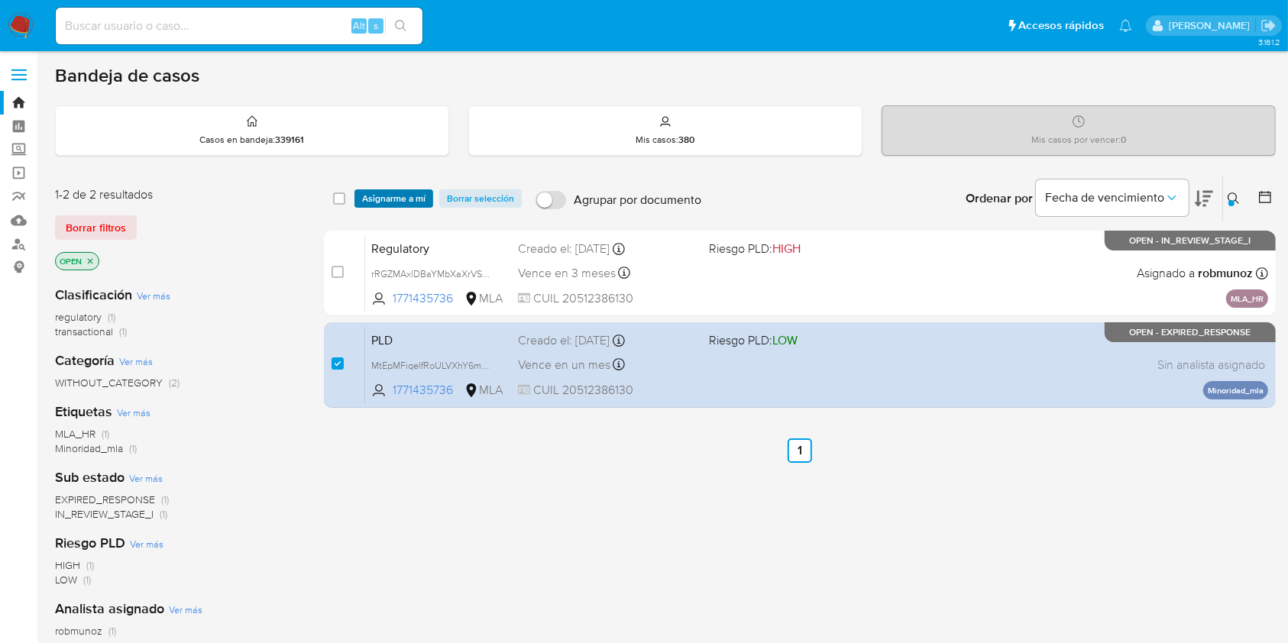
click at [386, 195] on span "Asignarme a mí" at bounding box center [393, 198] width 63 height 15
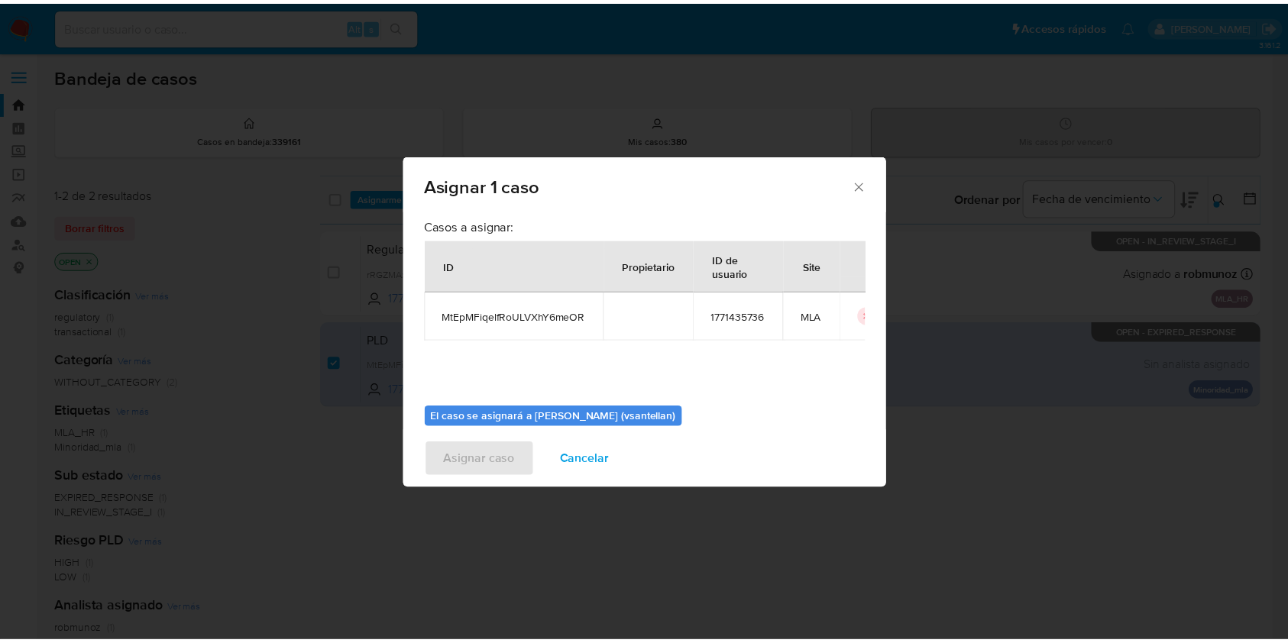
scroll to position [78, 0]
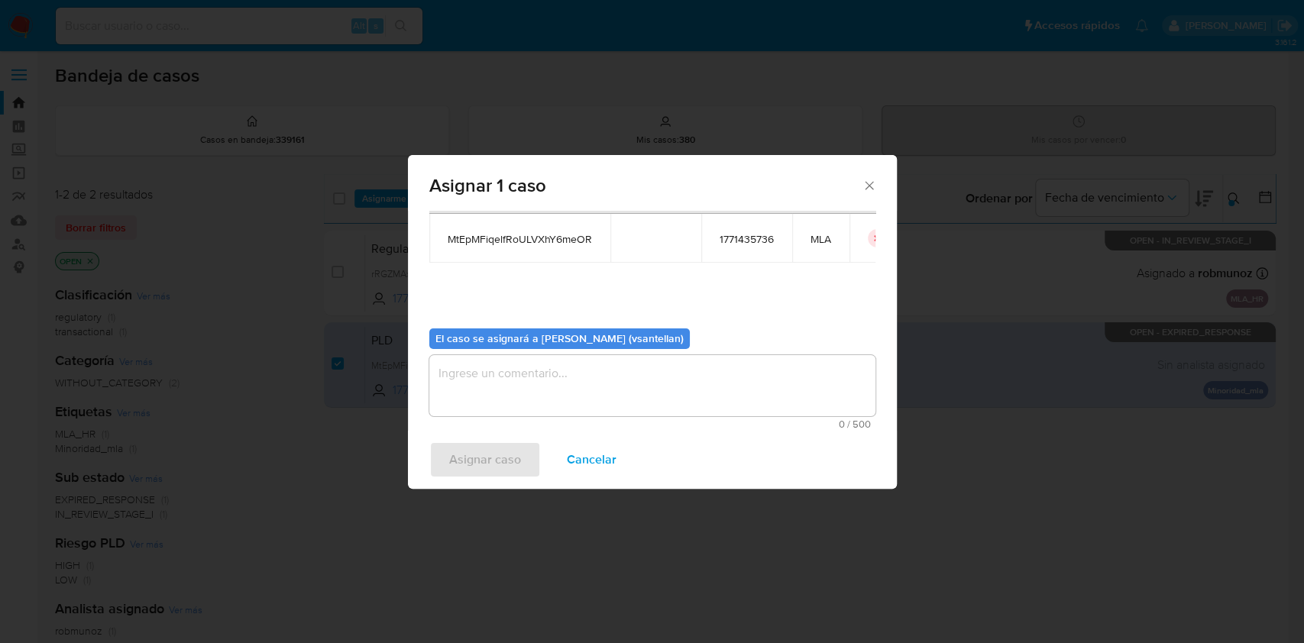
drag, startPoint x: 514, startPoint y: 382, endPoint x: 512, endPoint y: 393, distance: 11.7
click at [514, 382] on textarea "assign-modal" at bounding box center [652, 385] width 446 height 61
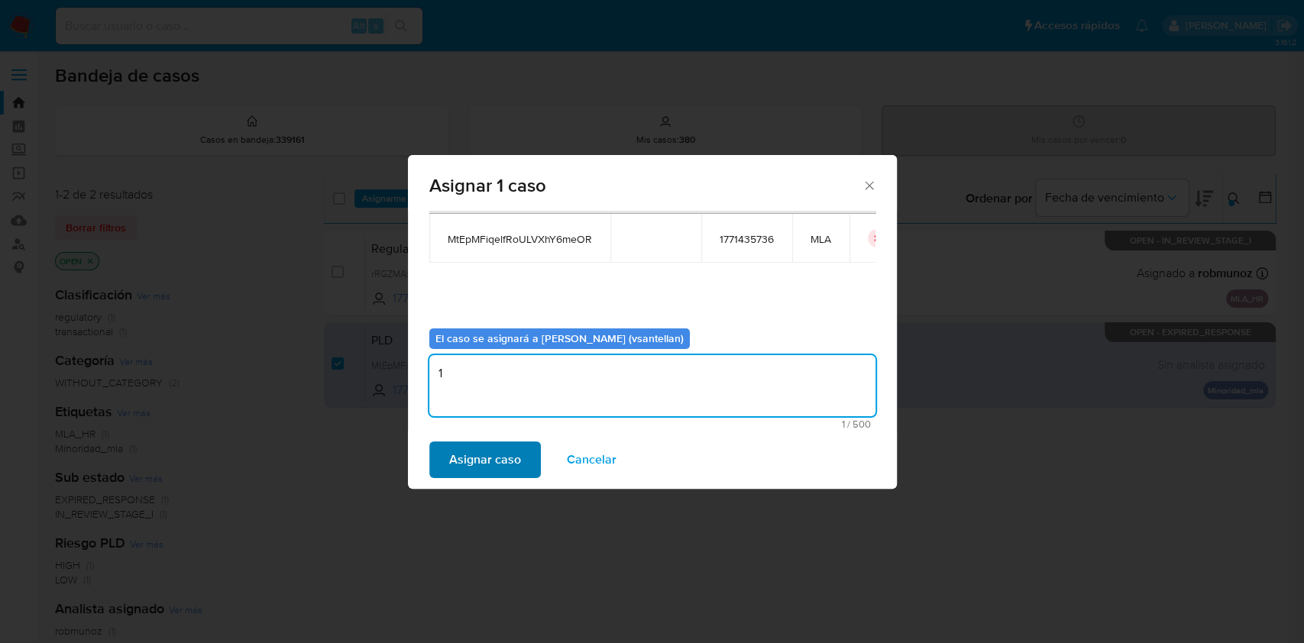
type textarea "1"
click at [477, 461] on span "Asignar caso" at bounding box center [485, 460] width 72 height 34
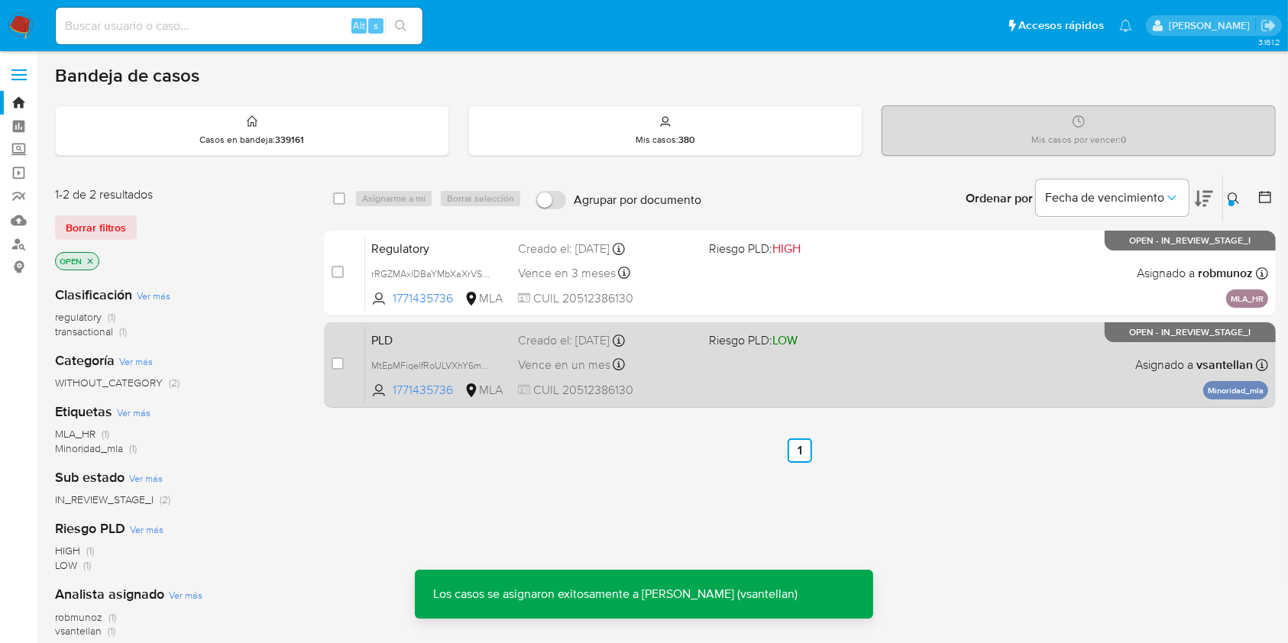
click at [875, 380] on div "PLD MtEpMFiqelfRoULVXhY6meOR 1771435736 MLA Riesgo PLD: LOW Creado el: [DATE] C…" at bounding box center [816, 364] width 903 height 77
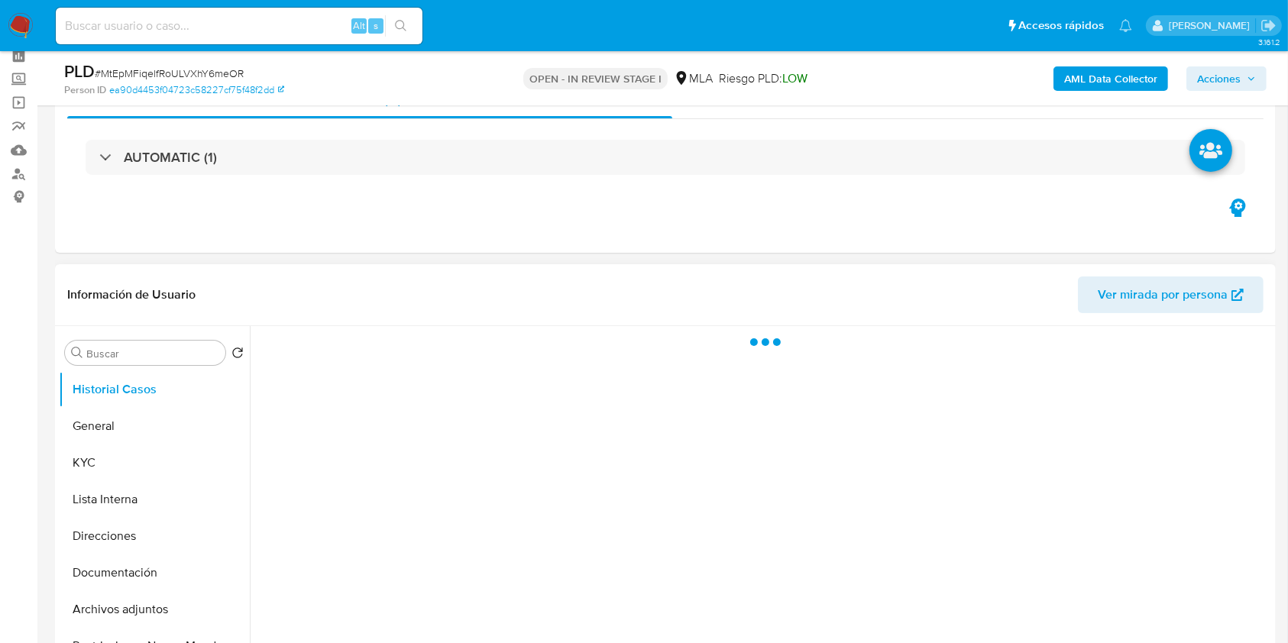
scroll to position [102, 0]
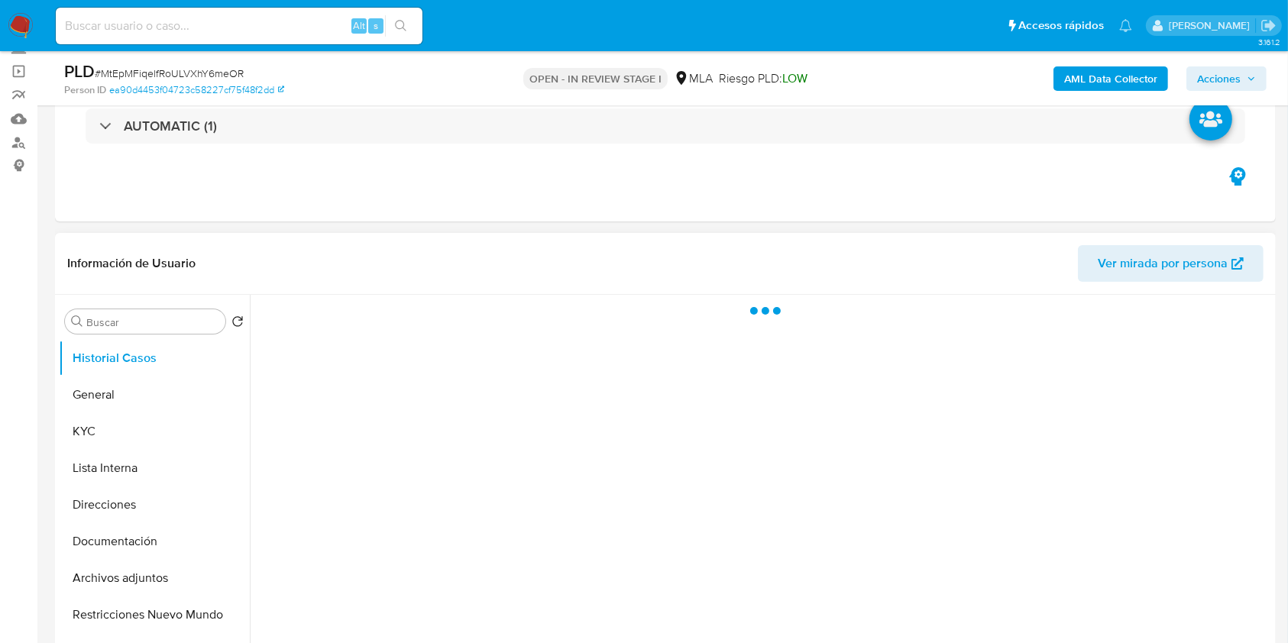
select select "10"
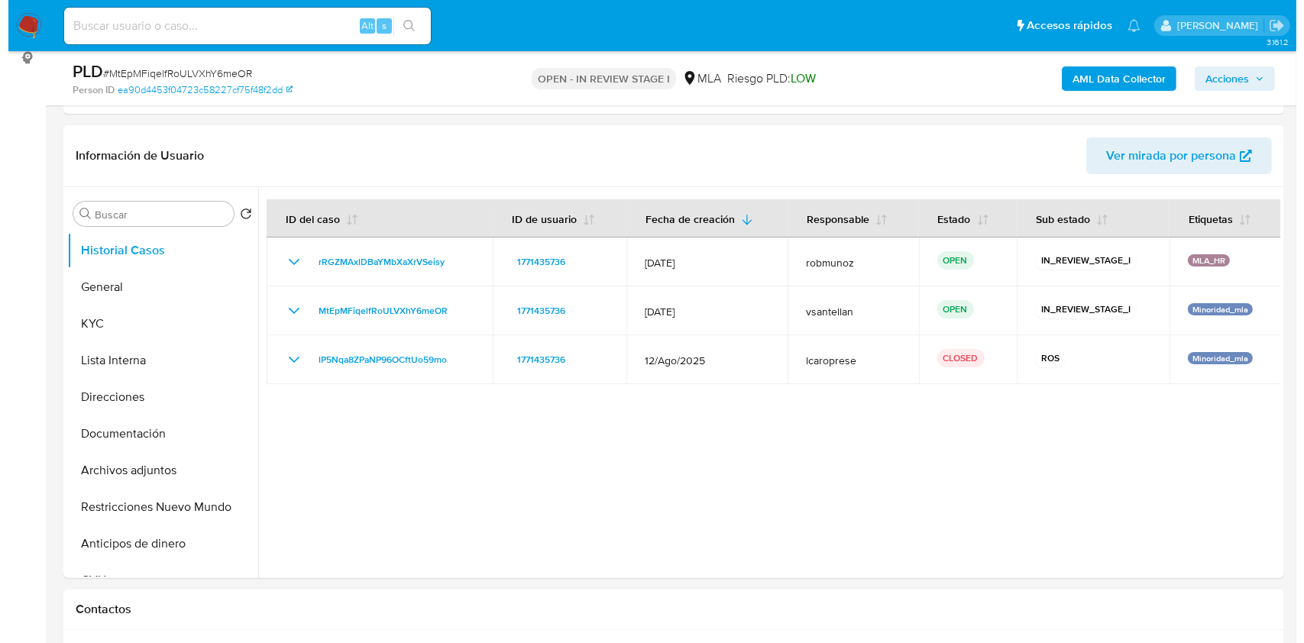
scroll to position [243, 0]
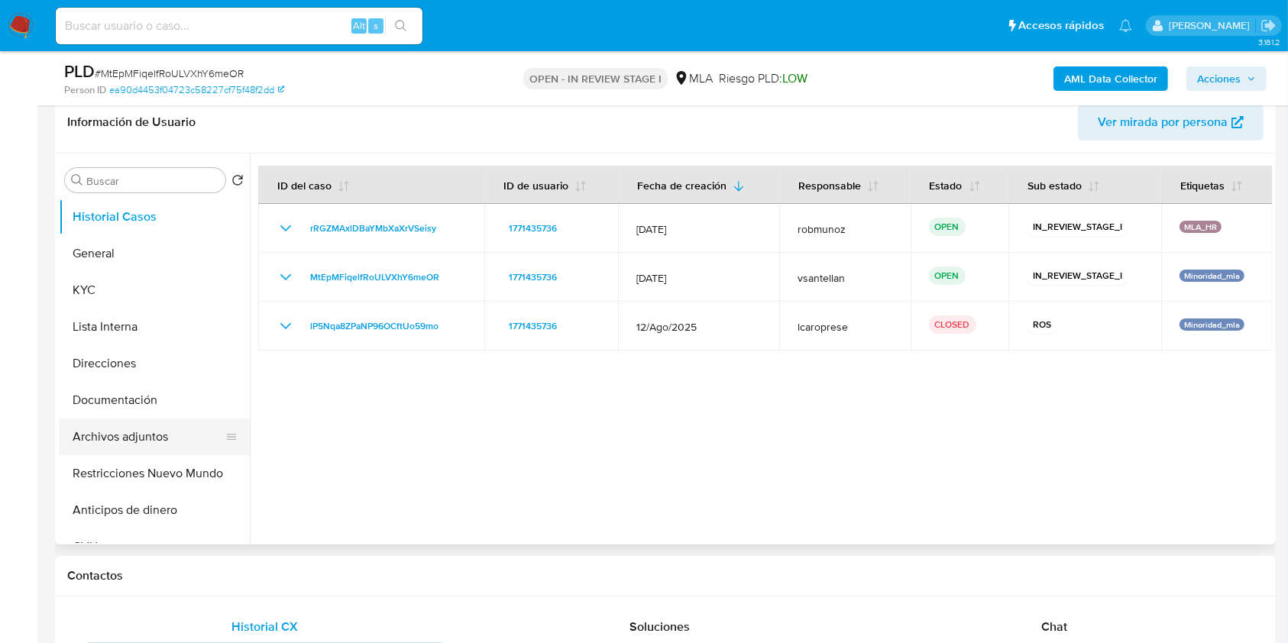
click at [150, 427] on button "Archivos adjuntos" at bounding box center [148, 437] width 179 height 37
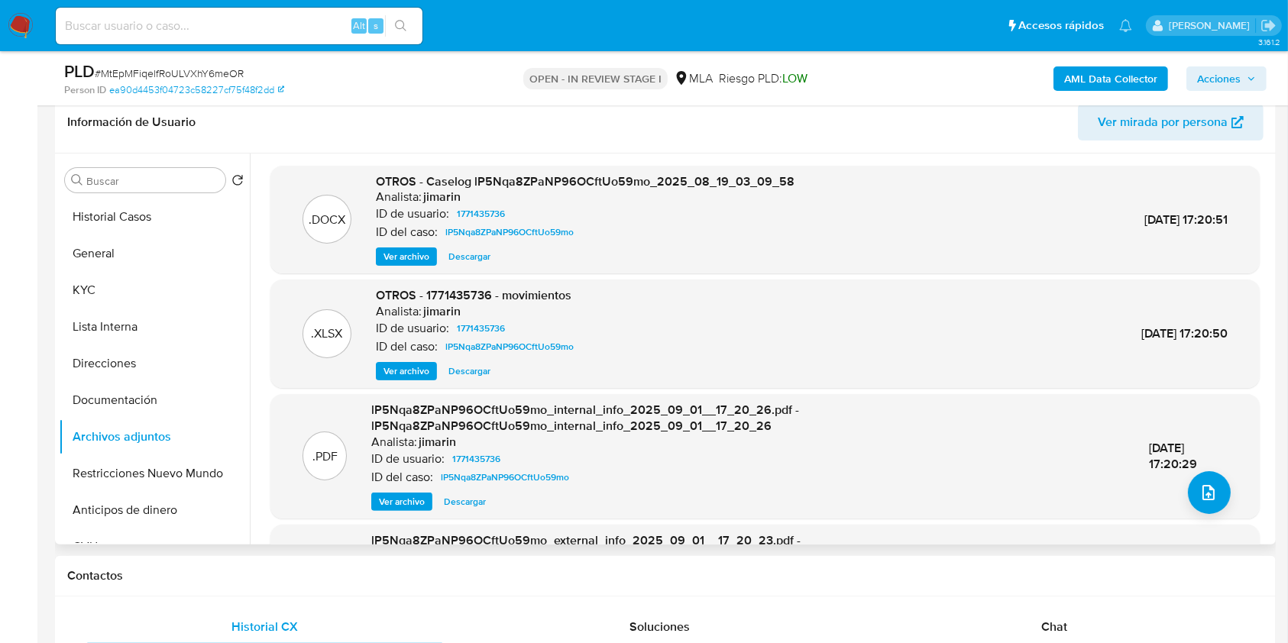
click at [422, 254] on span "Ver archivo" at bounding box center [406, 256] width 46 height 15
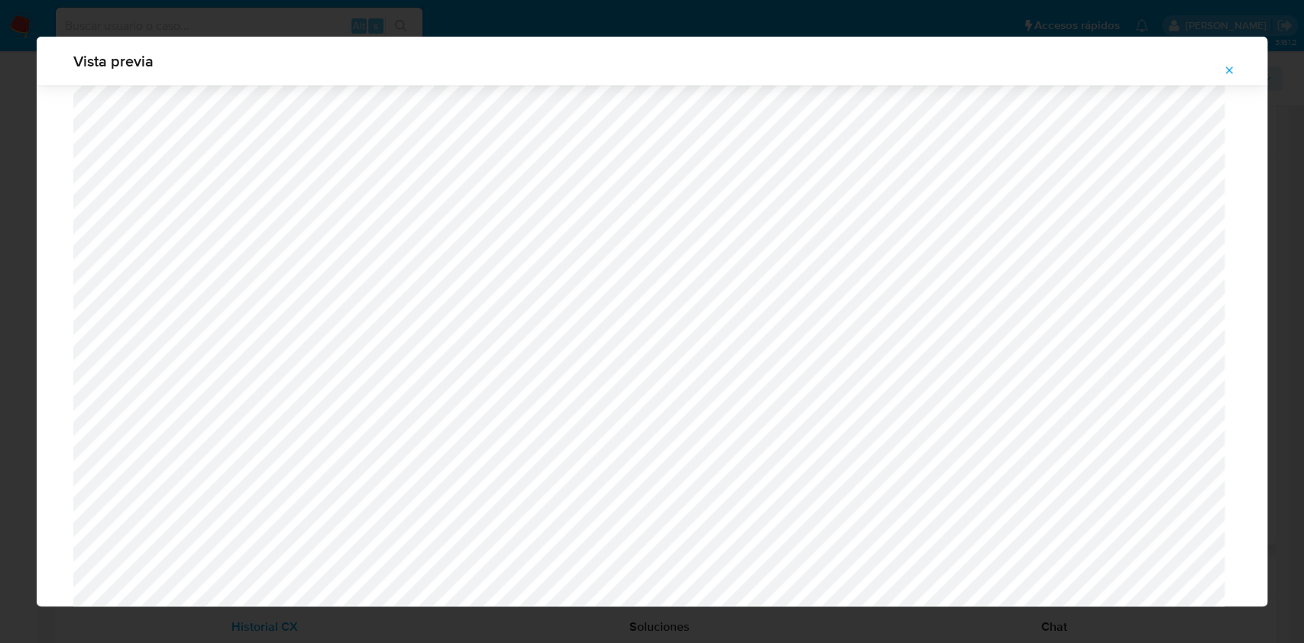
scroll to position [377, 0]
click at [1227, 71] on icon "Attachment preview" at bounding box center [1229, 69] width 7 height 7
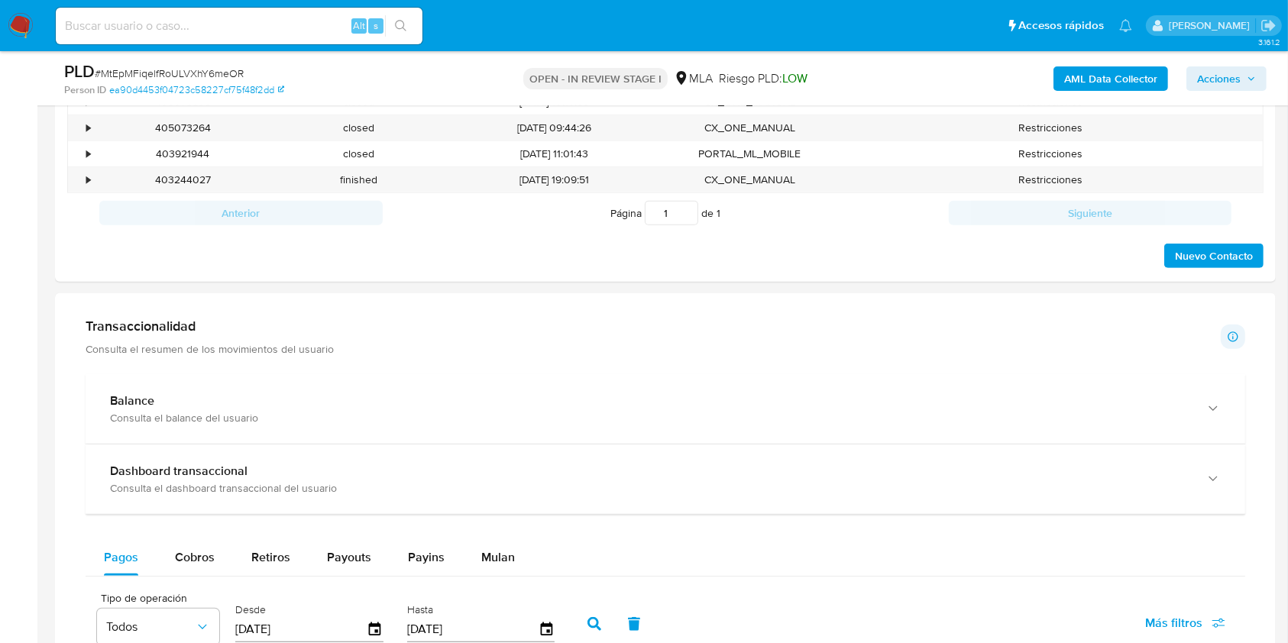
scroll to position [1051, 0]
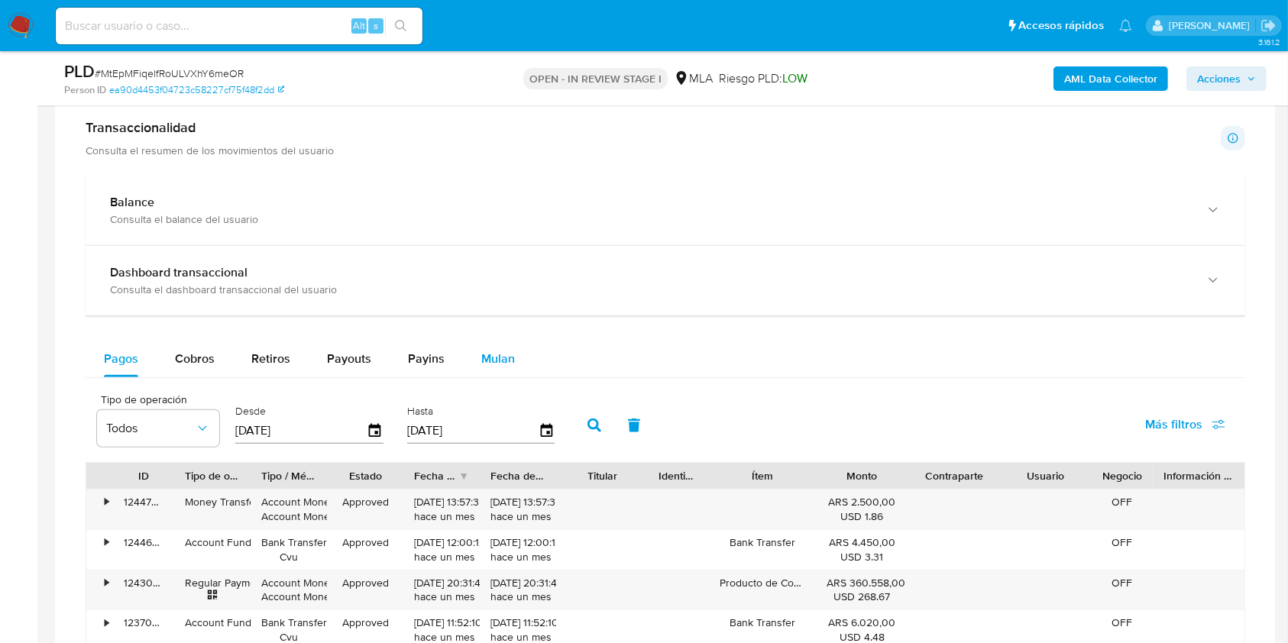
click at [489, 351] on span "Mulan" at bounding box center [498, 359] width 34 height 18
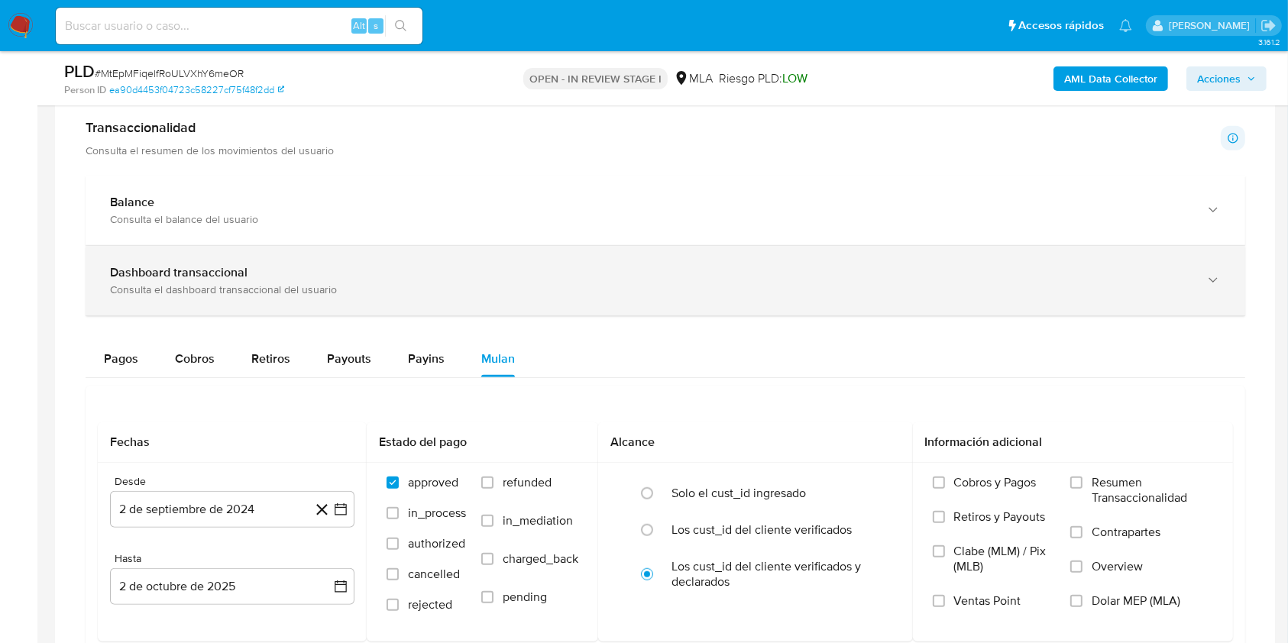
scroll to position [1254, 0]
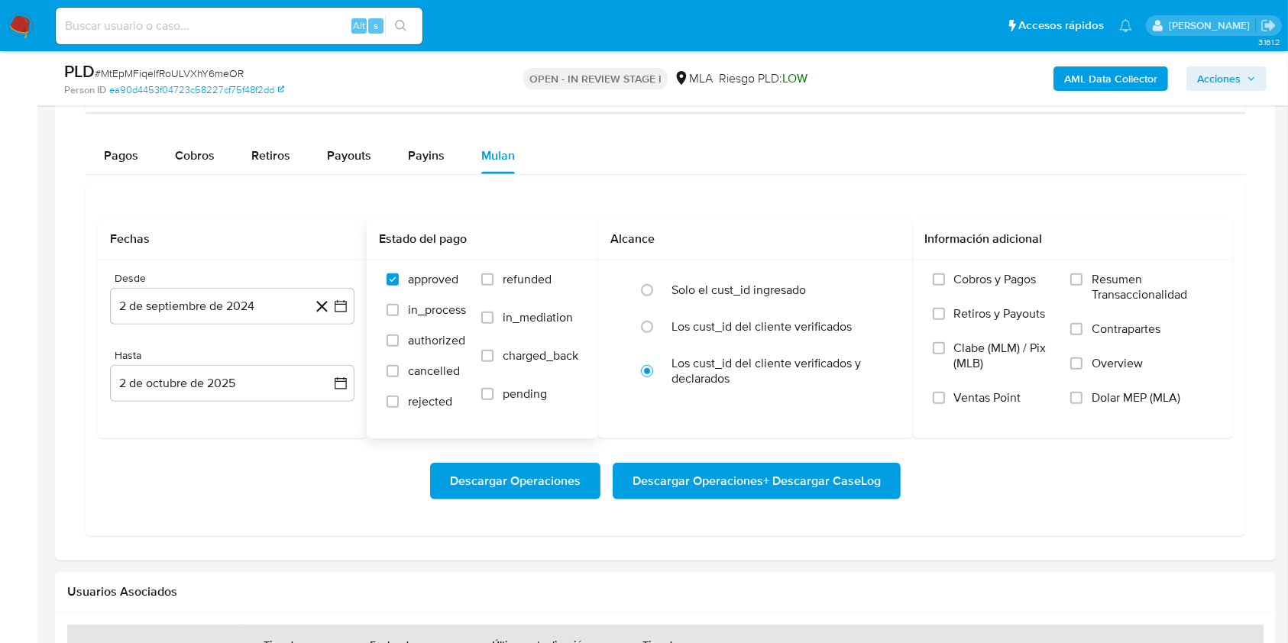
click at [518, 286] on label "refunded" at bounding box center [529, 291] width 97 height 38
click at [493, 286] on input "refunded" at bounding box center [487, 279] width 12 height 12
checkbox input "true"
click at [1166, 401] on span "Dolar MEP (MLA)" at bounding box center [1135, 397] width 89 height 15
click at [1082, 401] on input "Dolar MEP (MLA)" at bounding box center [1076, 398] width 12 height 12
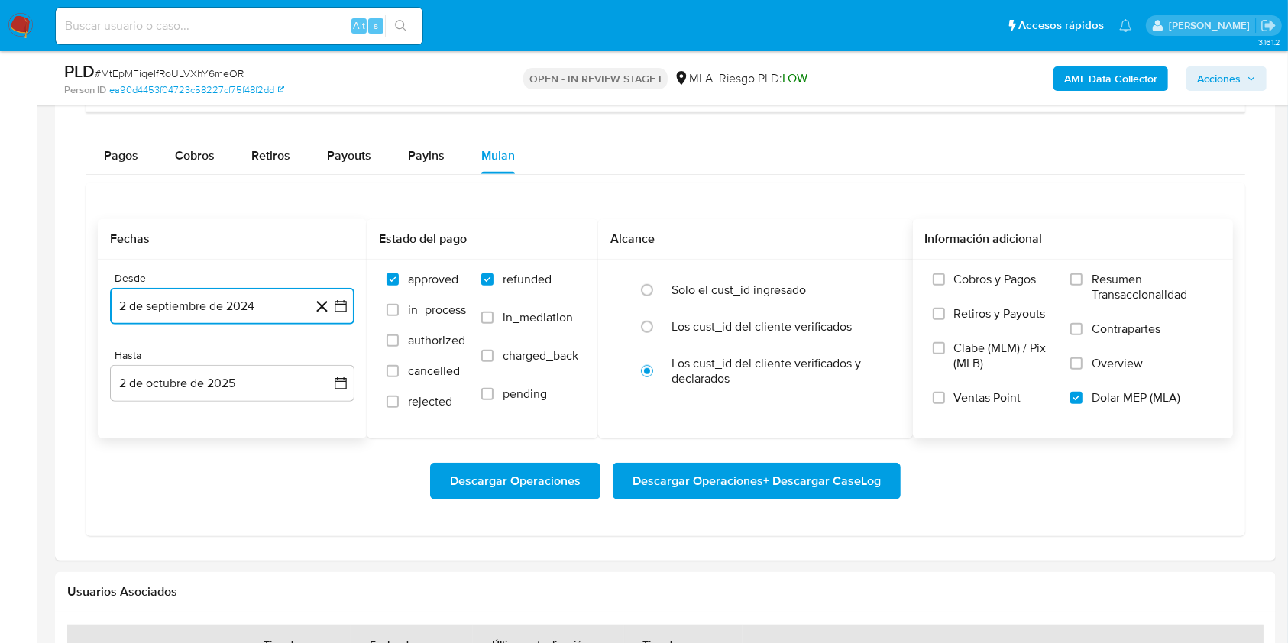
click at [225, 296] on button "2 de septiembre de 2024" at bounding box center [232, 306] width 244 height 37
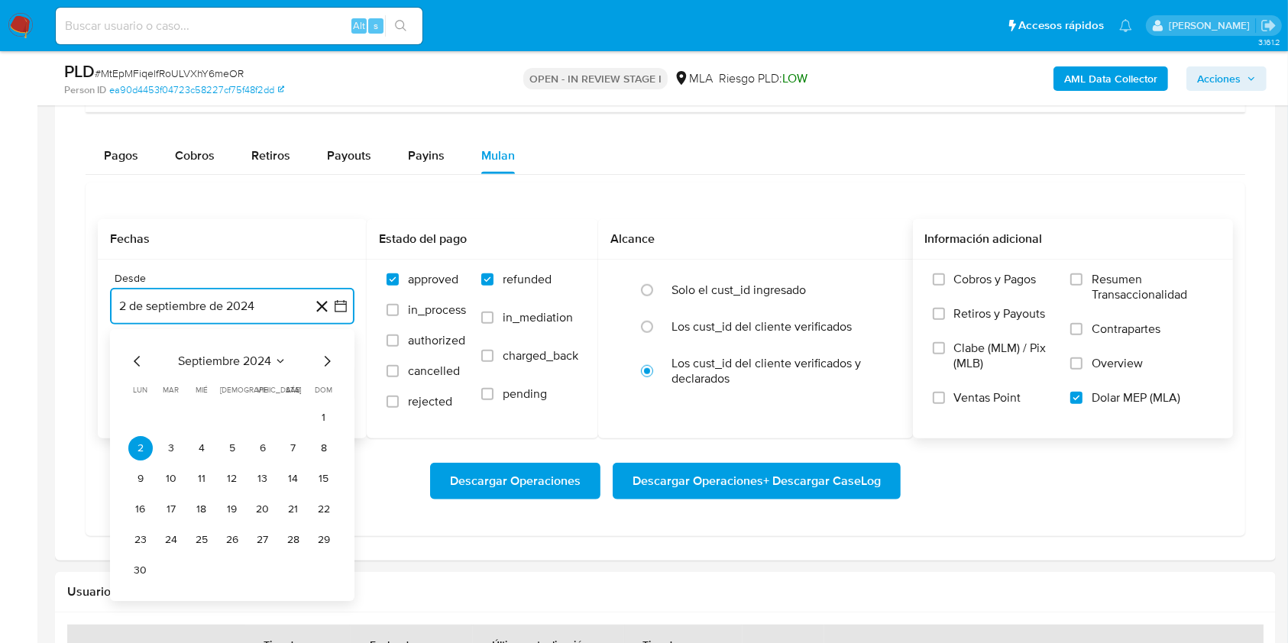
click at [257, 361] on span "septiembre 2024" at bounding box center [224, 361] width 93 height 15
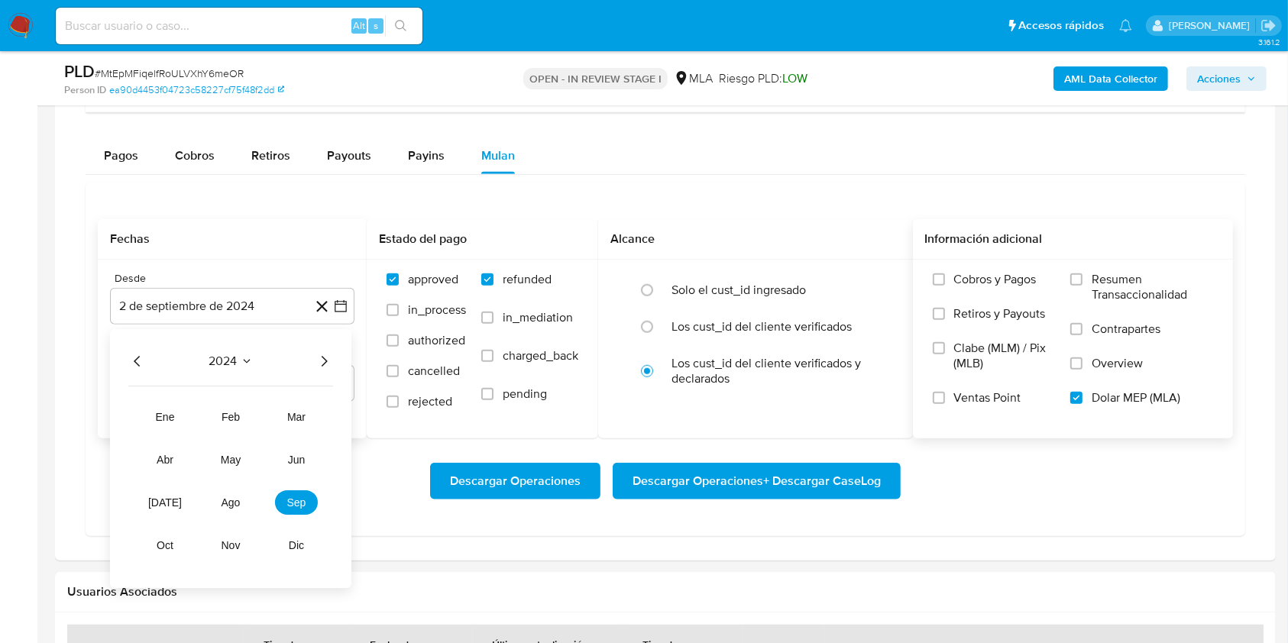
click at [324, 355] on icon "Año siguiente" at bounding box center [324, 361] width 18 height 18
click at [218, 504] on button "ago" at bounding box center [230, 502] width 43 height 24
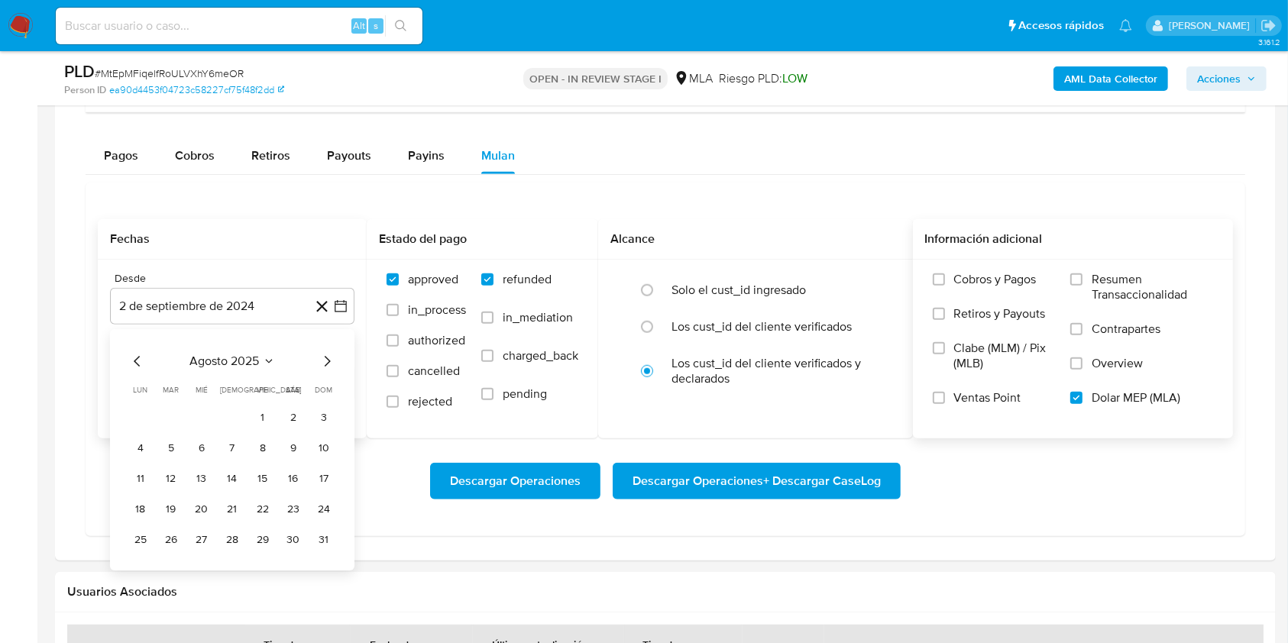
click at [257, 414] on button "1" at bounding box center [263, 418] width 24 height 24
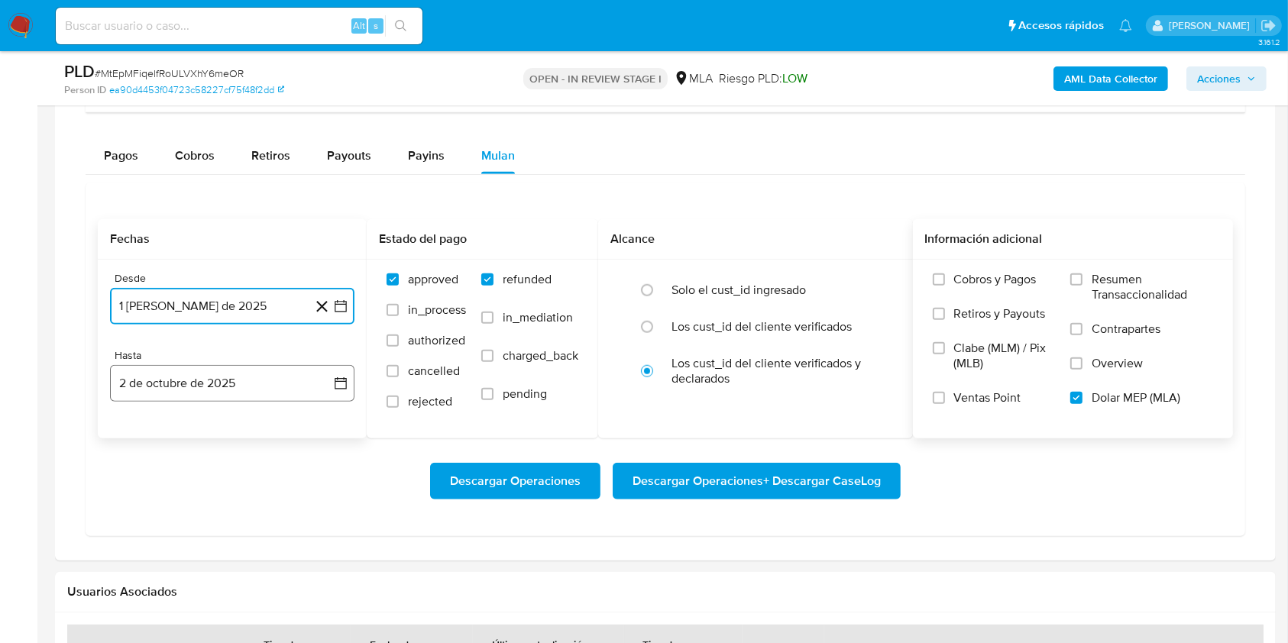
click at [215, 382] on button "2 de octubre de 2025" at bounding box center [232, 383] width 244 height 37
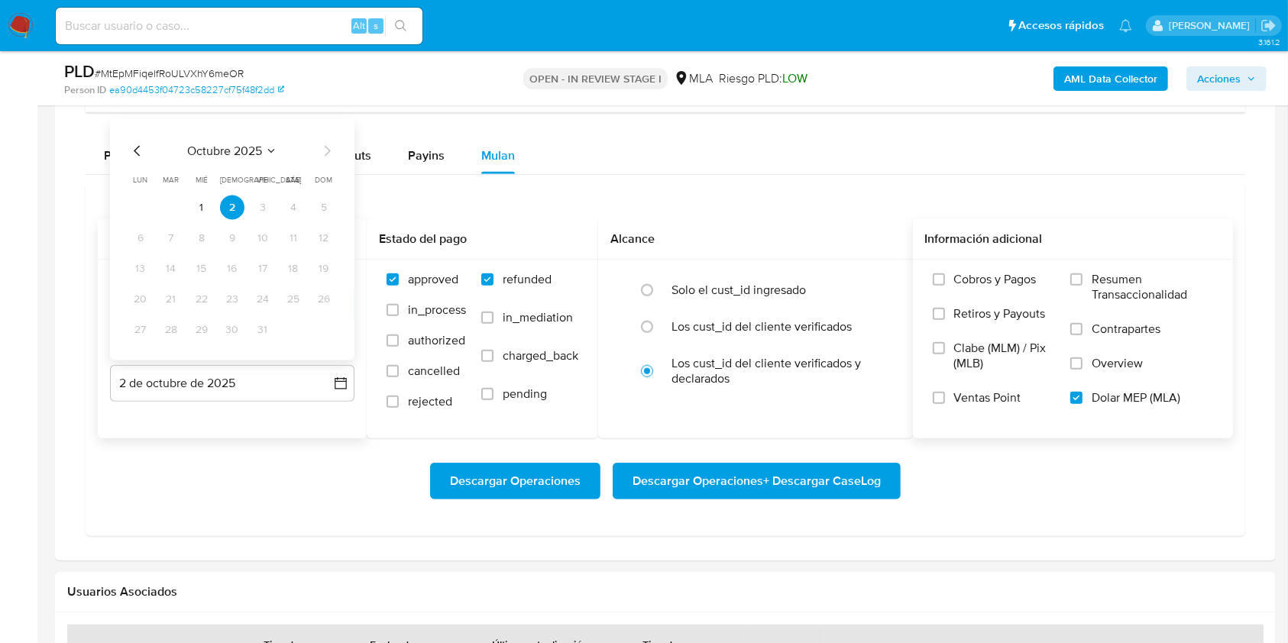
click at [134, 157] on icon "Mes anterior" at bounding box center [137, 151] width 18 height 18
click at [319, 328] on button "31" at bounding box center [324, 330] width 24 height 24
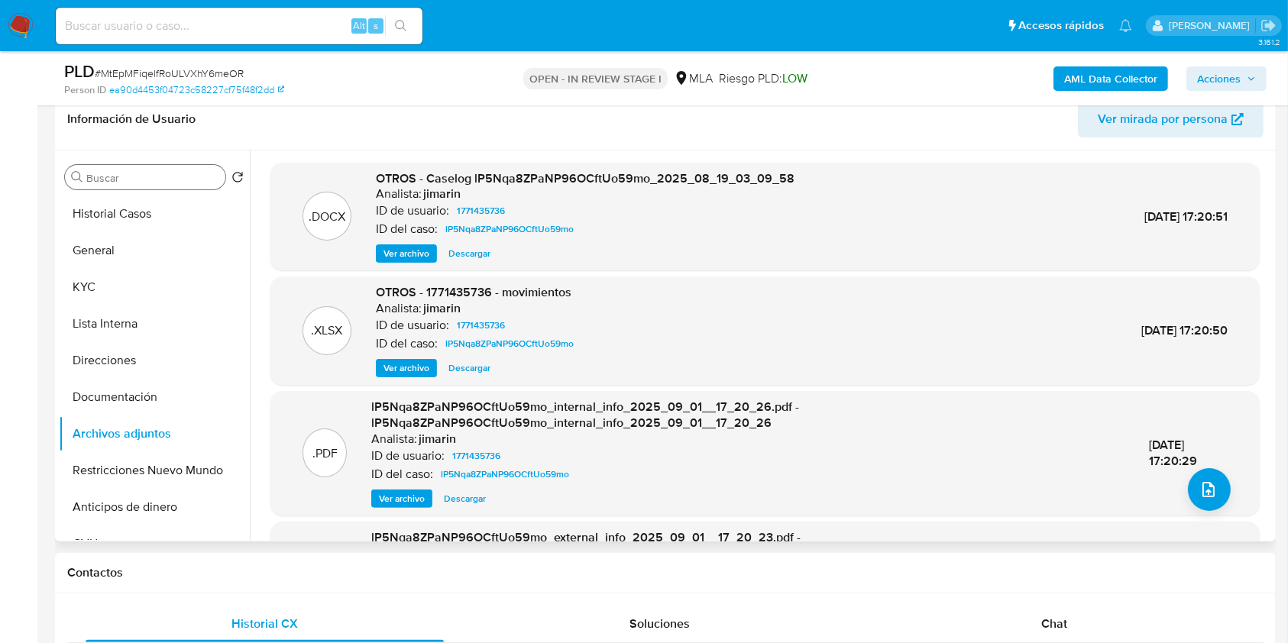
scroll to position [243, 0]
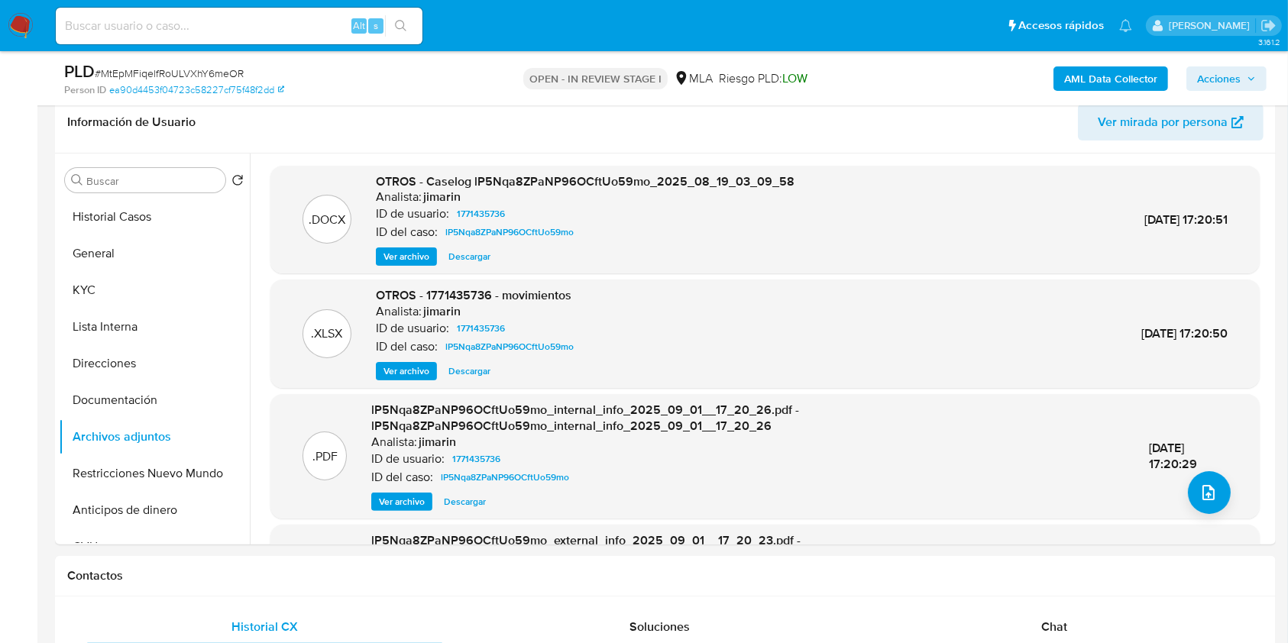
drag, startPoint x: 114, startPoint y: 218, endPoint x: 441, endPoint y: 180, distance: 329.9
click at [115, 218] on button "Historial Casos" at bounding box center [154, 217] width 191 height 37
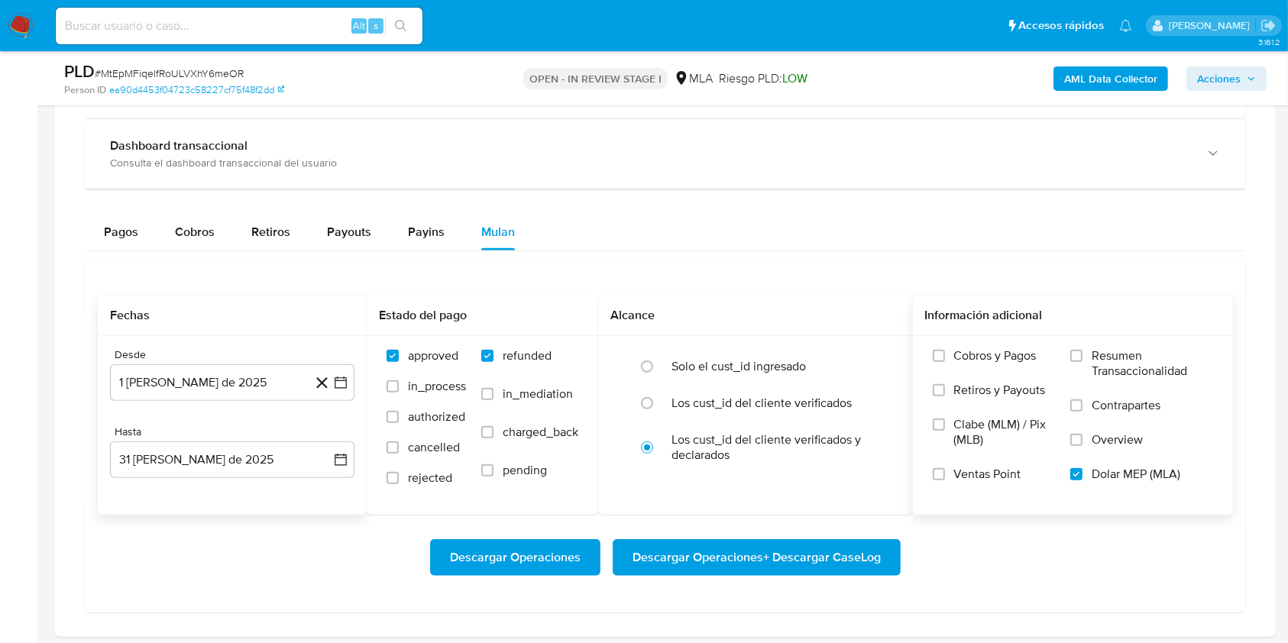
scroll to position [1186, 0]
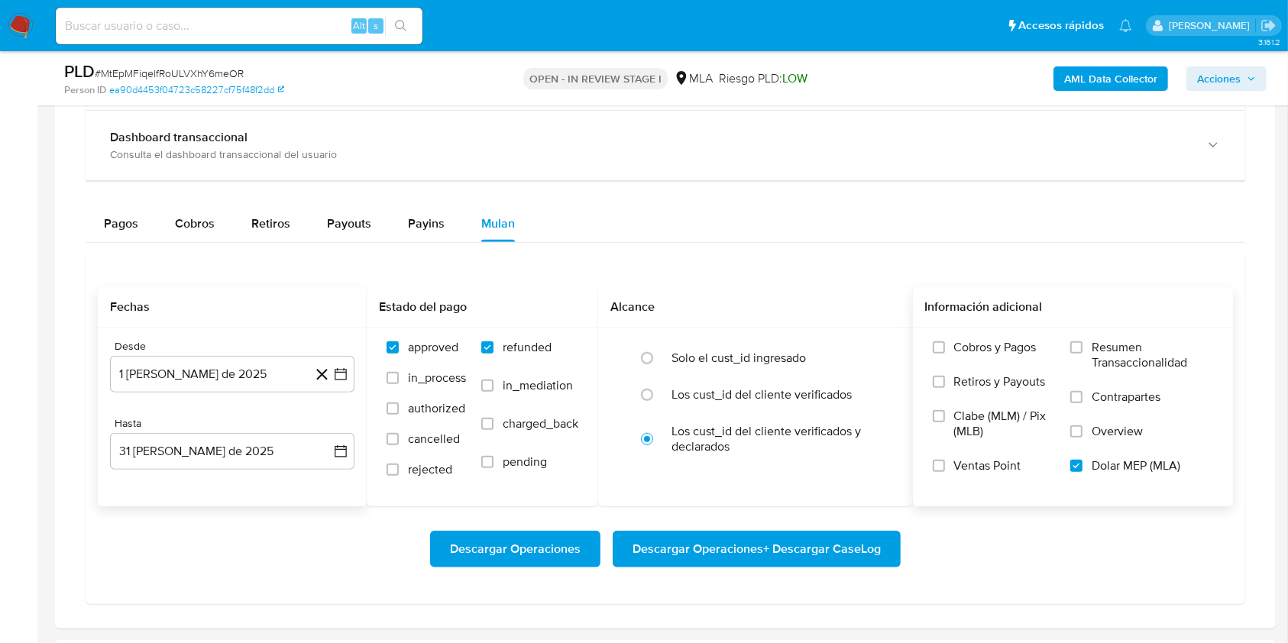
click at [806, 549] on span "Descargar Operaciones + Descargar CaseLog" at bounding box center [756, 549] width 248 height 34
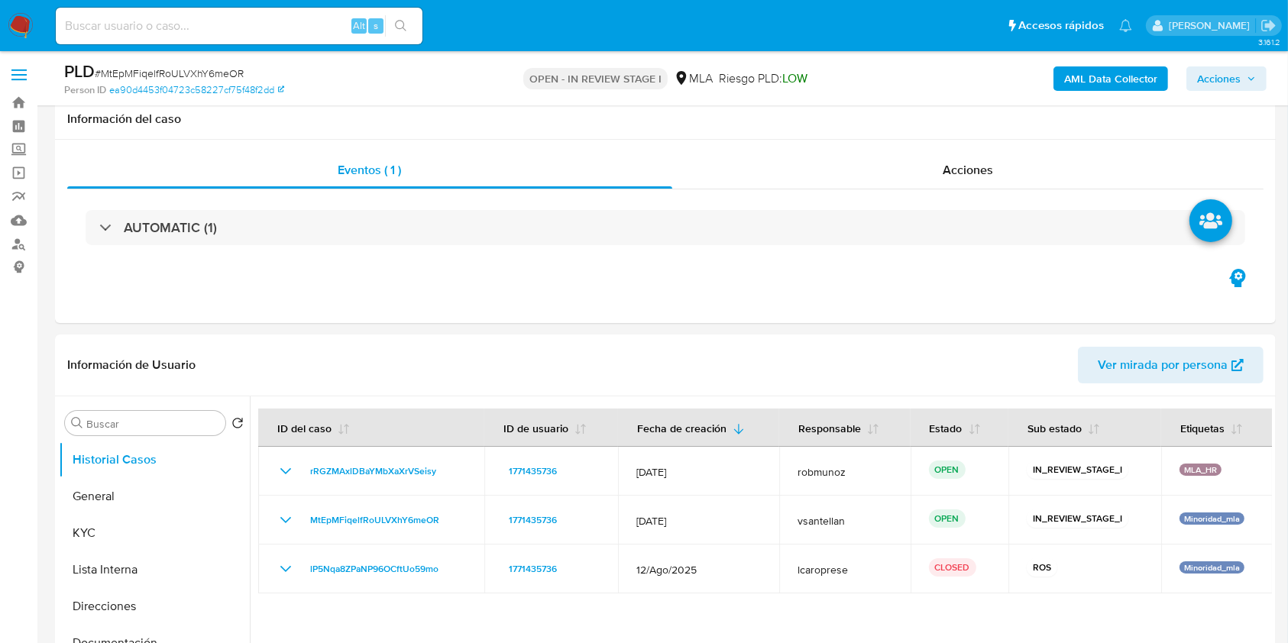
scroll to position [189, 0]
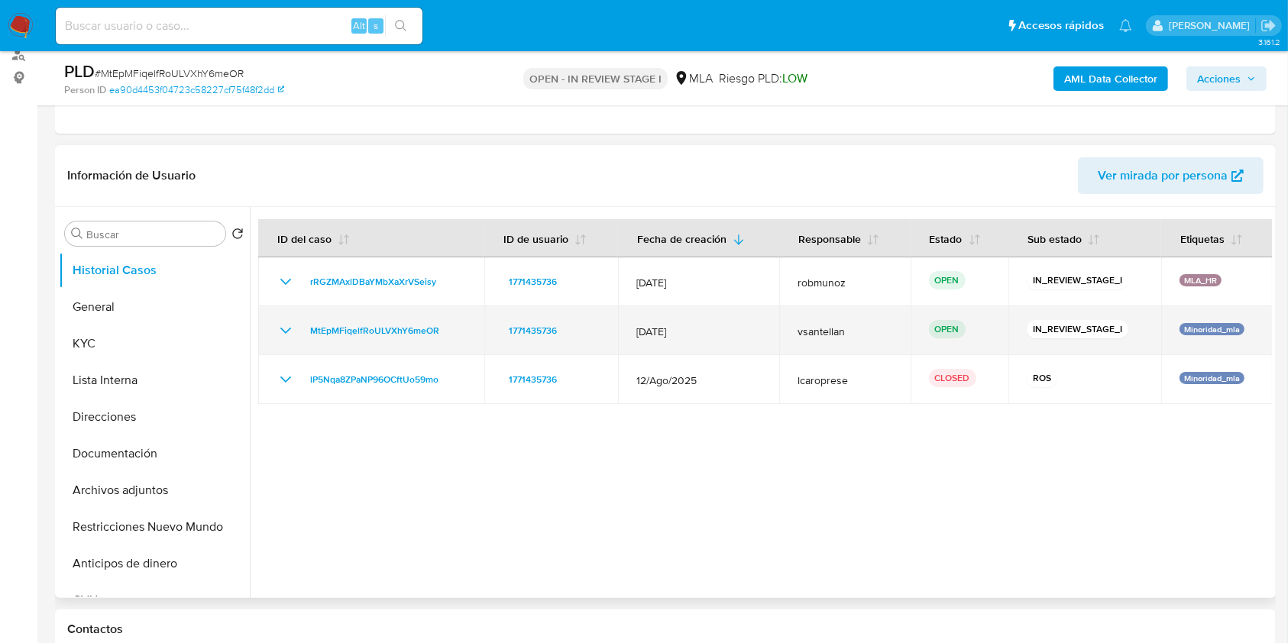
drag, startPoint x: 968, startPoint y: 545, endPoint x: 826, endPoint y: 320, distance: 266.0
click at [968, 545] on div at bounding box center [761, 402] width 1022 height 391
